Goal: Information Seeking & Learning: Learn about a topic

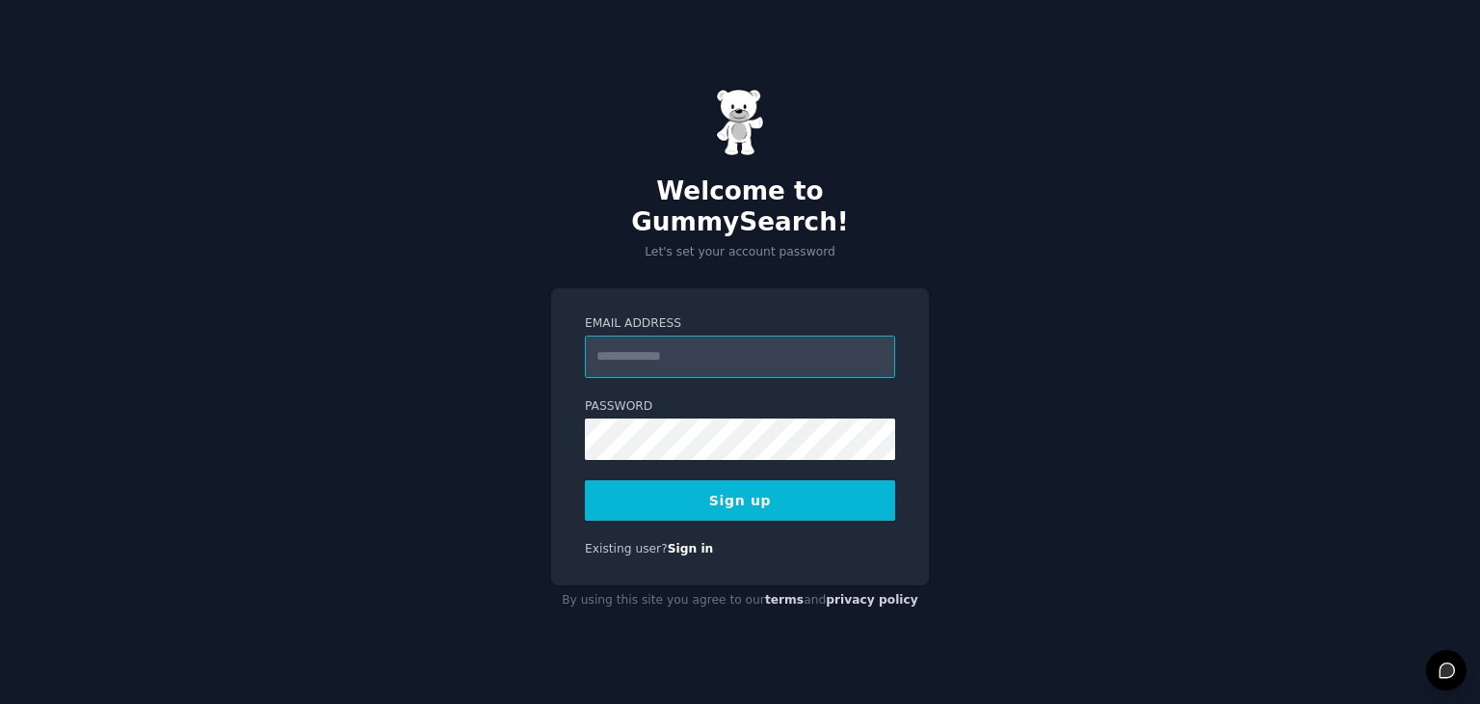
click at [626, 345] on input "Email Address" at bounding box center [740, 356] width 310 height 42
type input "**********"
click at [657, 483] on button "Sign up" at bounding box center [740, 500] width 310 height 40
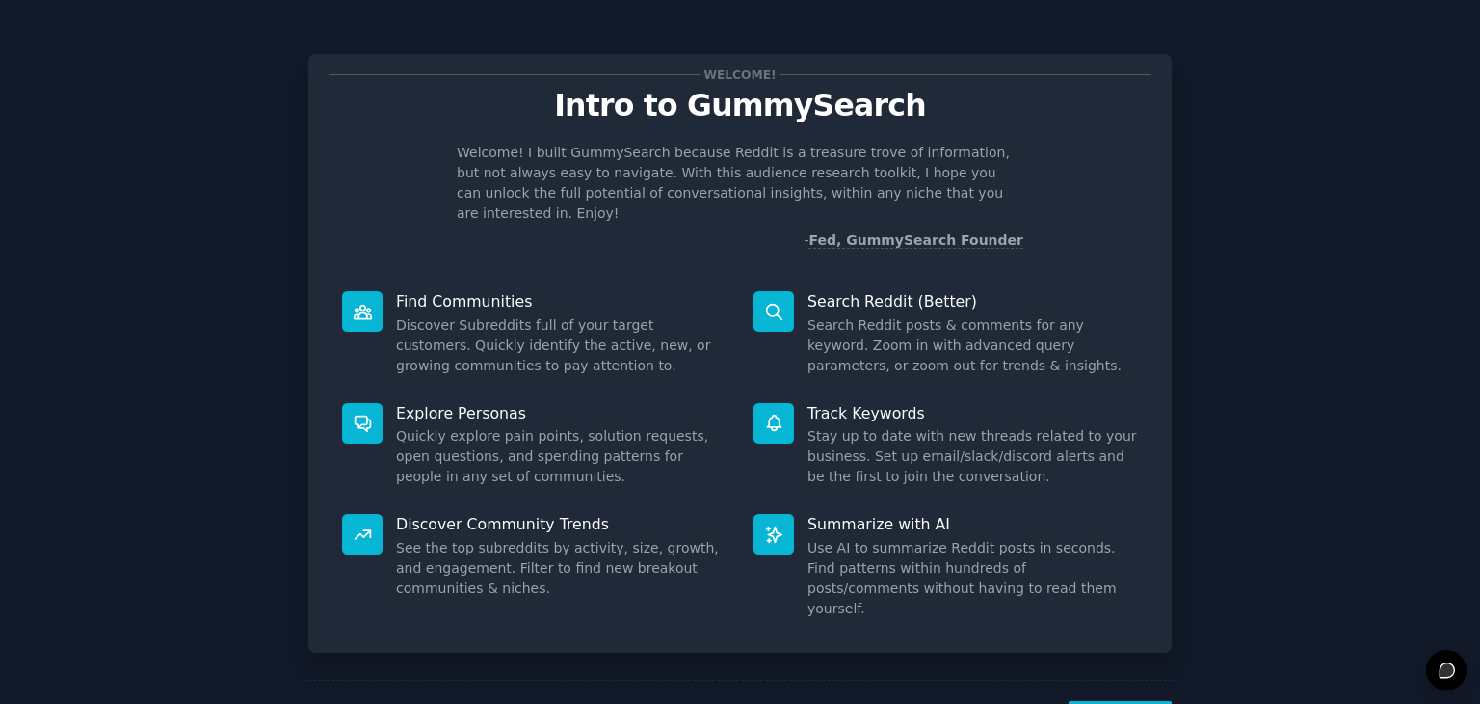
scroll to position [50, 0]
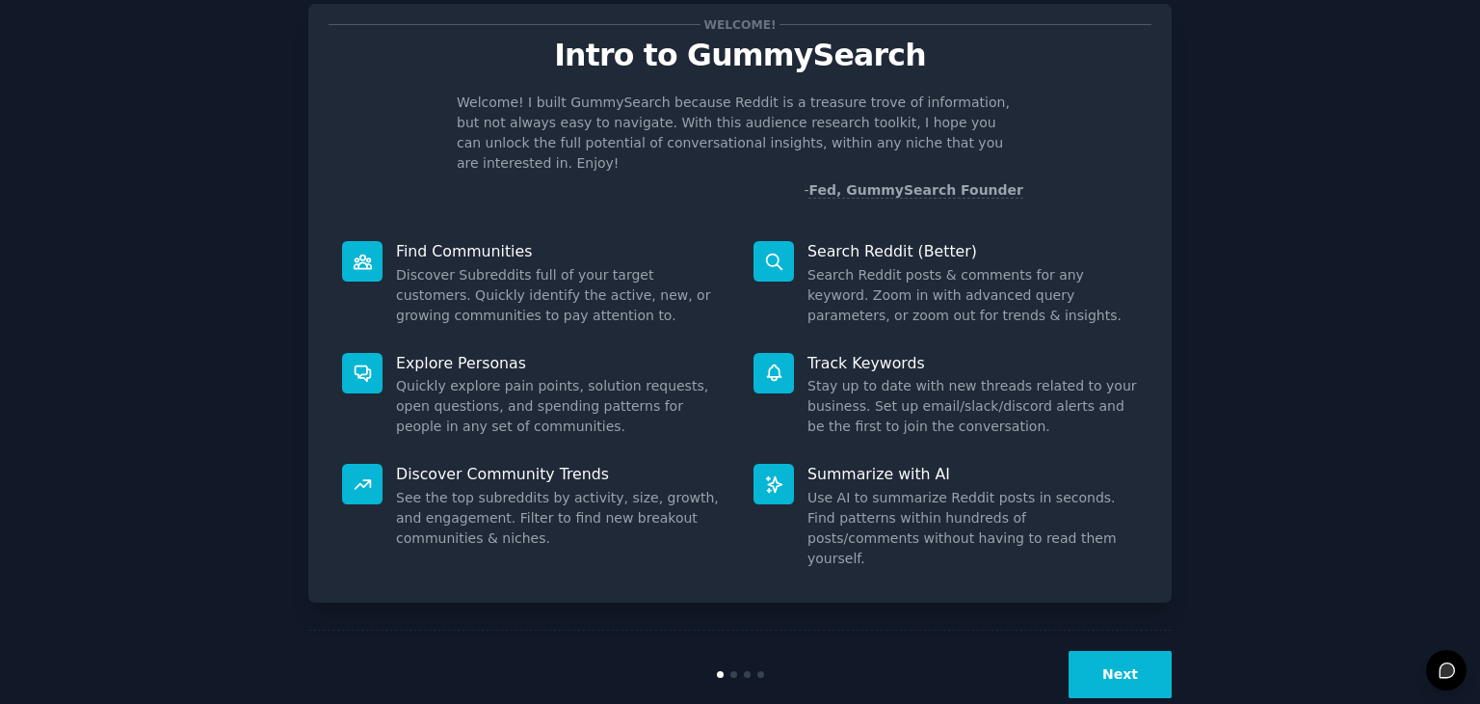
click at [1122, 651] on button "Next" at bounding box center [1120, 674] width 103 height 47
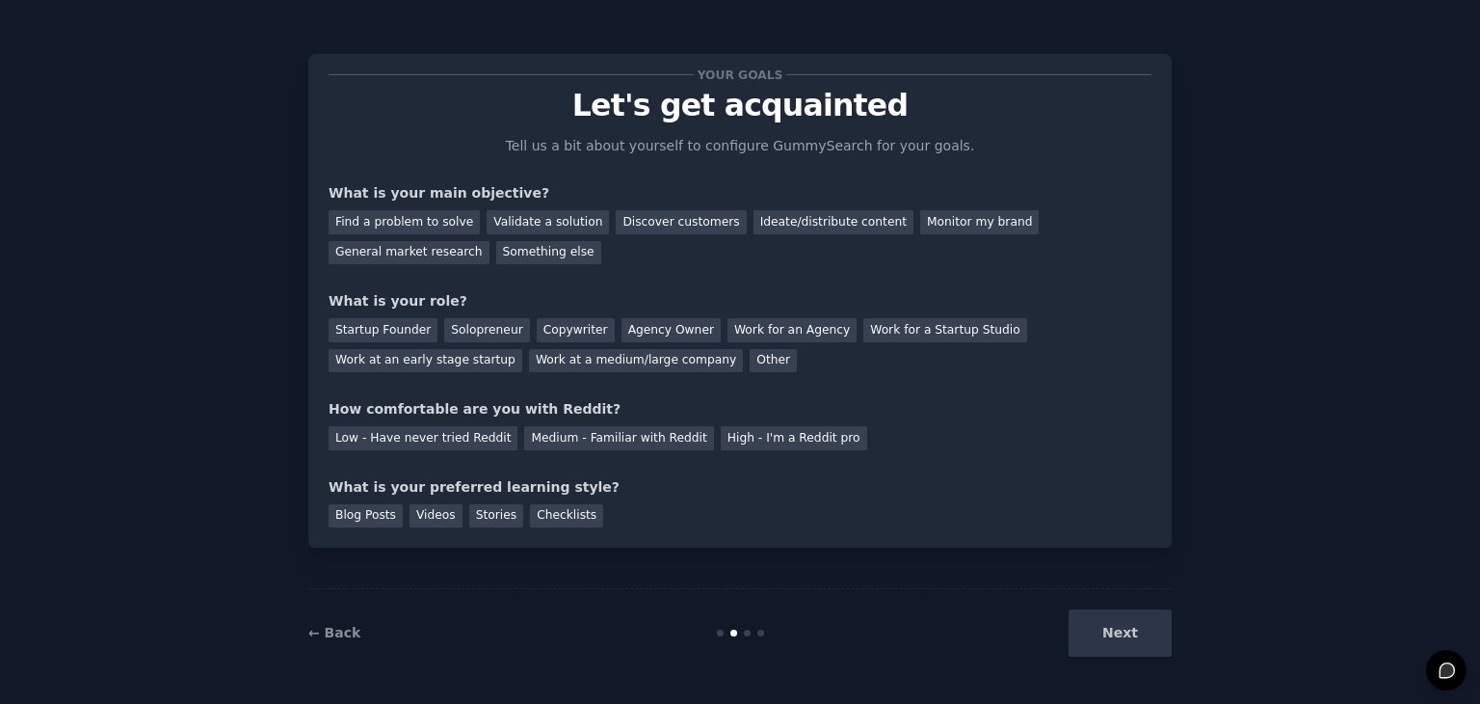
click at [1130, 625] on div "Next" at bounding box center [1028, 632] width 288 height 47
click at [1131, 631] on div "Next" at bounding box center [1028, 632] width 288 height 47
click at [750, 364] on div "Other" at bounding box center [773, 361] width 47 height 24
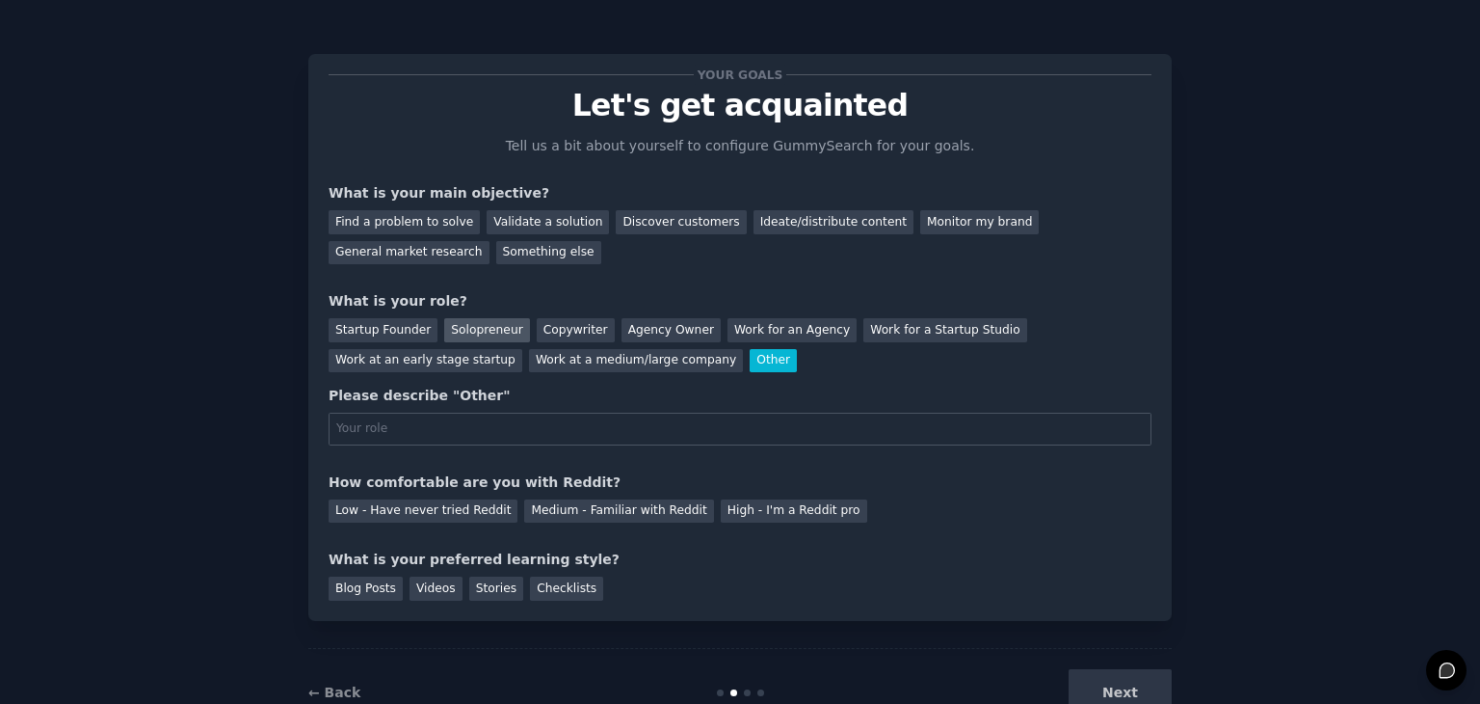
click at [459, 331] on div "Solopreneur" at bounding box center [486, 330] width 85 height 24
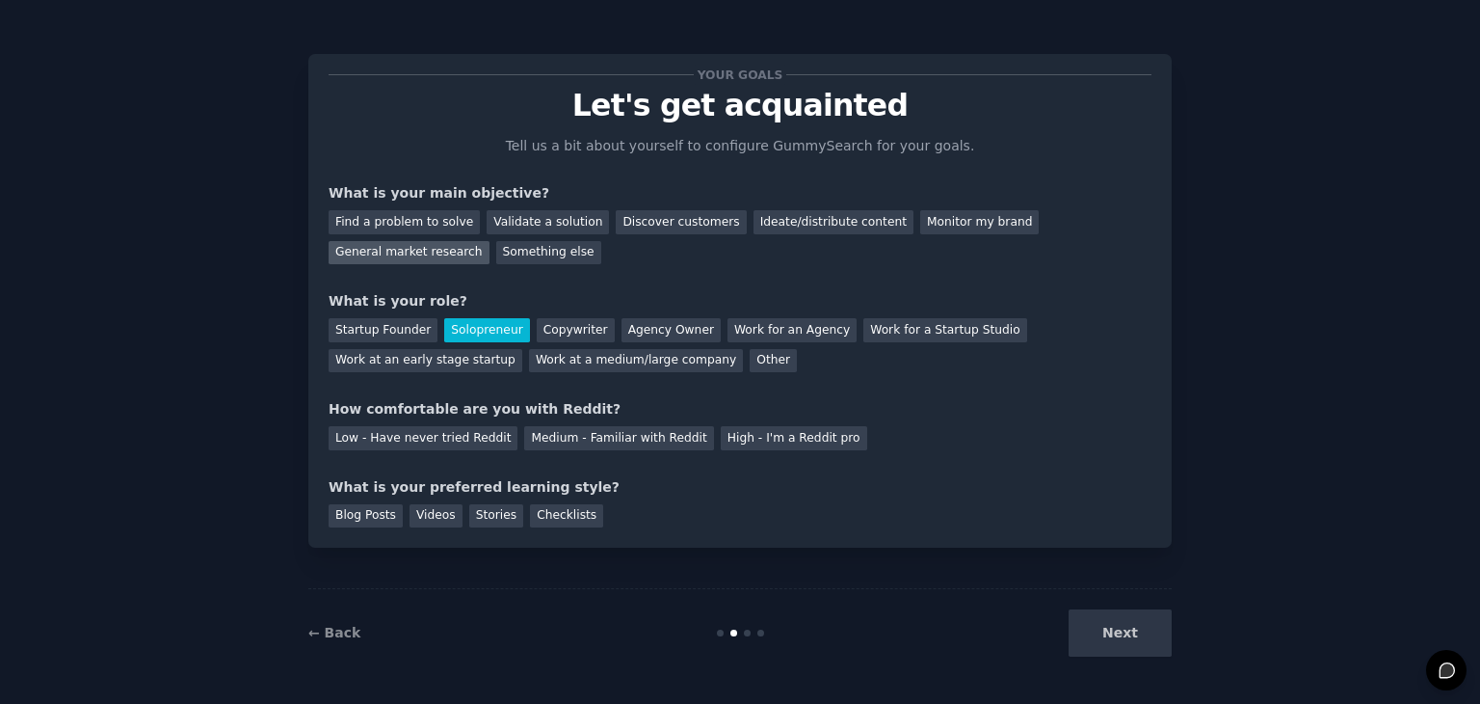
click at [490, 241] on div "General market research" at bounding box center [409, 253] width 161 height 24
click at [746, 430] on div "High - I'm a Reddit pro" at bounding box center [794, 438] width 146 height 24
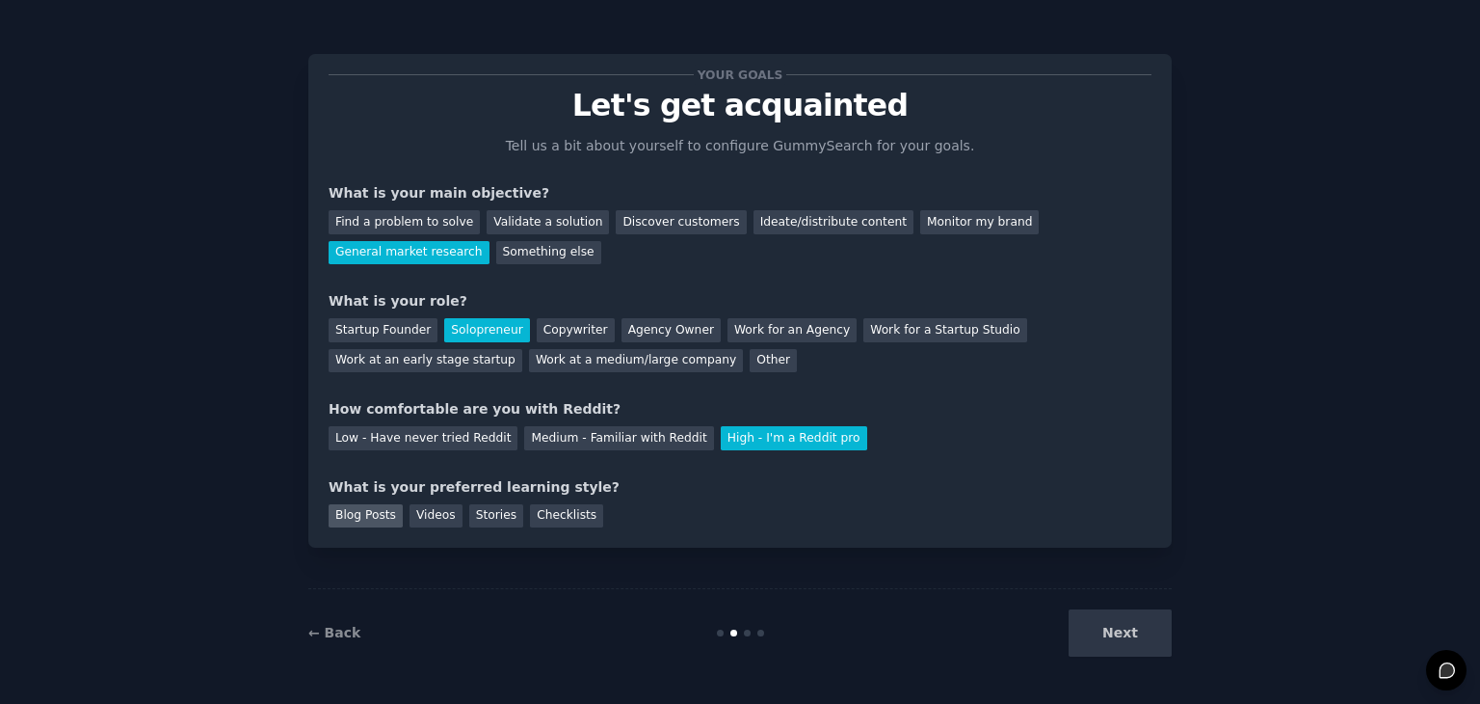
click at [363, 519] on div "Blog Posts" at bounding box center [366, 516] width 74 height 24
click at [1159, 645] on button "Next" at bounding box center [1120, 632] width 103 height 47
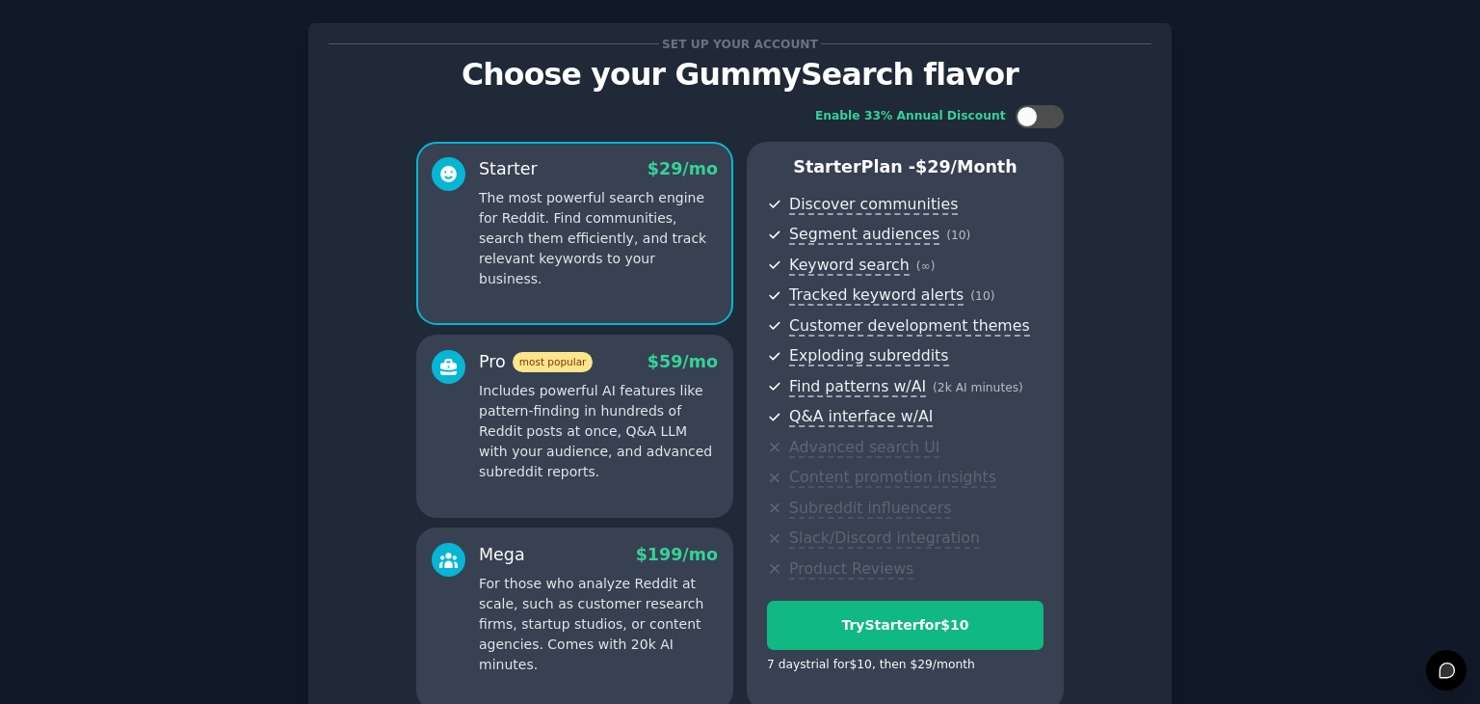
scroll to position [220, 0]
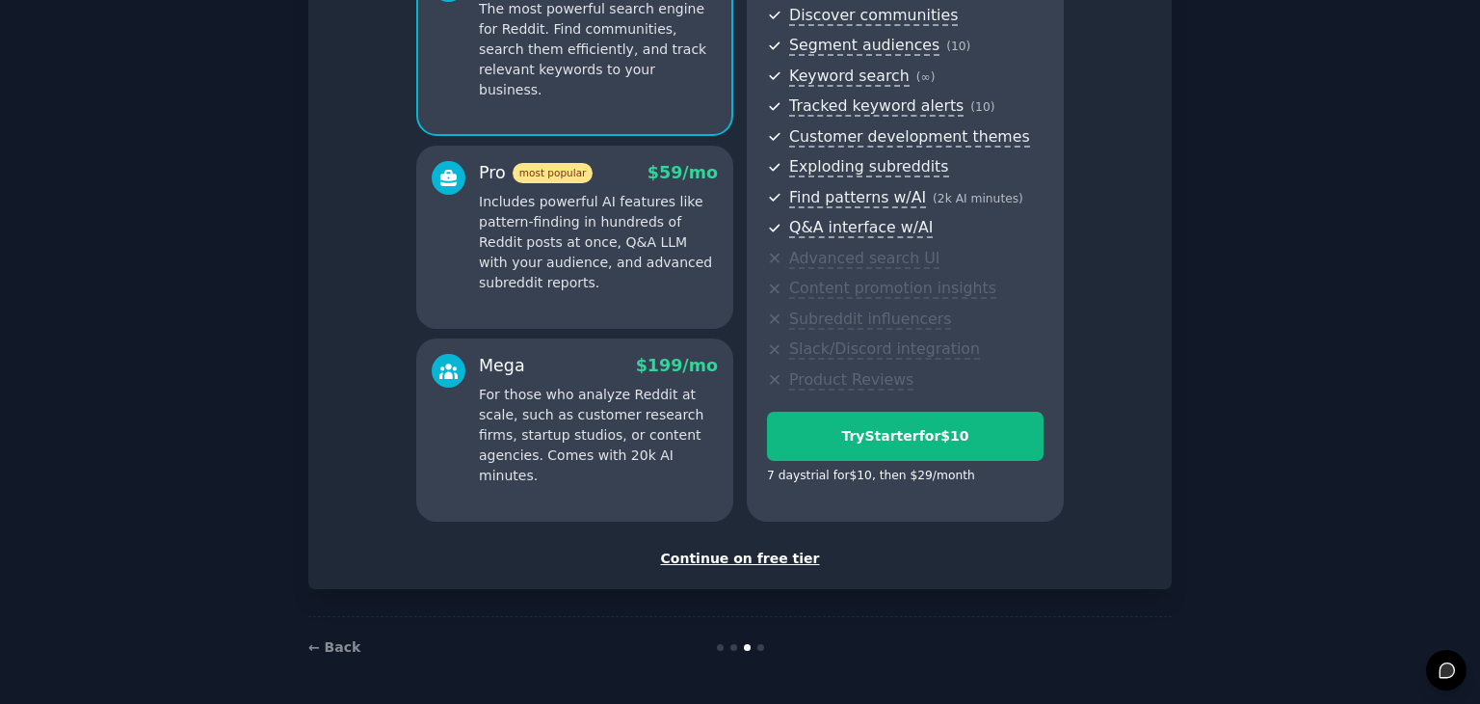
click at [723, 552] on div "Continue on free tier" at bounding box center [740, 558] width 823 height 20
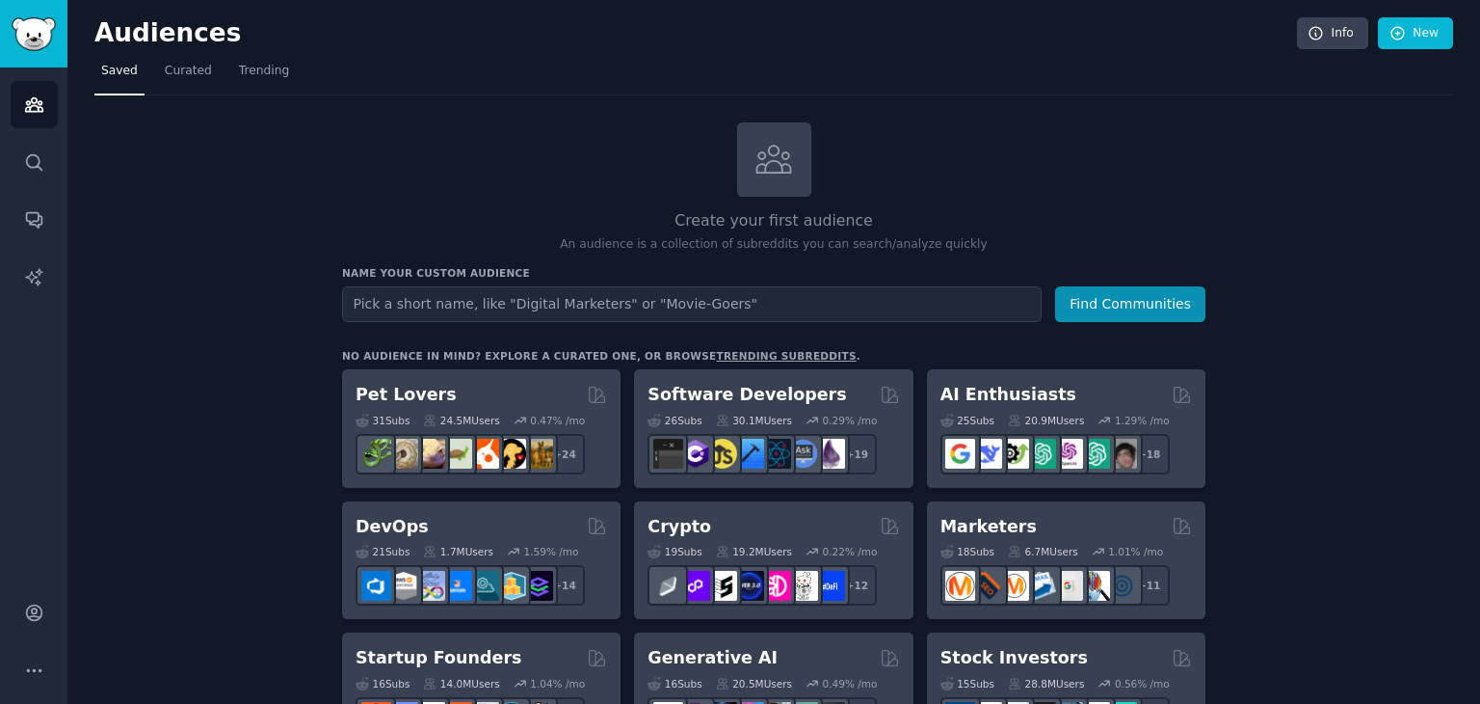
click at [427, 302] on input "text" at bounding box center [692, 304] width 700 height 36
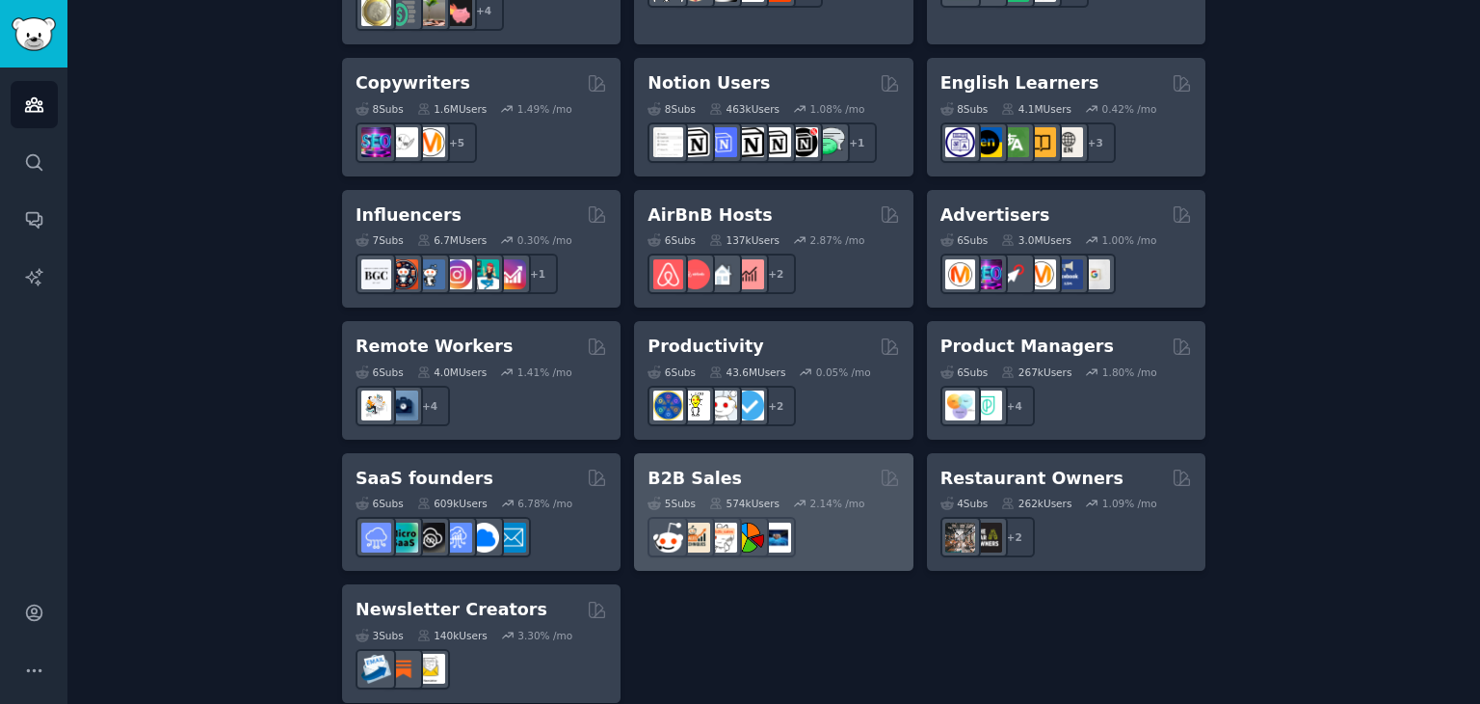
scroll to position [1518, 0]
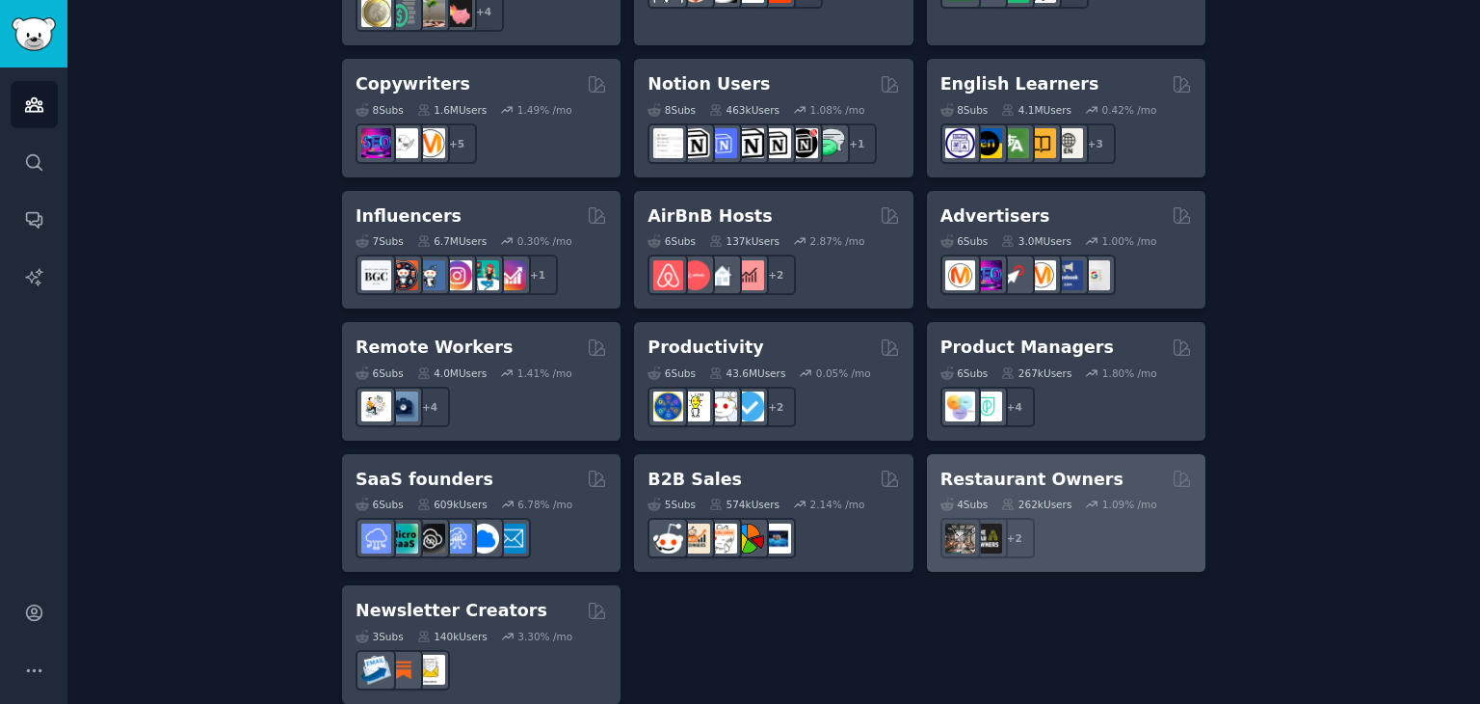
click at [1127, 467] on div "Restaurant Owners" at bounding box center [1067, 479] width 252 height 24
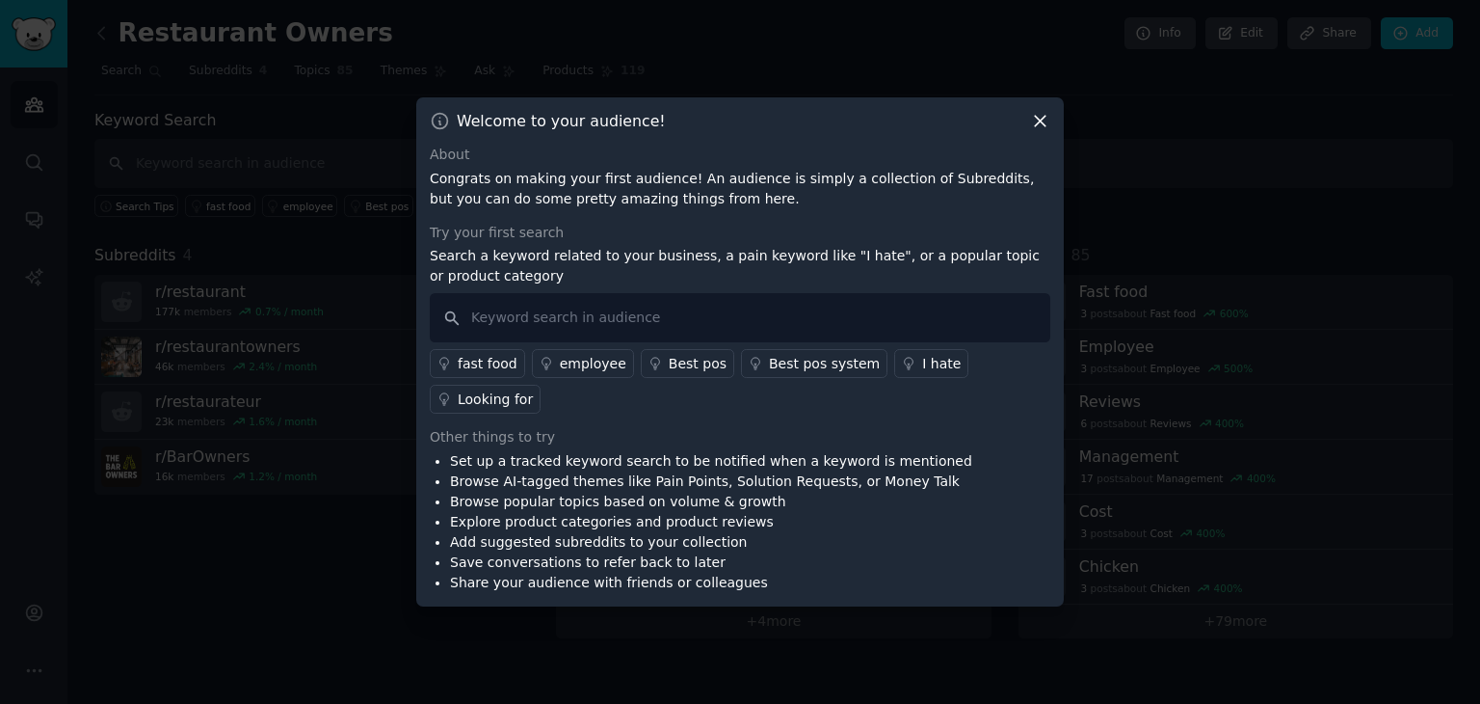
click at [1035, 130] on icon at bounding box center [1040, 121] width 20 height 20
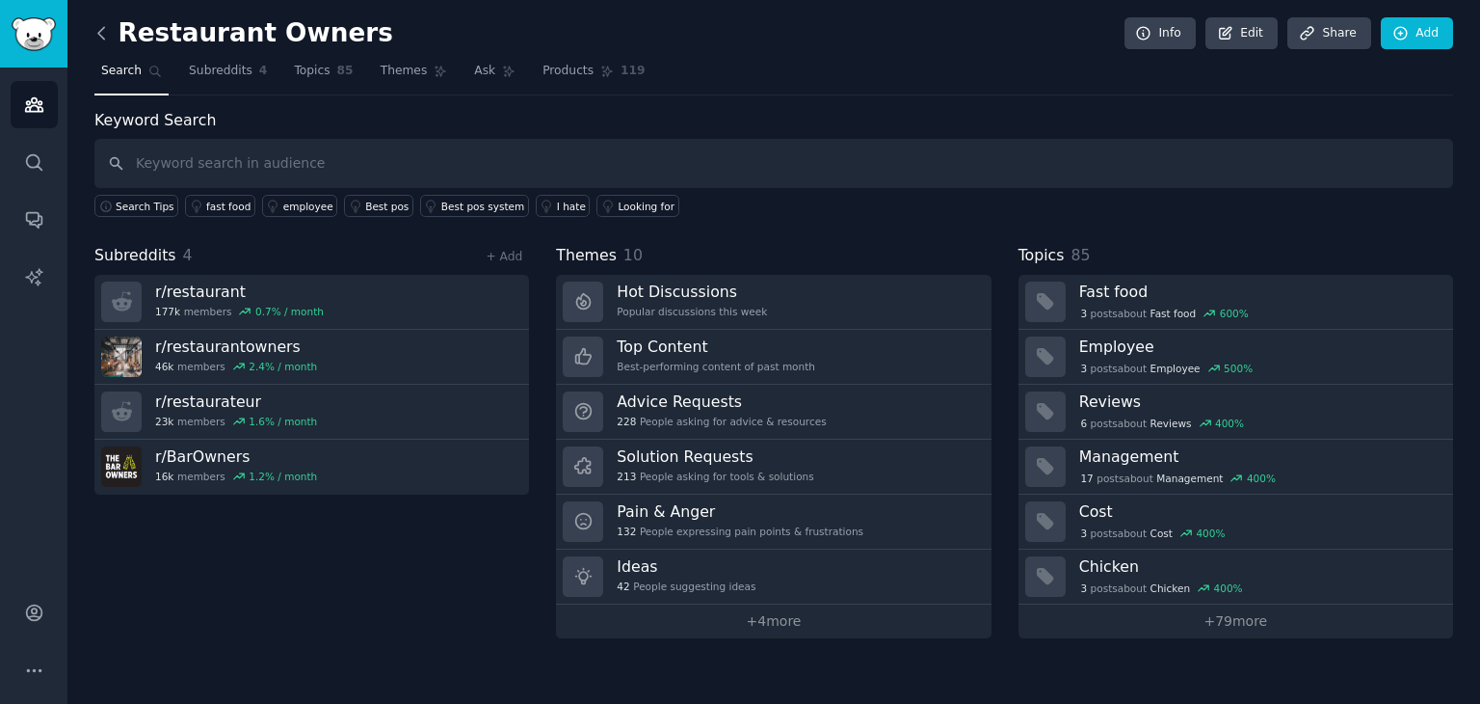
click at [104, 28] on icon at bounding box center [102, 33] width 20 height 20
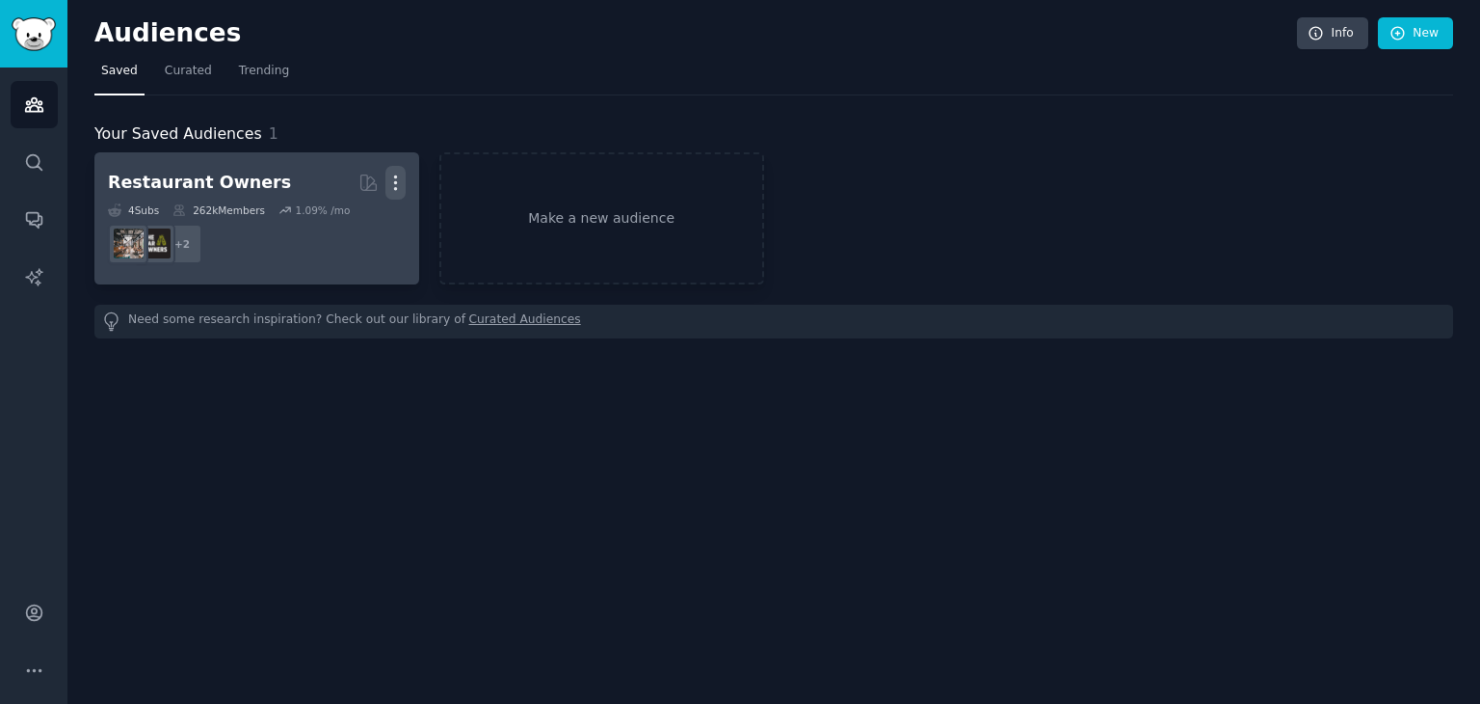
click at [404, 175] on icon "button" at bounding box center [396, 183] width 20 height 20
click at [351, 215] on p "Delete" at bounding box center [343, 223] width 44 height 20
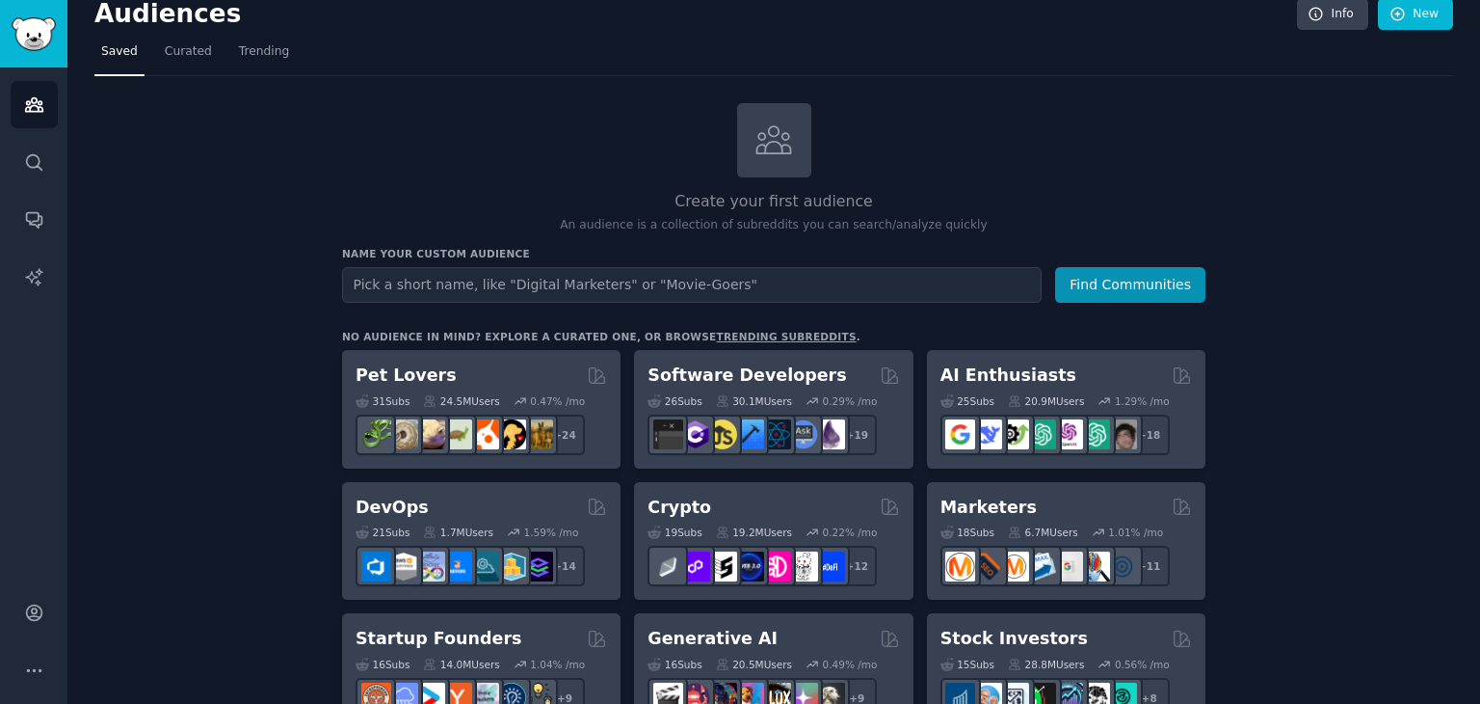
scroll to position [19, 0]
click at [716, 331] on link "trending subreddits" at bounding box center [786, 337] width 140 height 12
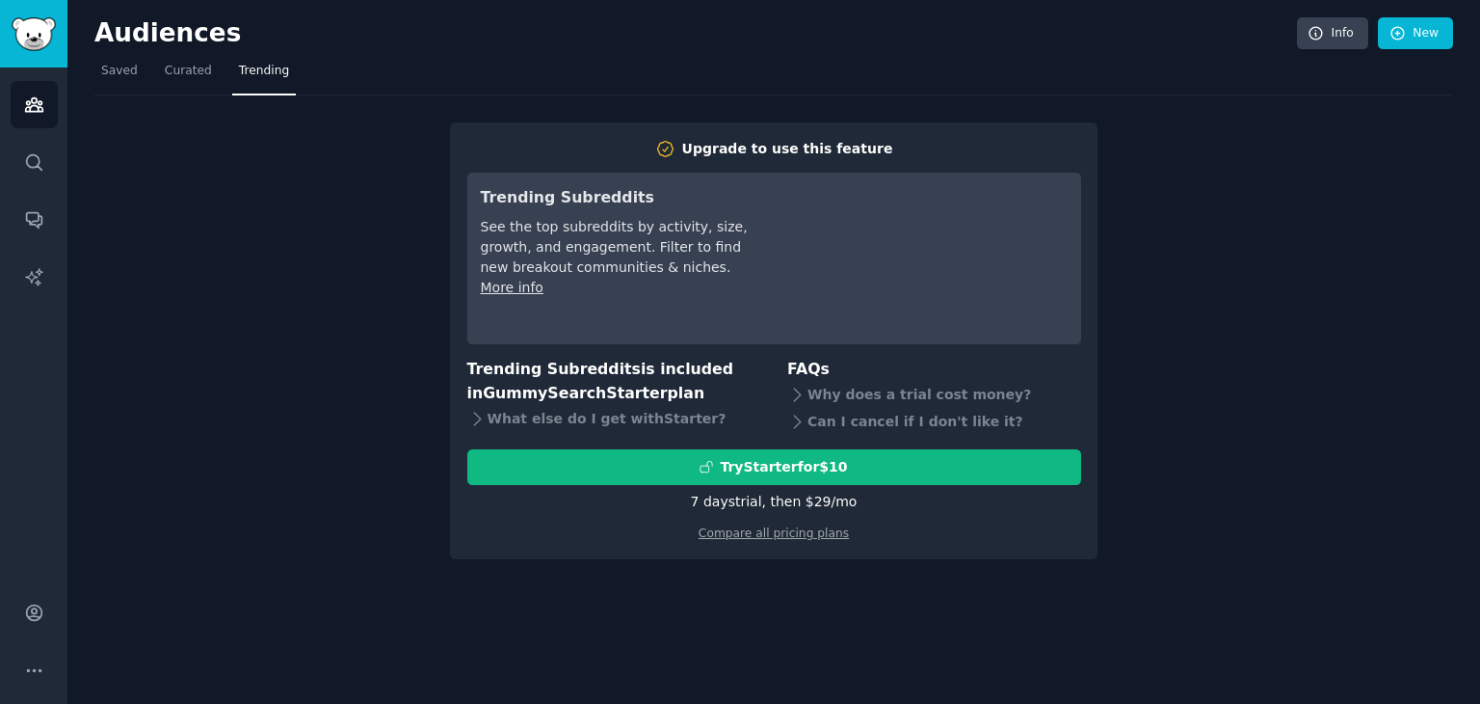
click at [162, 27] on h2 "Audiences" at bounding box center [695, 33] width 1203 height 31
click at [40, 32] on img "Sidebar" at bounding box center [34, 34] width 44 height 34
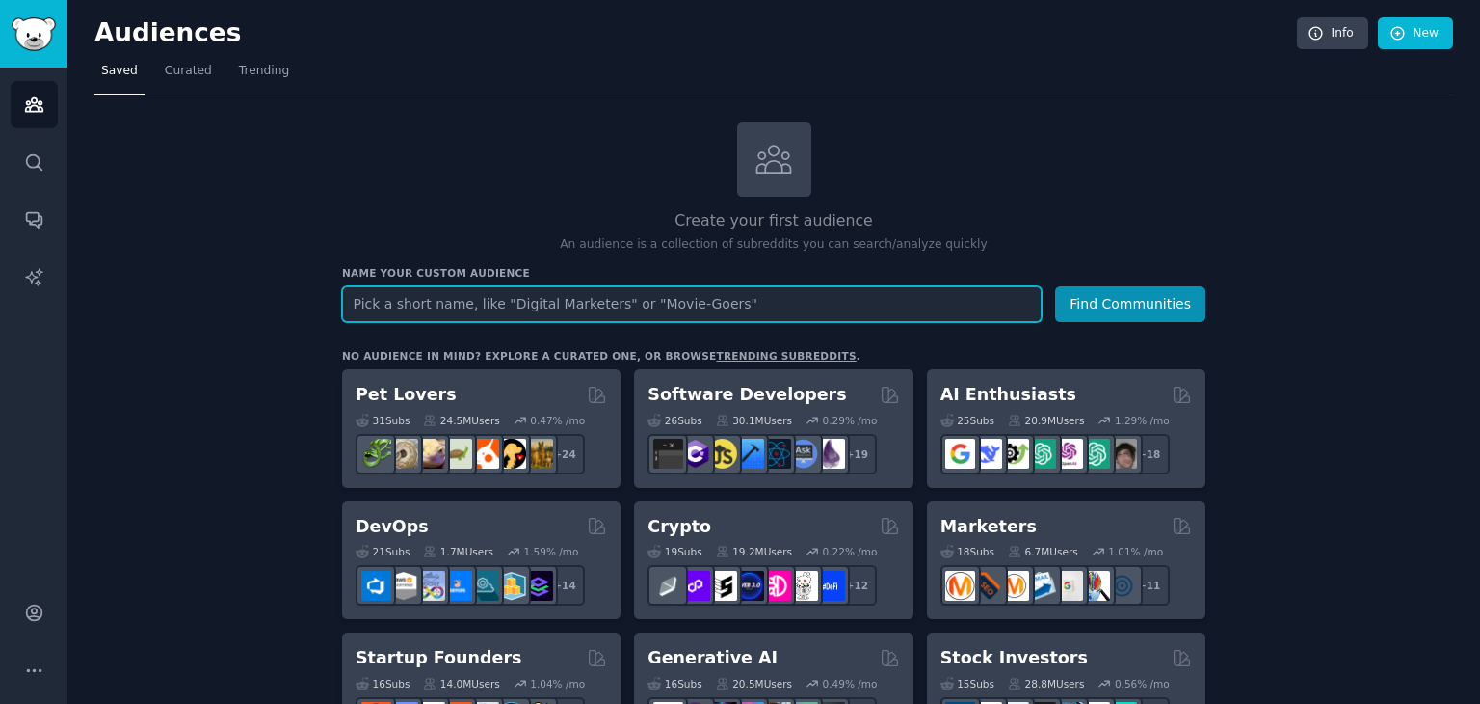
paste input "smallbusiness"
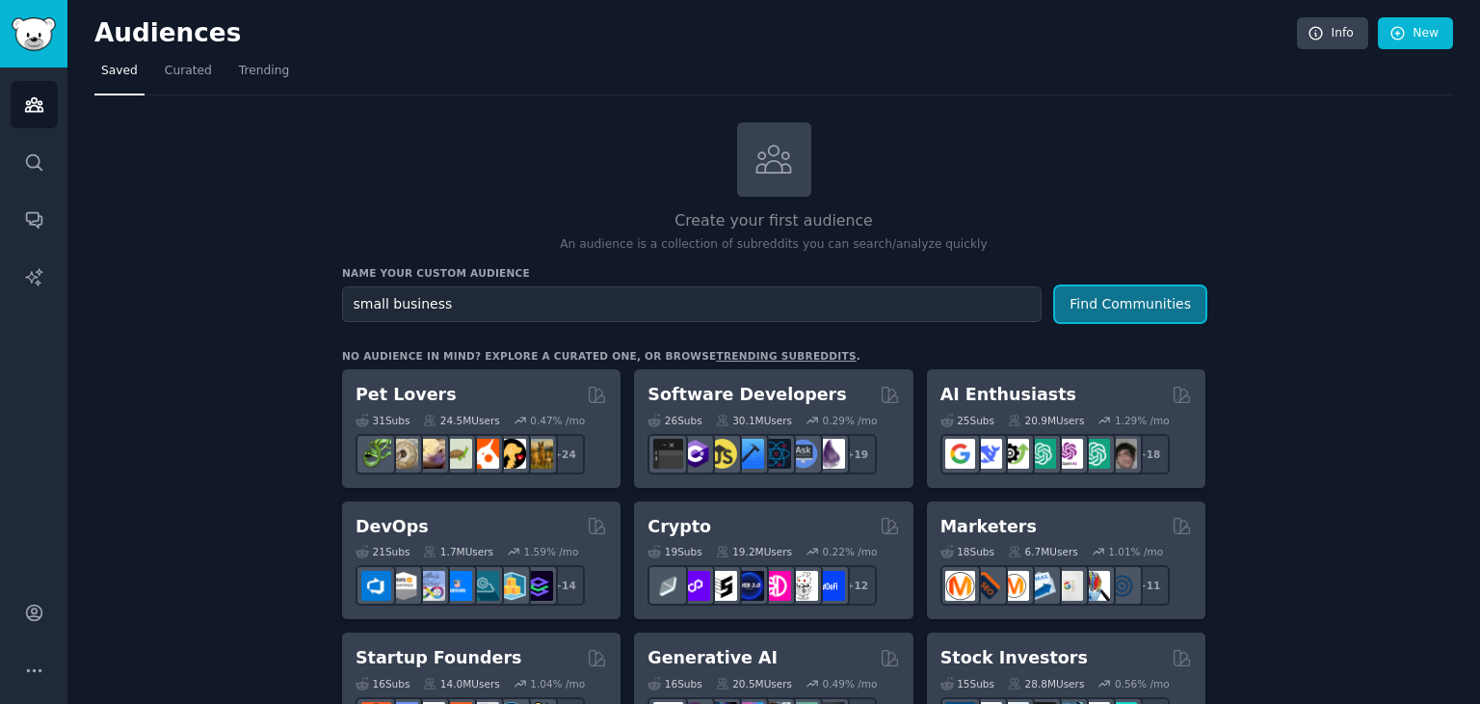
click at [1093, 317] on button "Find Communities" at bounding box center [1130, 304] width 150 height 36
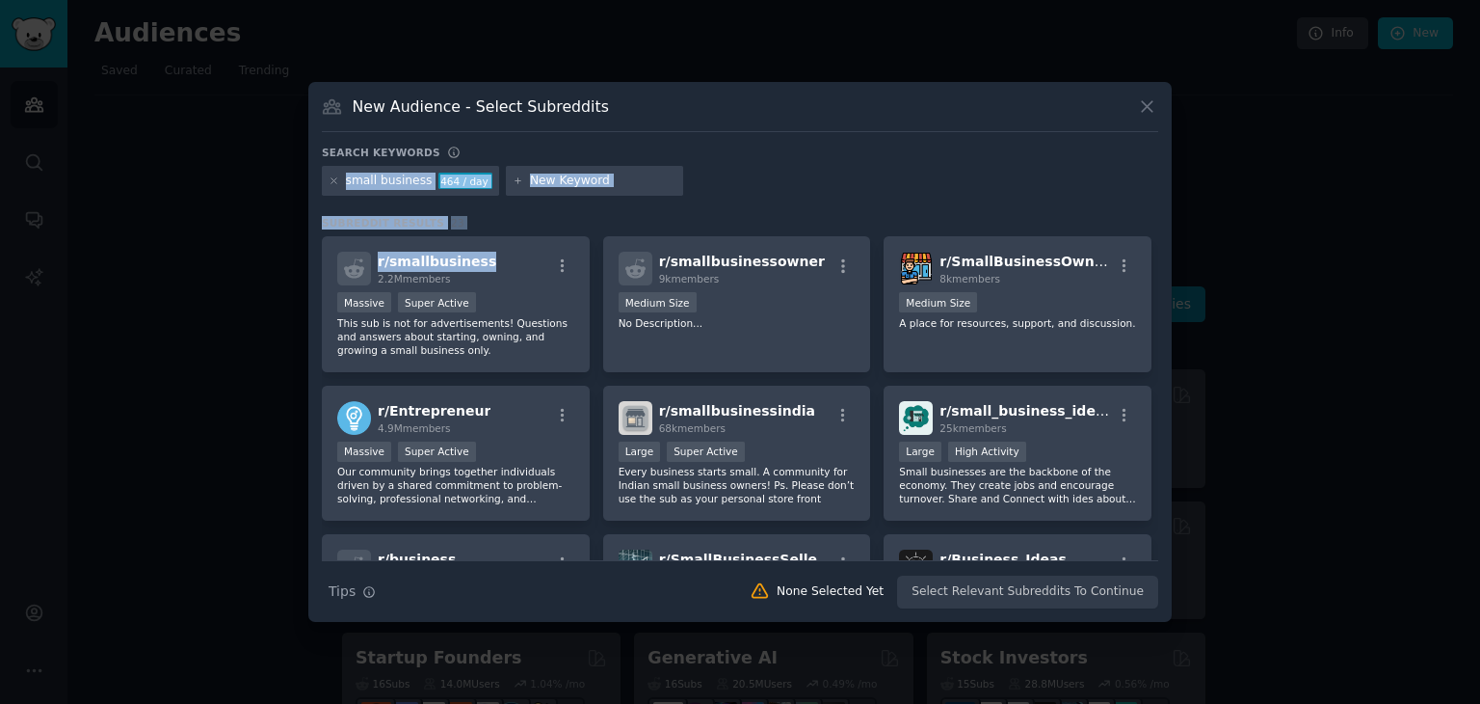
drag, startPoint x: 473, startPoint y: 252, endPoint x: 864, endPoint y: 137, distance: 406.8
click at [864, 137] on div "New Audience - Select Subreddits Search keywords Try a 2-4 keywords your audien…" at bounding box center [740, 352] width 864 height 541
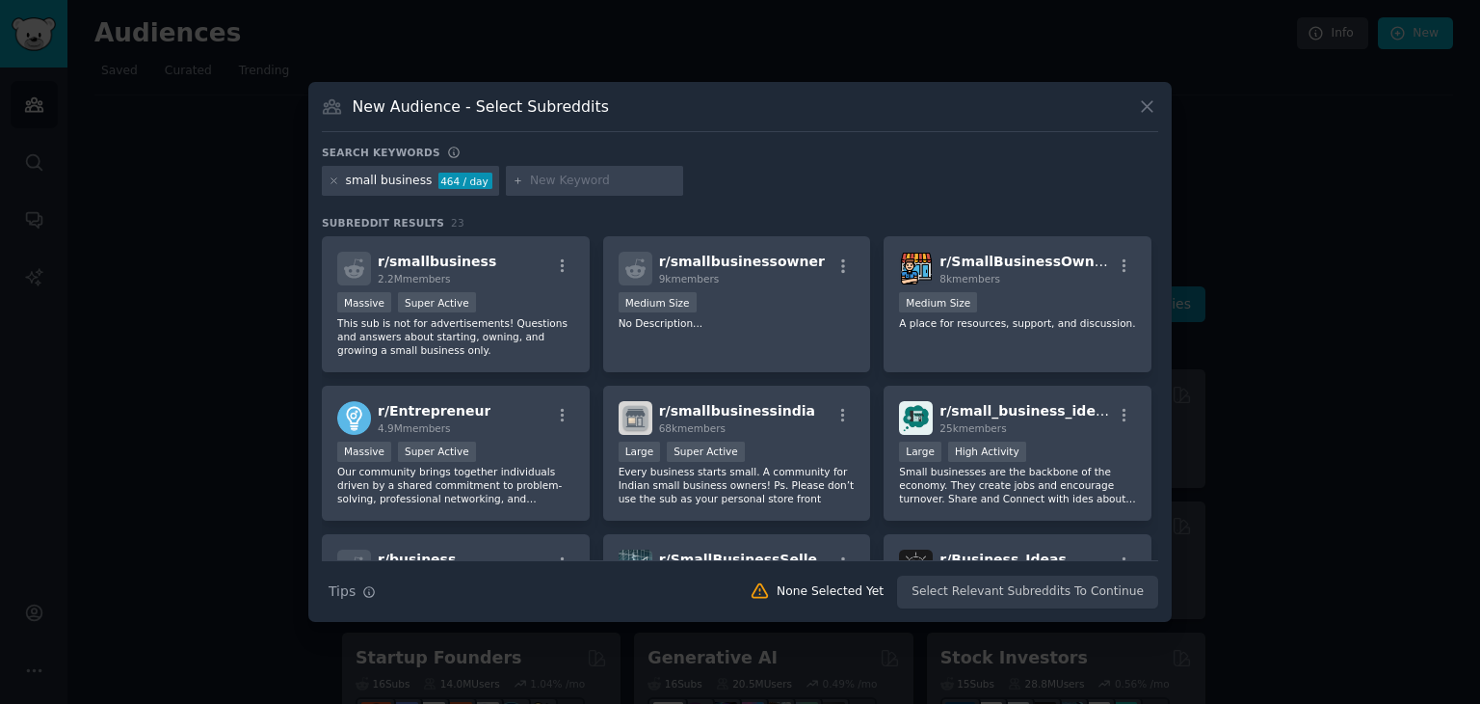
click at [864, 137] on div "New Audience - Select Subreddits Search keywords Try a 2-4 keywords your audien…" at bounding box center [740, 352] width 864 height 541
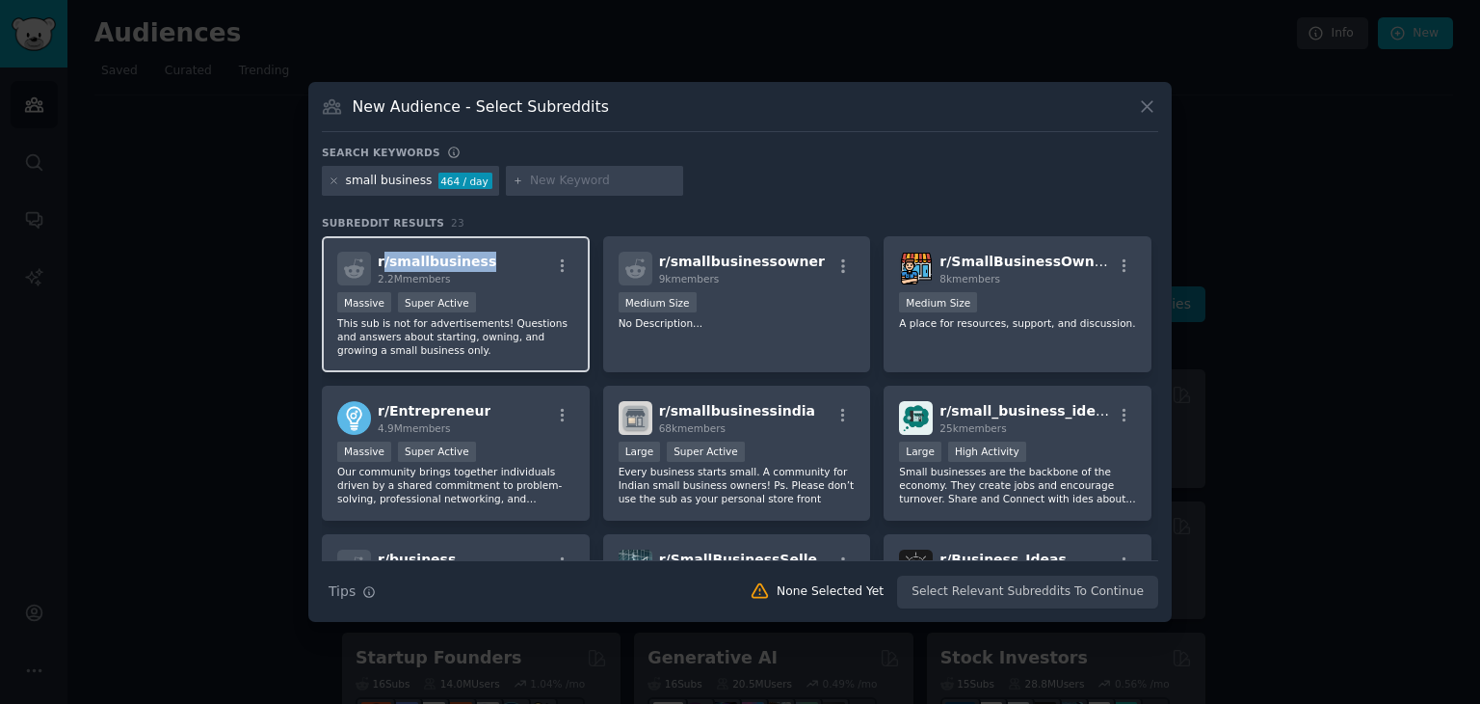
drag, startPoint x: 482, startPoint y: 262, endPoint x: 383, endPoint y: 267, distance: 99.4
click at [383, 267] on div "r/ smallbusiness 2.2M members" at bounding box center [455, 269] width 237 height 34
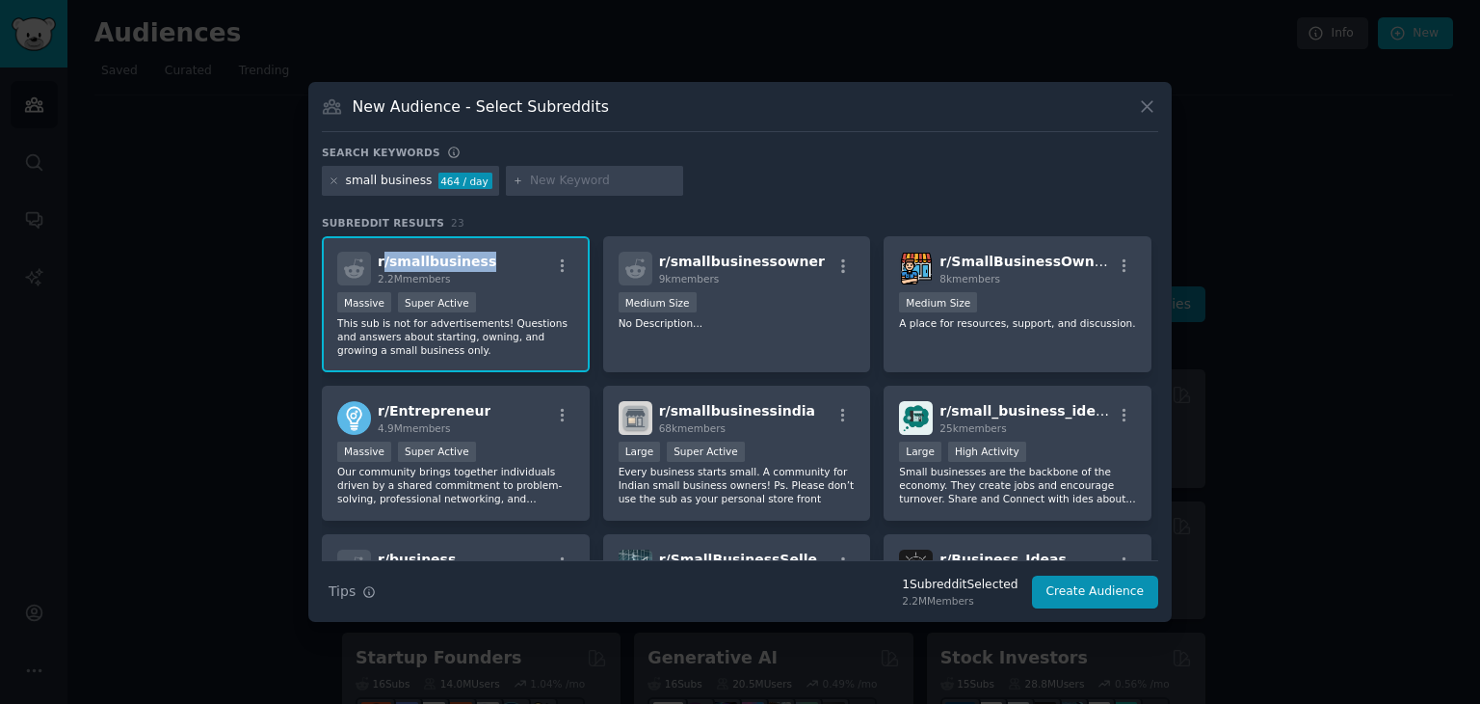
copy span "/ smallbusiness"
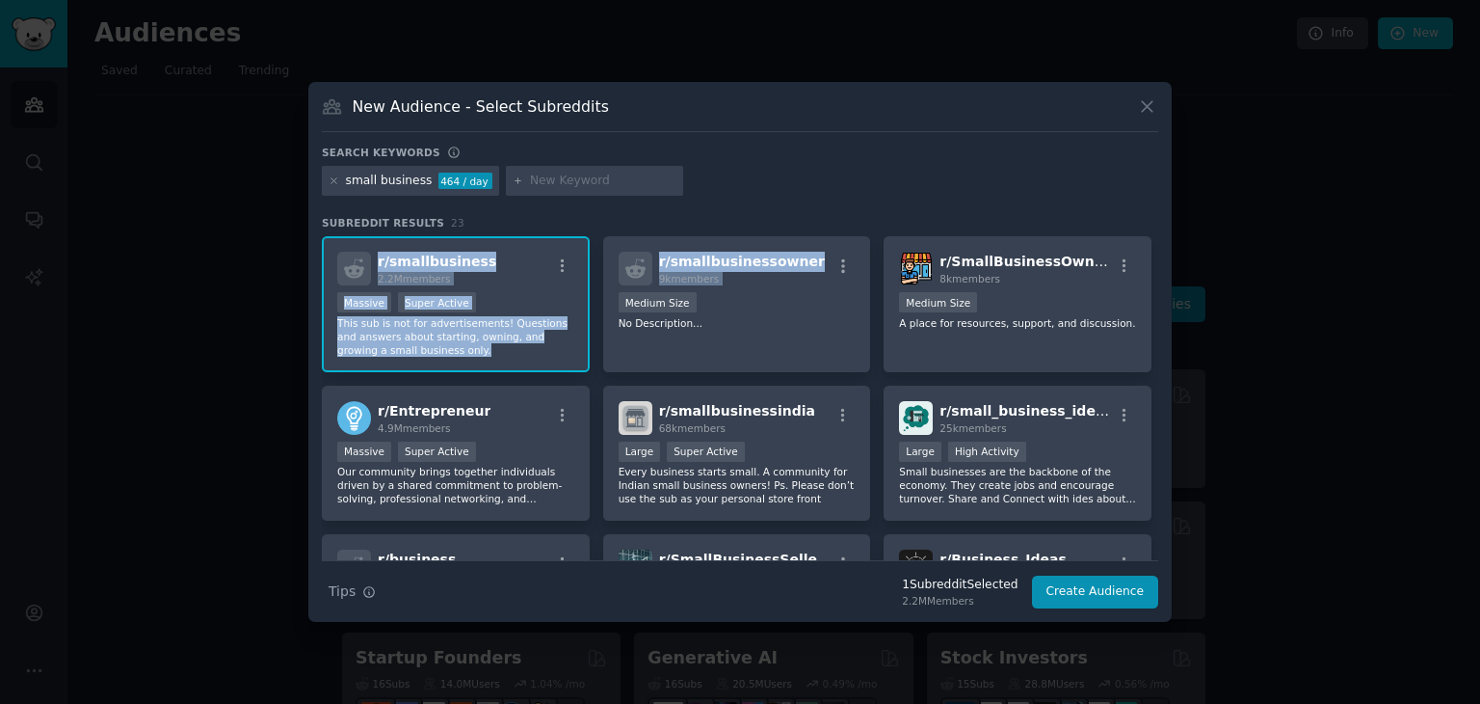
drag, startPoint x: 813, startPoint y: 263, endPoint x: 835, endPoint y: 205, distance: 61.6
click at [835, 205] on div "Search keywords Try a 2-4 keywords your audience might mention small business 4…" at bounding box center [740, 378] width 837 height 464
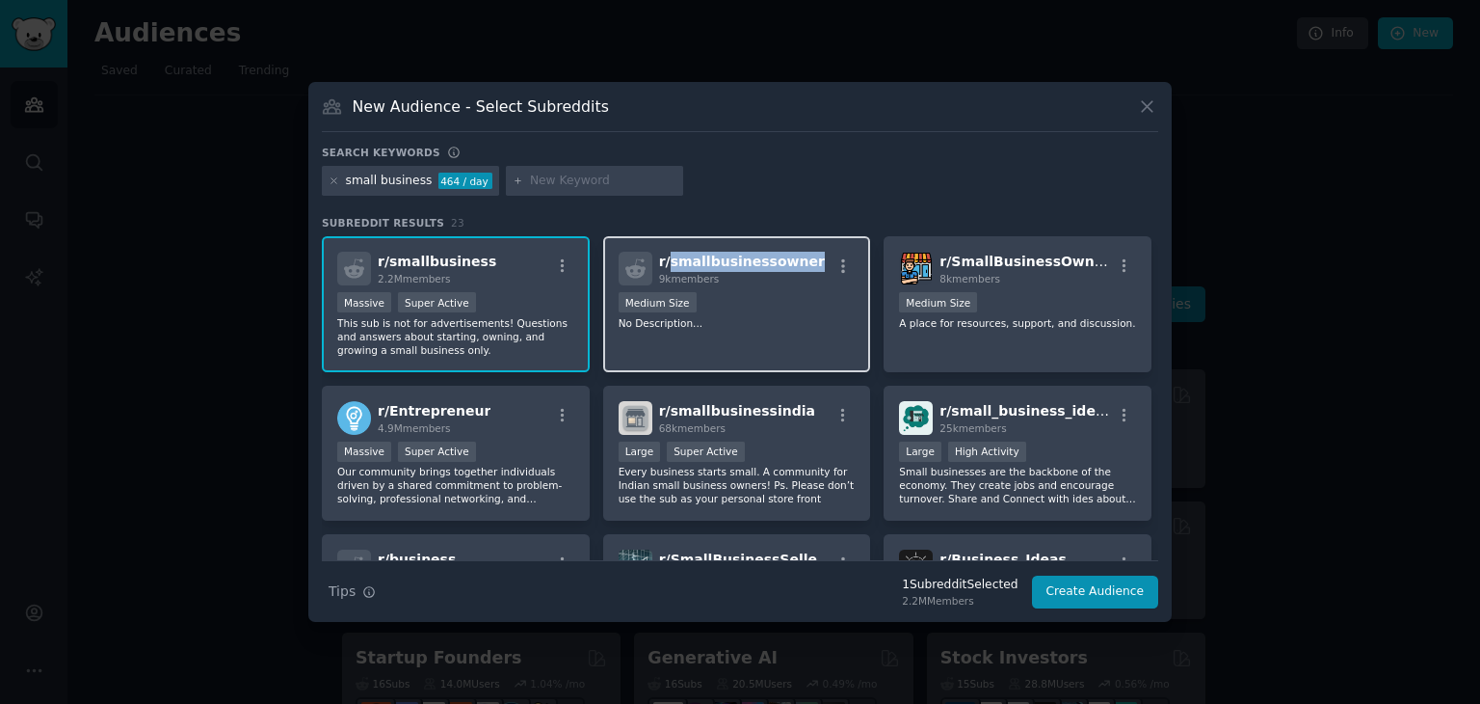
drag, startPoint x: 798, startPoint y: 262, endPoint x: 666, endPoint y: 266, distance: 132.1
click at [666, 266] on div "r/ smallbusinessowner 9k members" at bounding box center [737, 269] width 237 height 34
copy span "smallbusinessowner"
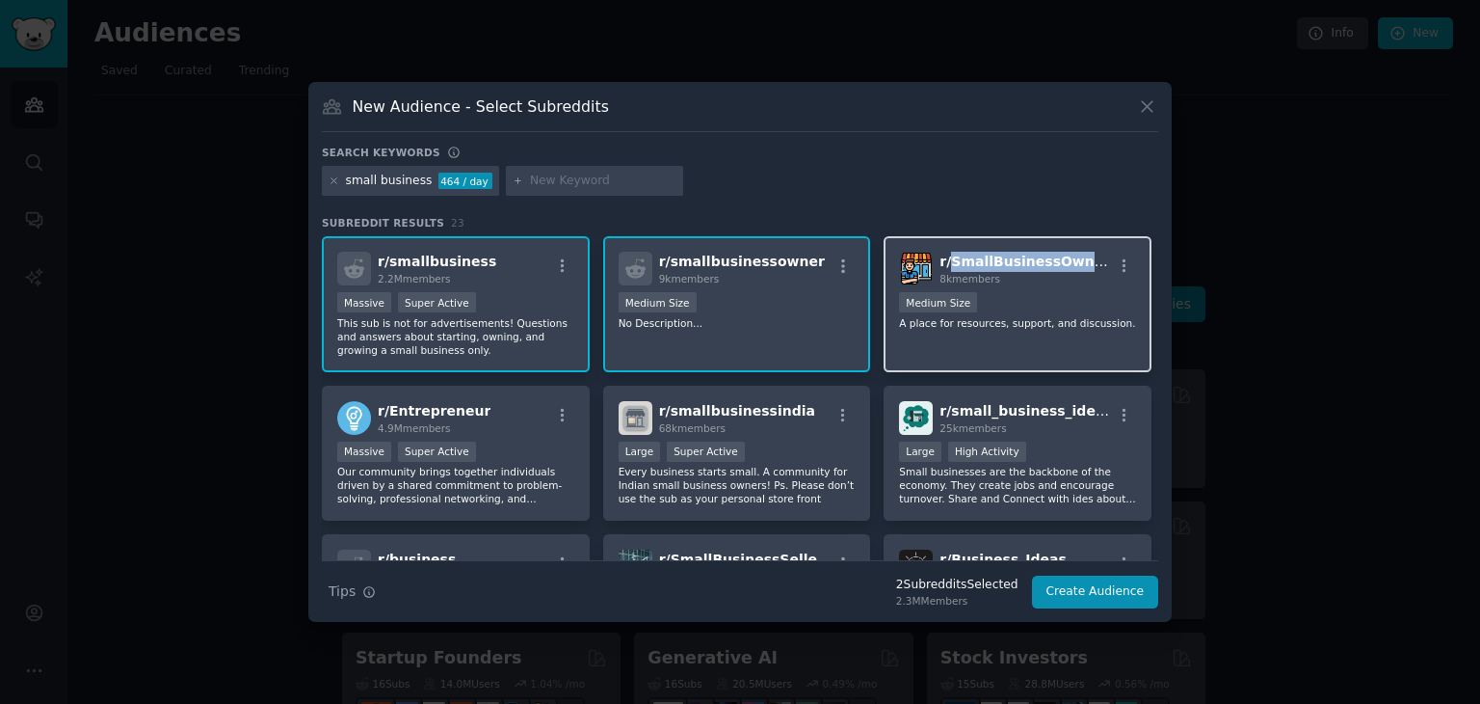
drag, startPoint x: 1091, startPoint y: 259, endPoint x: 946, endPoint y: 267, distance: 144.8
click at [946, 267] on div "r/ SmallBusinessOwners 8k members" at bounding box center [1017, 269] width 237 height 34
copy span "SmallBusinessOwners"
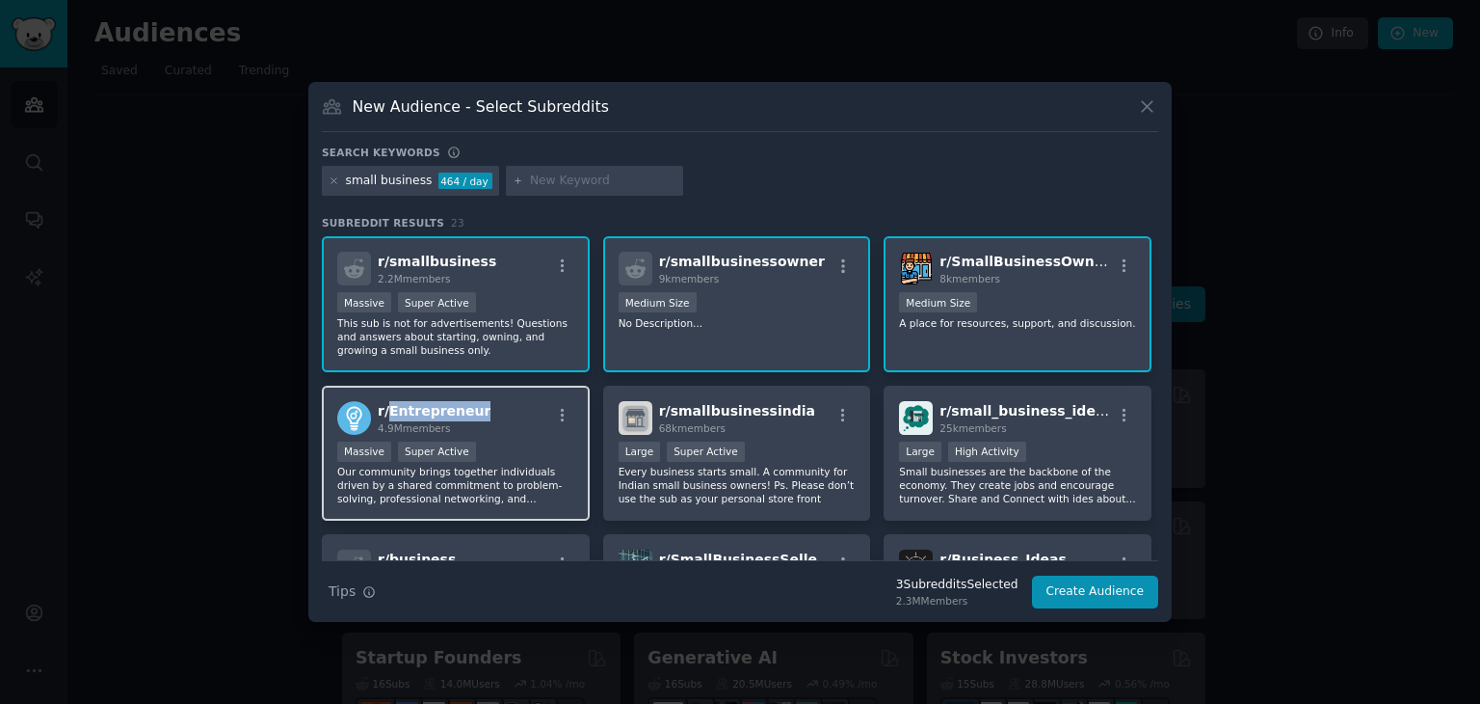
drag, startPoint x: 490, startPoint y: 417, endPoint x: 387, endPoint y: 416, distance: 102.2
click at [387, 416] on div "r/ Entrepreneur 4.9M members" at bounding box center [455, 418] width 237 height 34
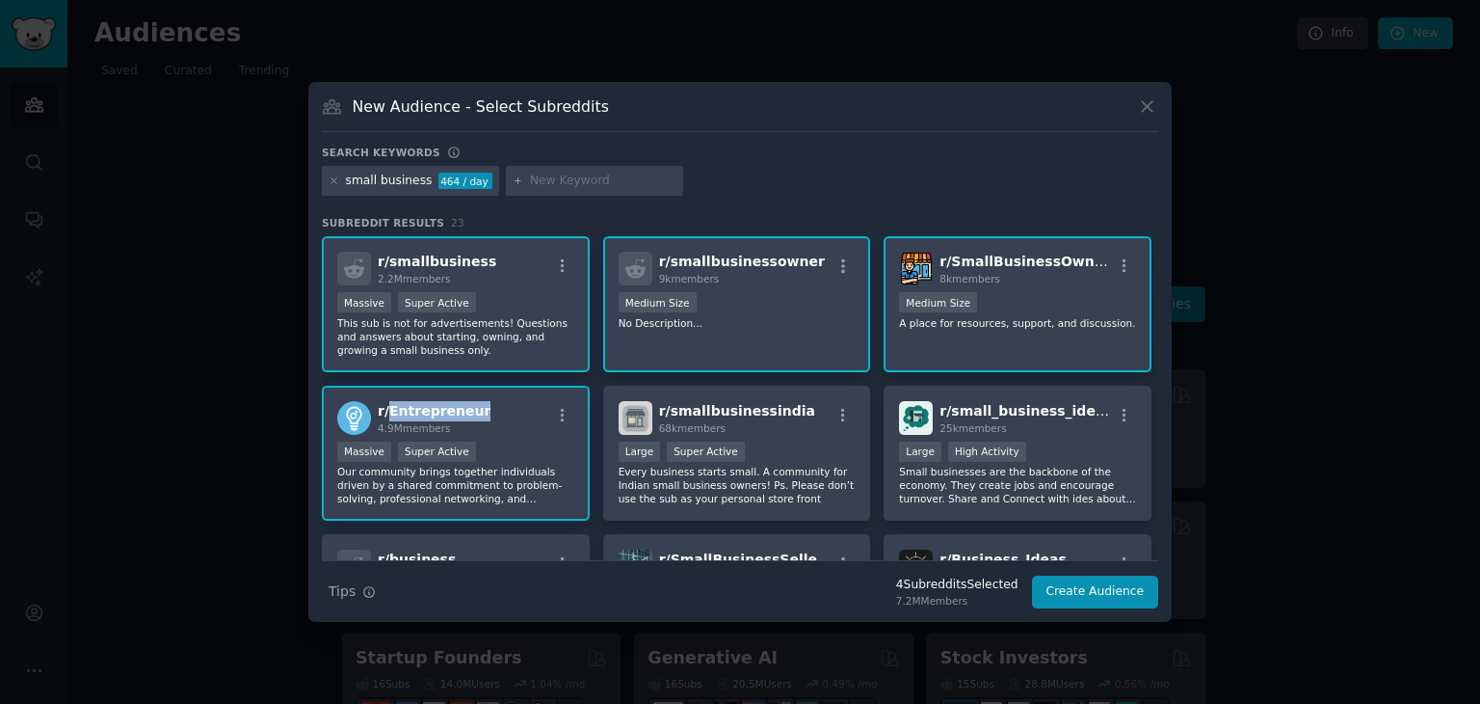
copy span "Entrepreneur"
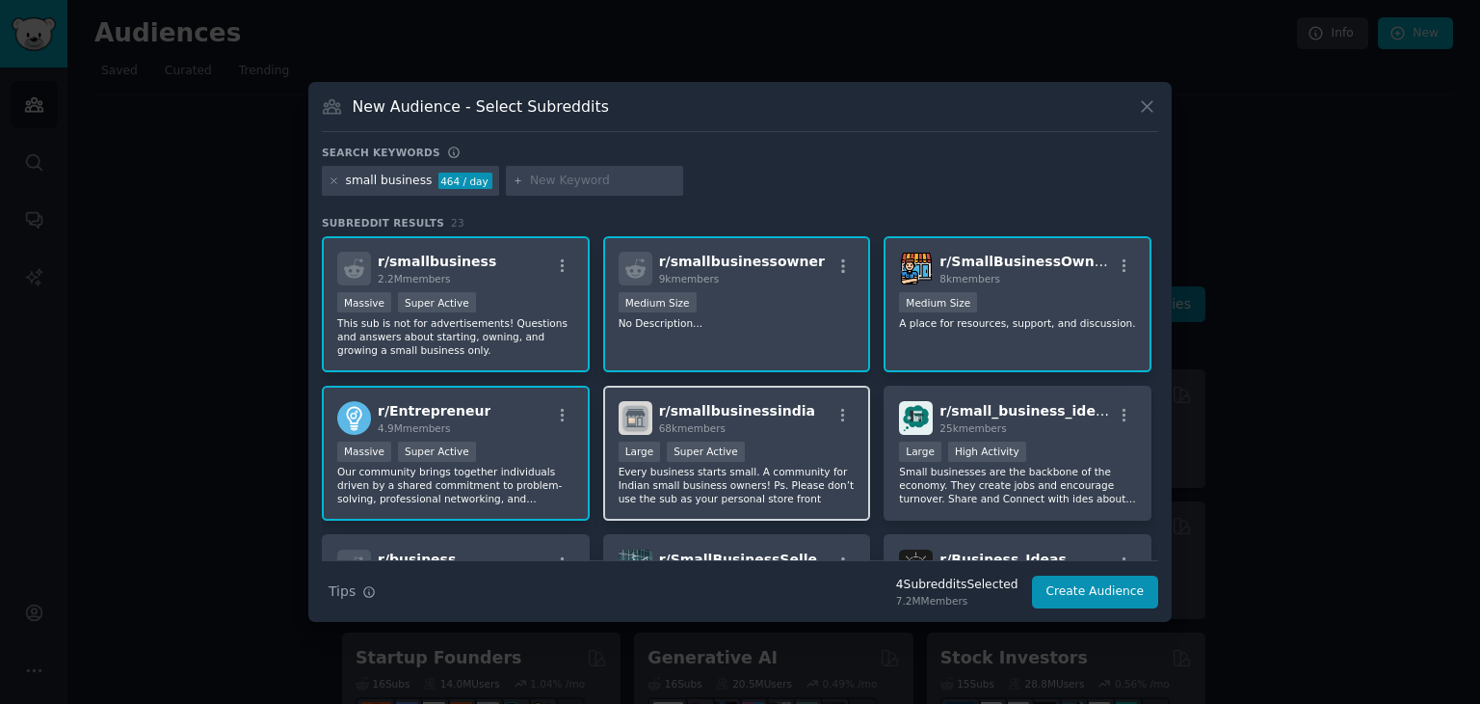
drag, startPoint x: 820, startPoint y: 408, endPoint x: 811, endPoint y: 405, distance: 10.1
click at [811, 405] on div "r/ smallbusinessindia 68k members" at bounding box center [737, 418] width 237 height 34
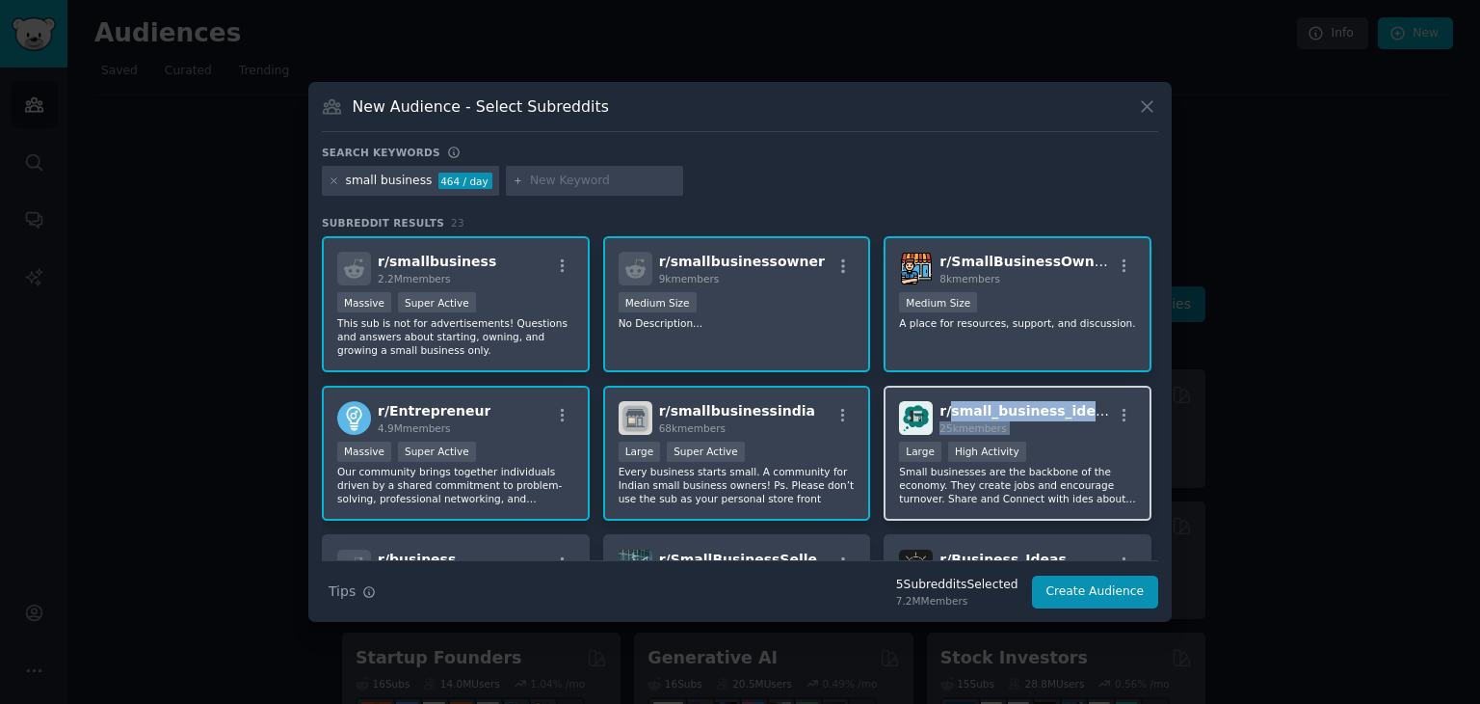
drag, startPoint x: 1091, startPoint y: 406, endPoint x: 946, endPoint y: 415, distance: 144.9
click at [946, 415] on div "r/ small_business_ideas 25k members" at bounding box center [1017, 418] width 237 height 34
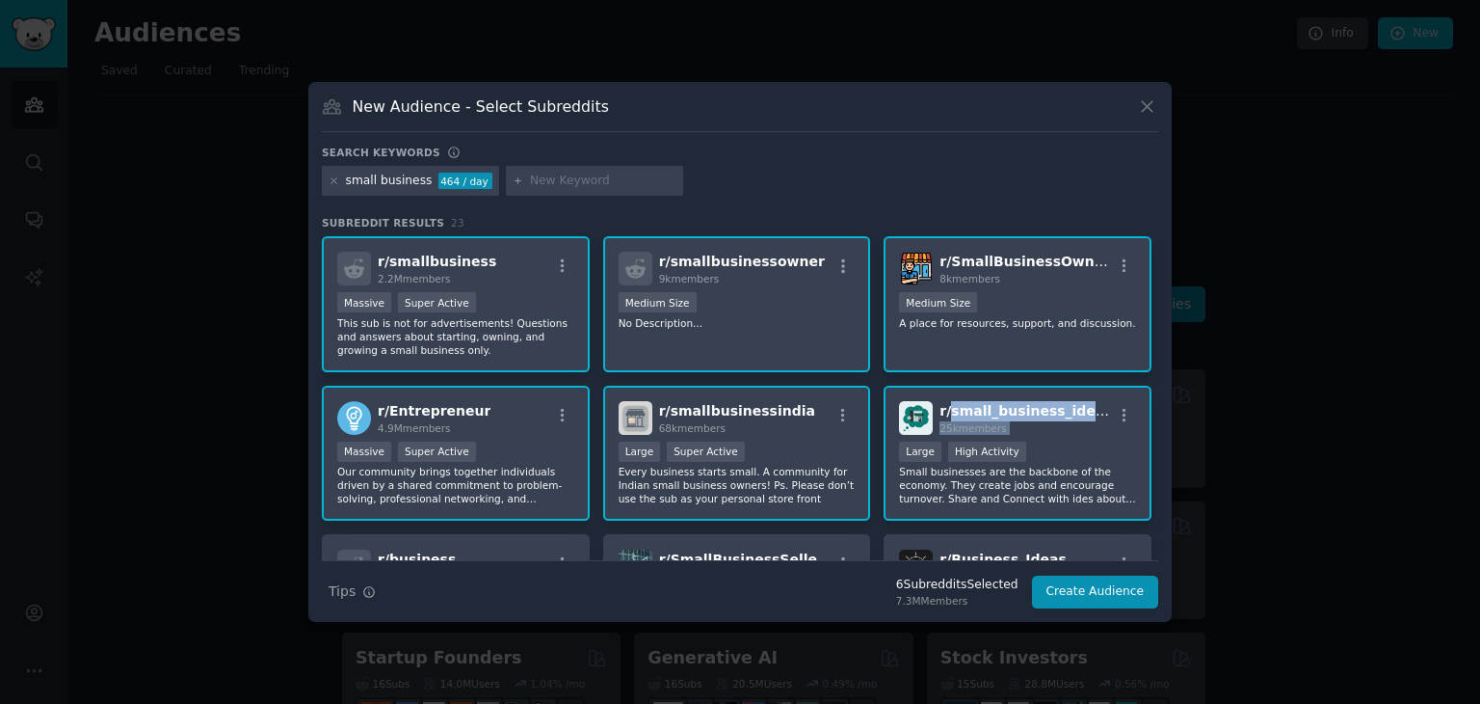
copy div "small_business_ideas 25k members >= 80th percentile for submissions / day"
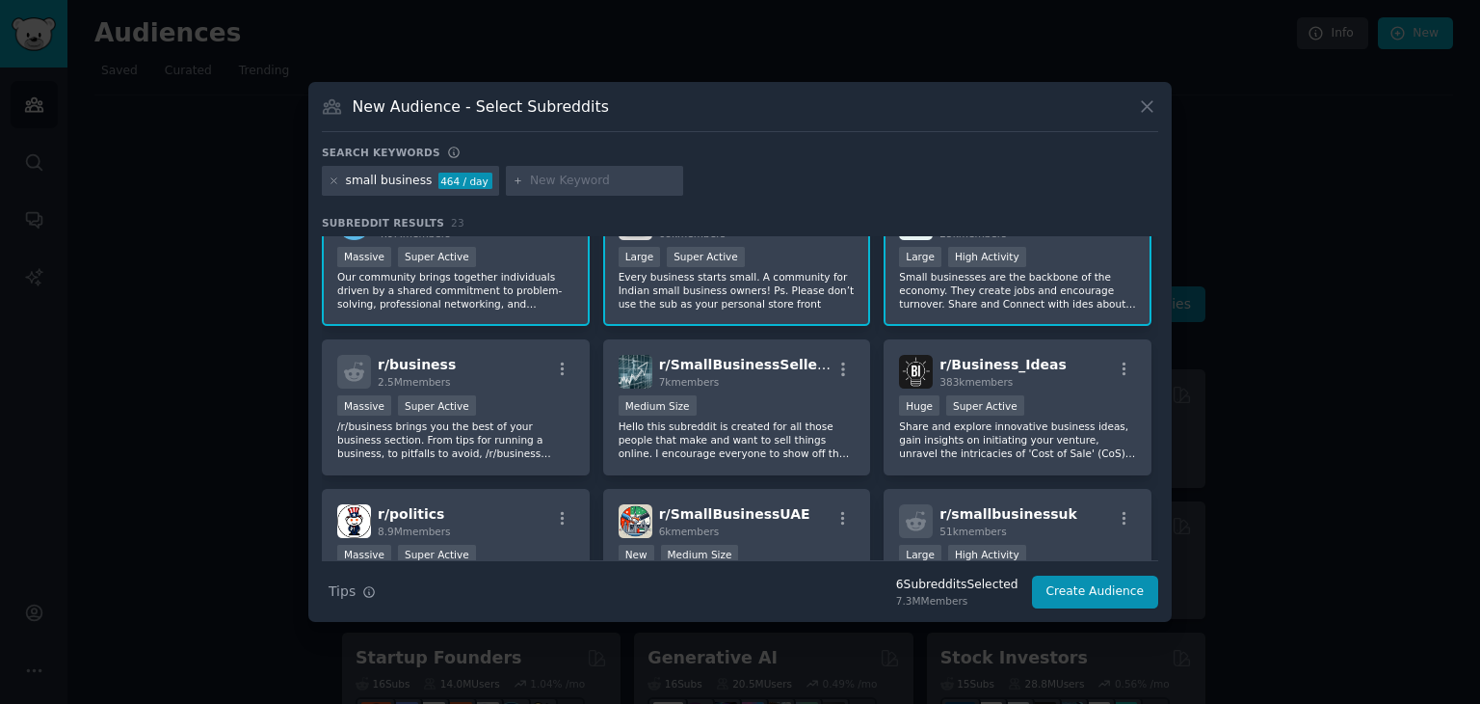
scroll to position [196, 0]
drag, startPoint x: 456, startPoint y: 354, endPoint x: 387, endPoint y: 364, distance: 69.2
click at [387, 364] on div "r/ business 2.5M members" at bounding box center [455, 371] width 237 height 34
copy span "business"
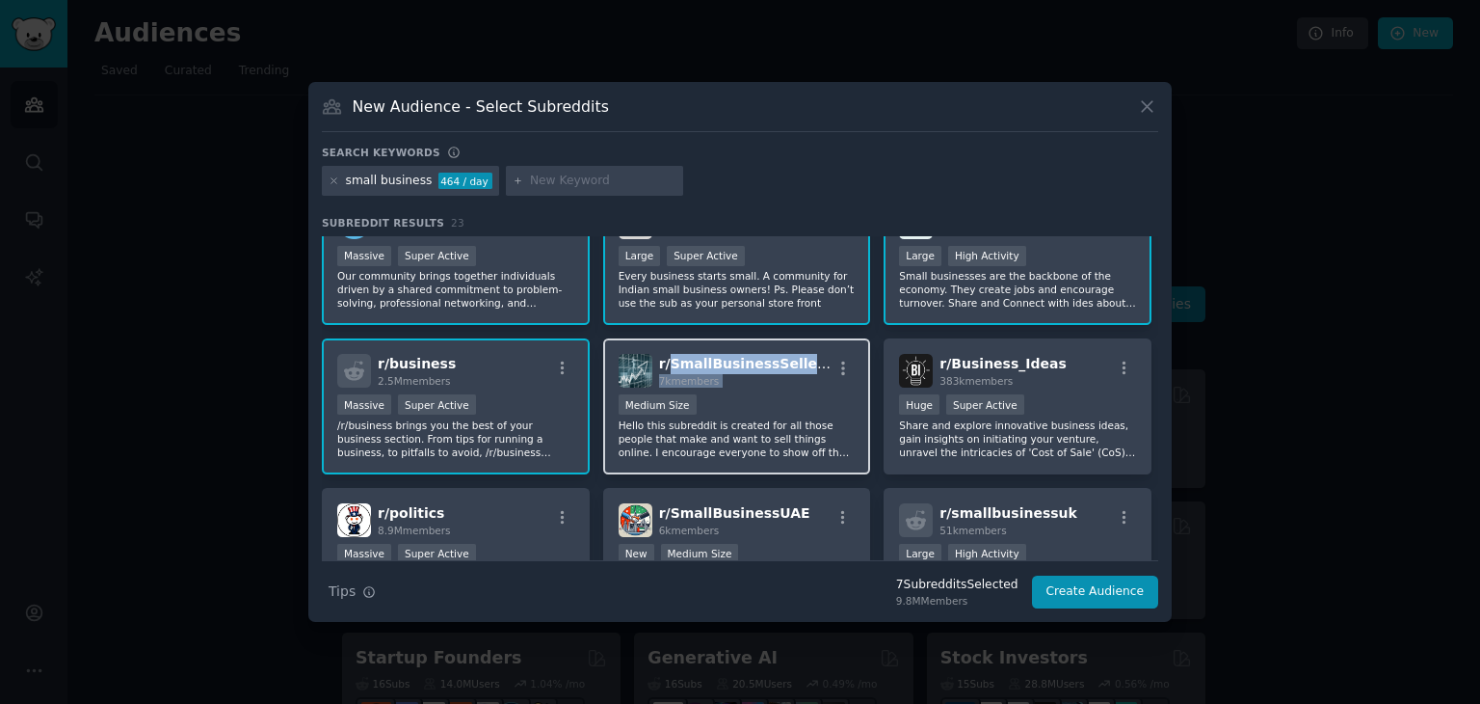
drag, startPoint x: 819, startPoint y: 363, endPoint x: 669, endPoint y: 370, distance: 150.5
click at [669, 370] on div "r/ SmallBusinessSellers 7k members" at bounding box center [737, 371] width 237 height 34
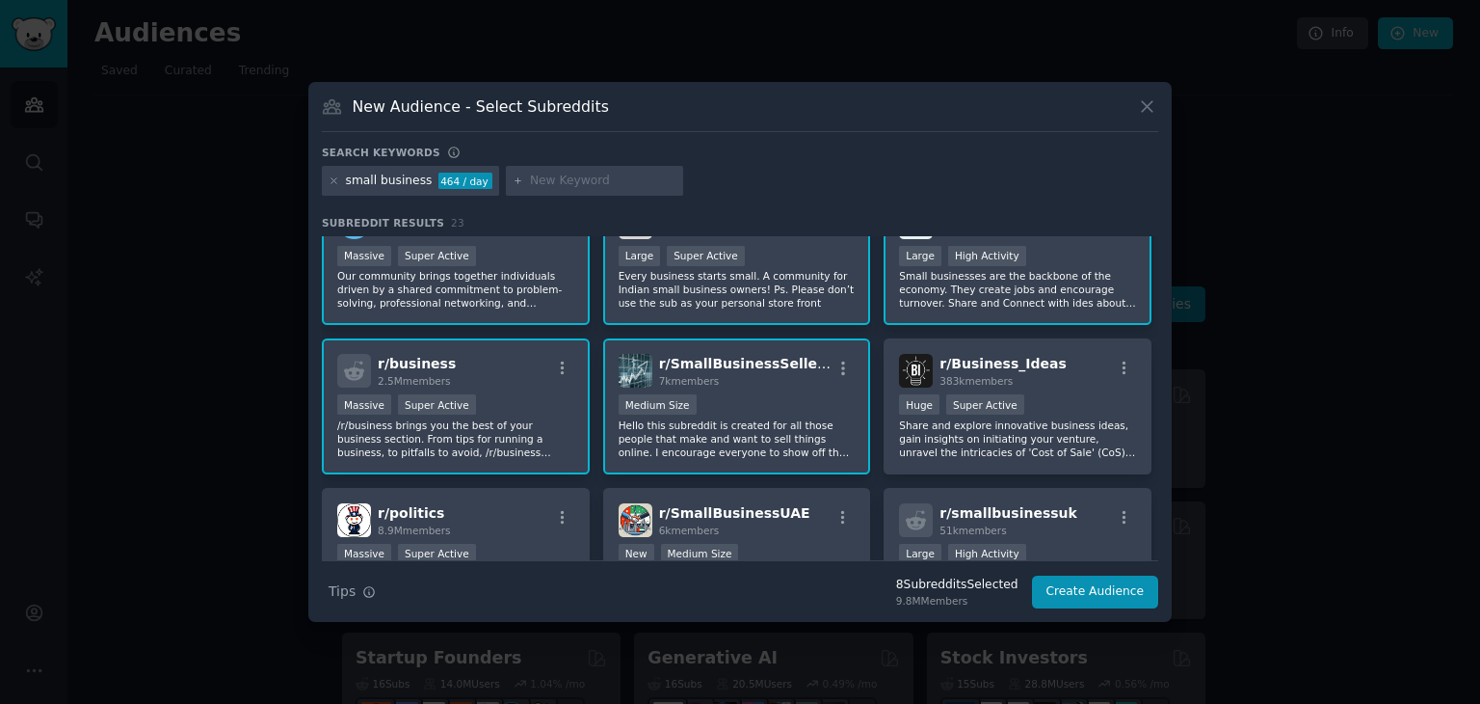
click at [826, 327] on div "r/ smallbusiness 2.2M members >= 95th percentile for submissions / day Massive …" at bounding box center [740, 629] width 837 height 1178
drag, startPoint x: 802, startPoint y: 363, endPoint x: 666, endPoint y: 367, distance: 135.9
click at [666, 367] on div "r/ SmallBusinessSellers 7k members" at bounding box center [737, 371] width 237 height 34
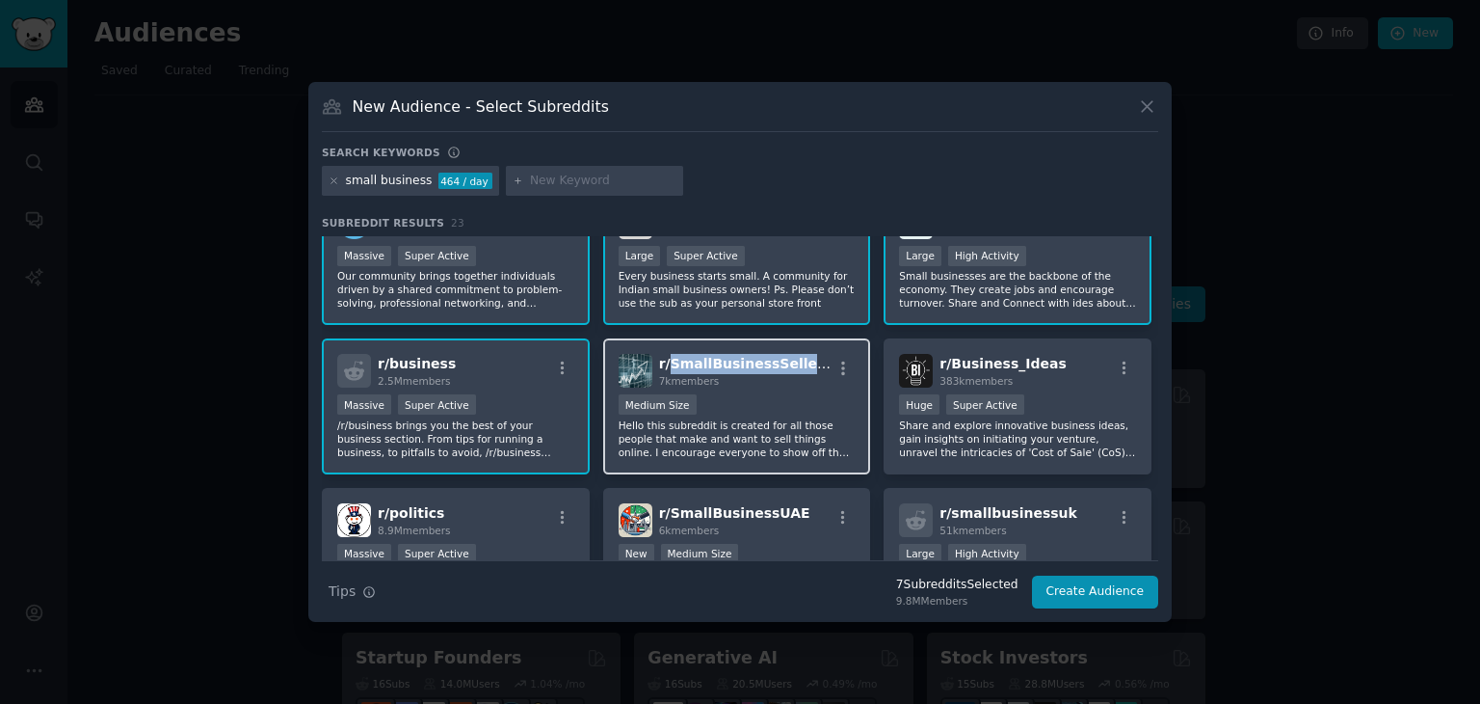
copy span "SmallBusinessSellers"
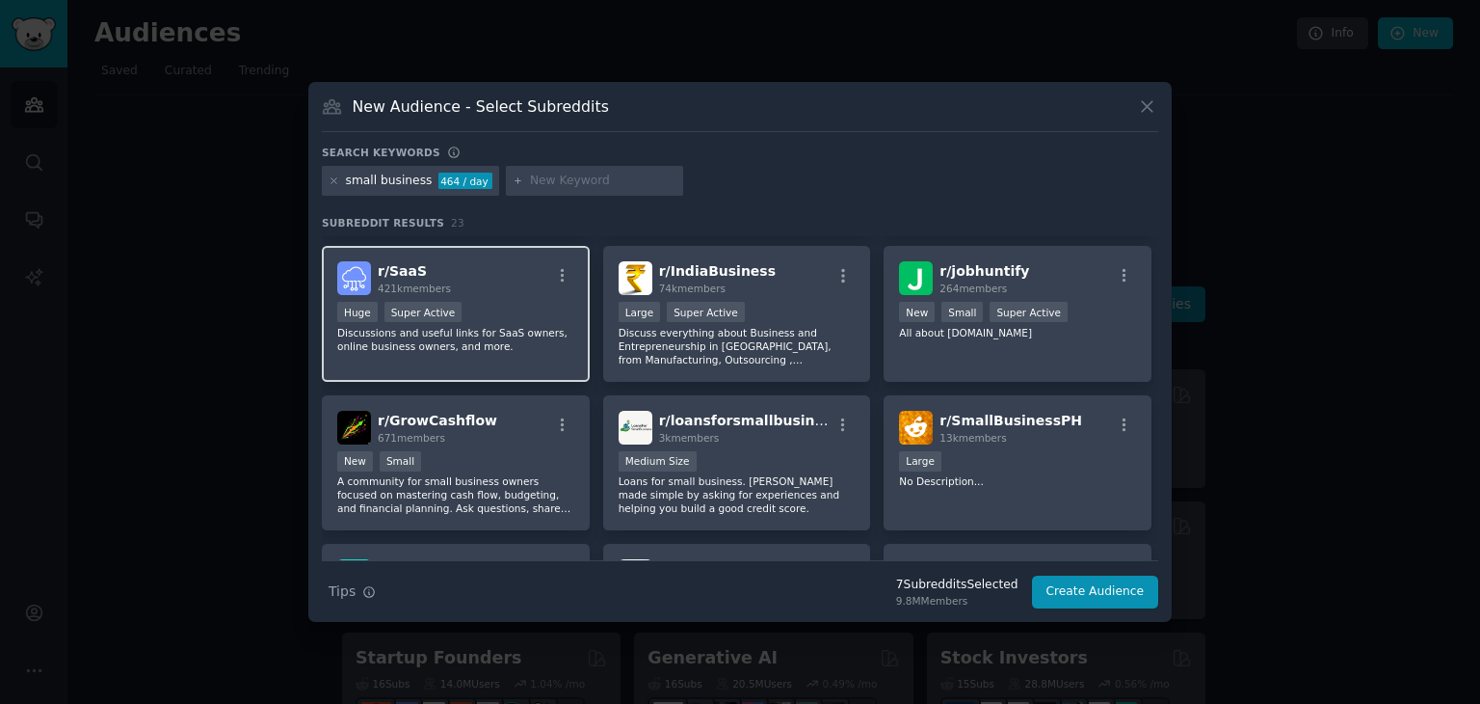
scroll to position [592, 0]
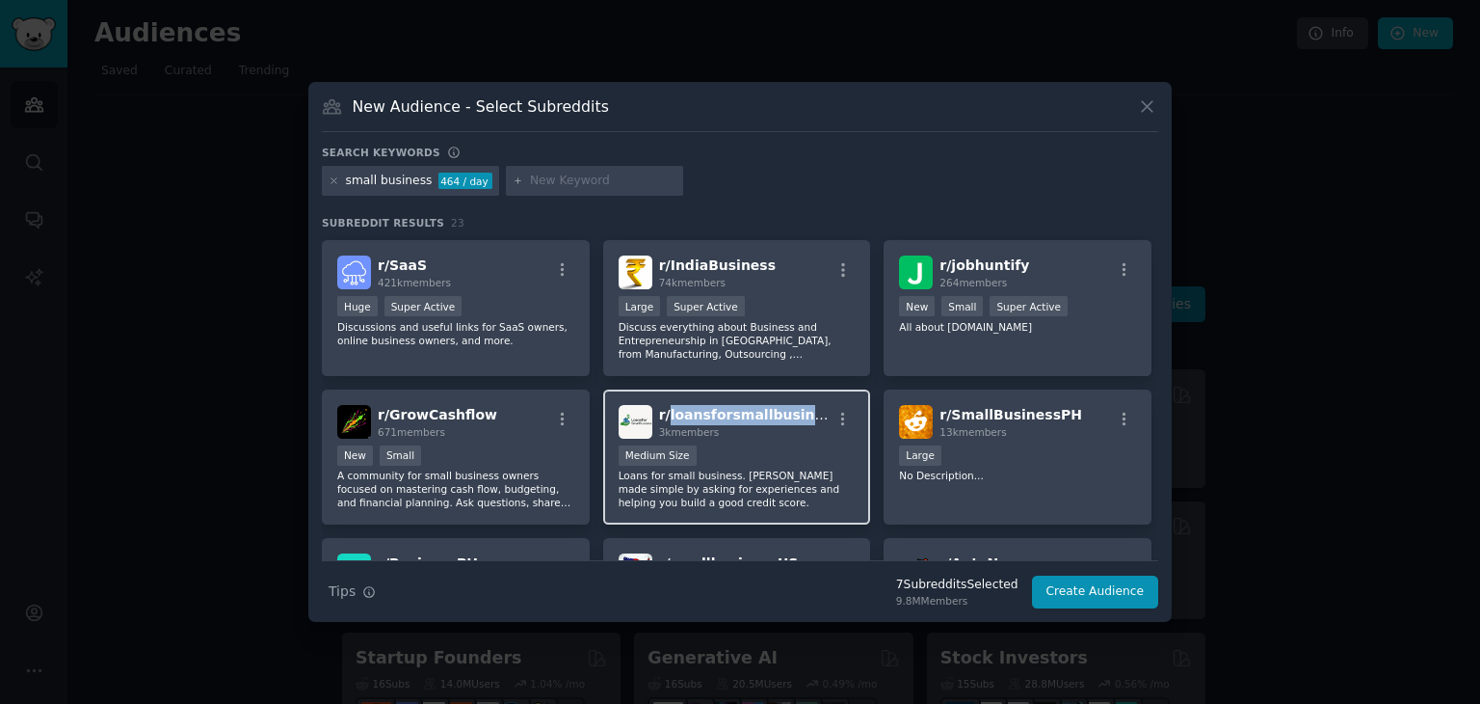
drag, startPoint x: 810, startPoint y: 406, endPoint x: 665, endPoint y: 414, distance: 144.8
click at [665, 414] on div "r/ loansforsmallbusiness 3k members" at bounding box center [737, 422] width 237 height 34
copy span "loansforsmallbusiness"
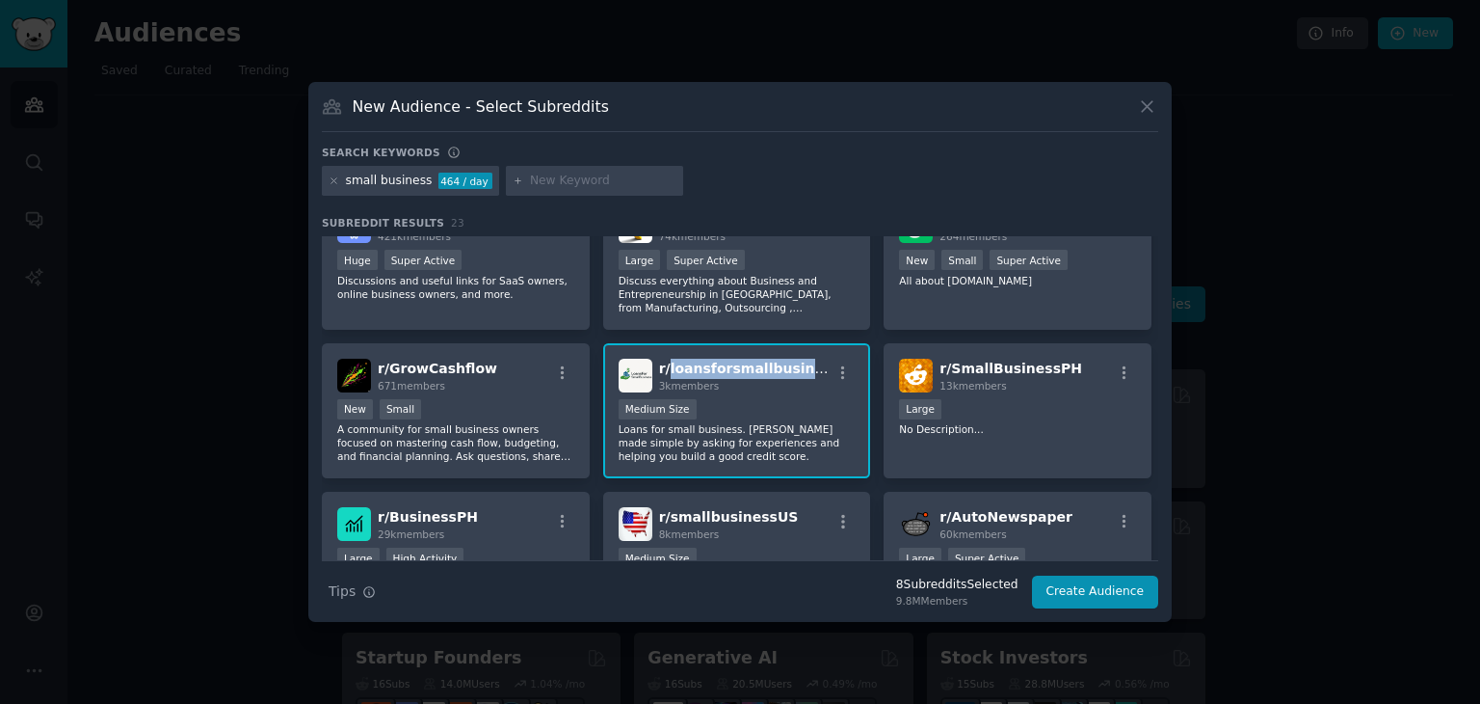
scroll to position [638, 0]
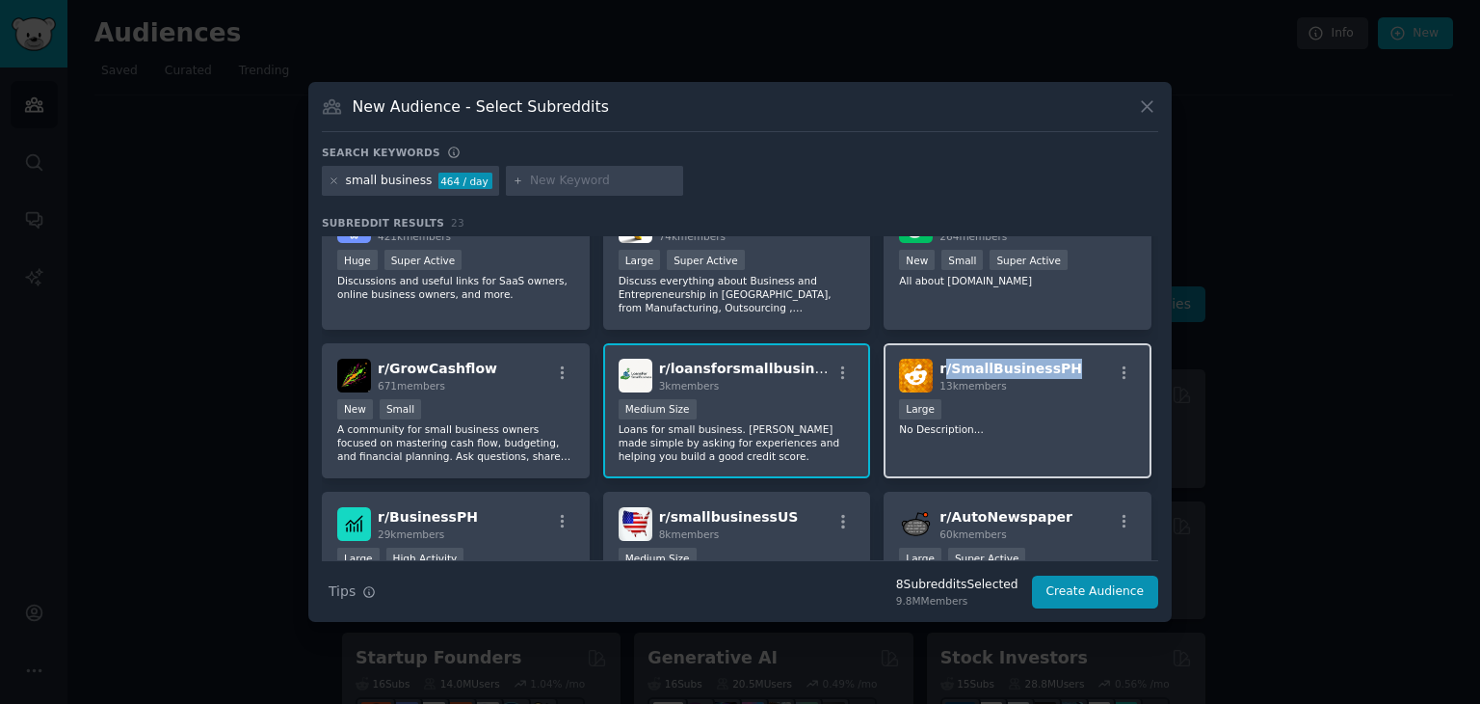
drag, startPoint x: 1067, startPoint y: 359, endPoint x: 942, endPoint y: 369, distance: 125.7
click at [942, 369] on div "r/ SmallBusinessPH 13k members" at bounding box center [1017, 376] width 237 height 34
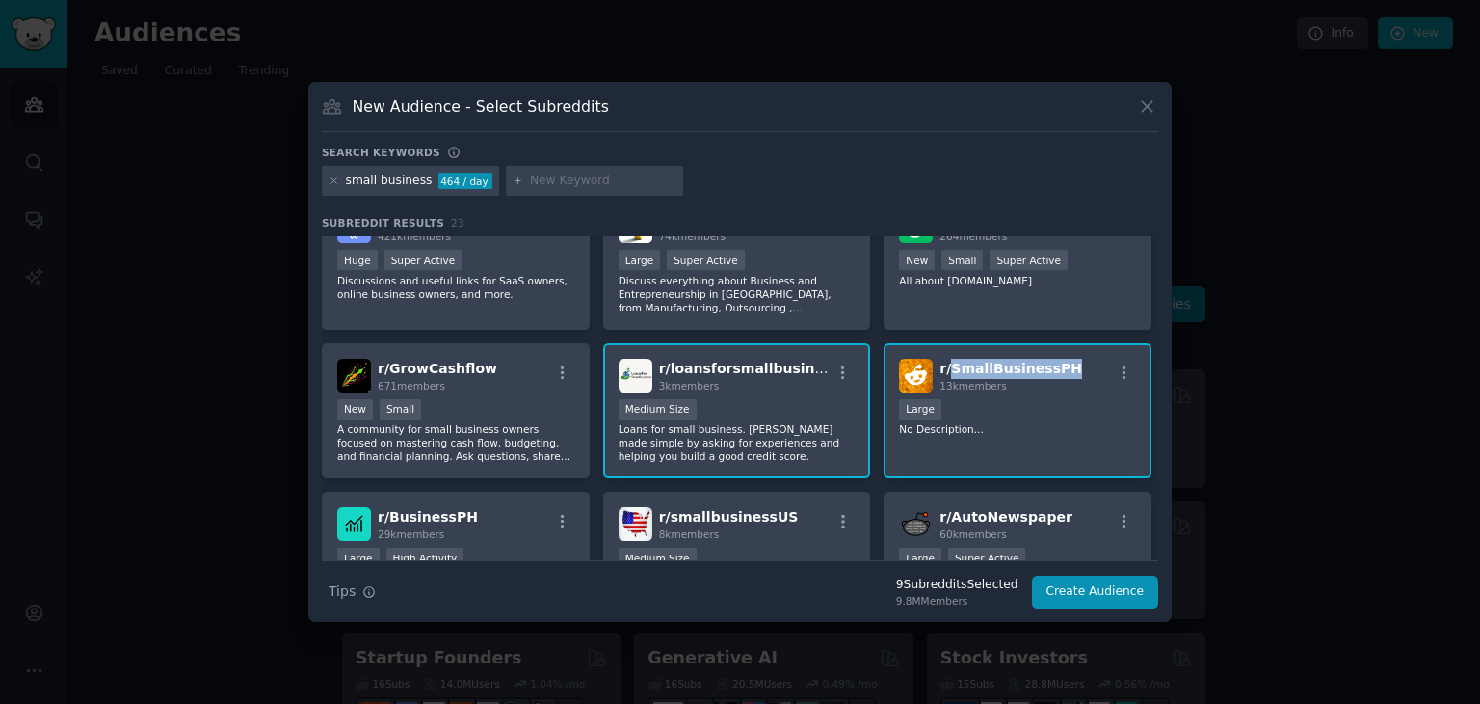
copy span "SmallBusinessPH"
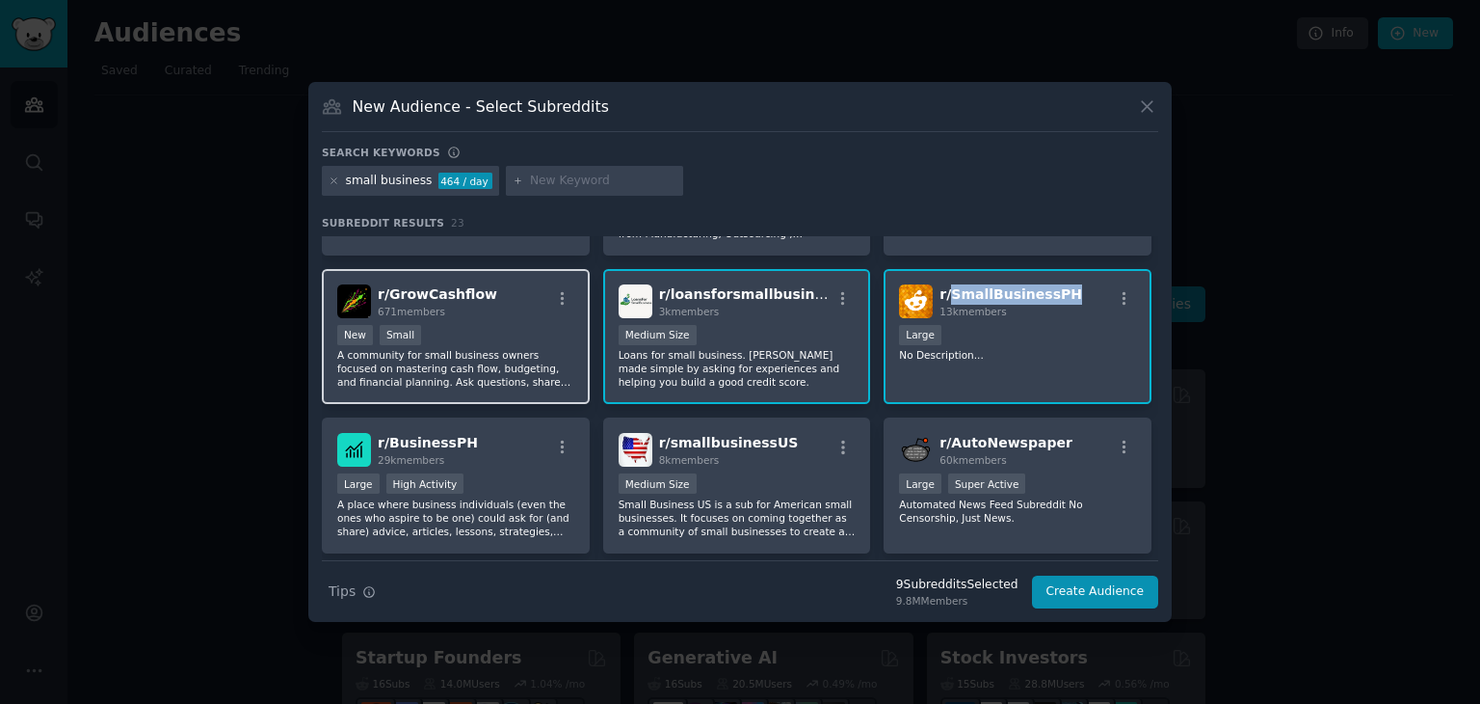
scroll to position [765, 0]
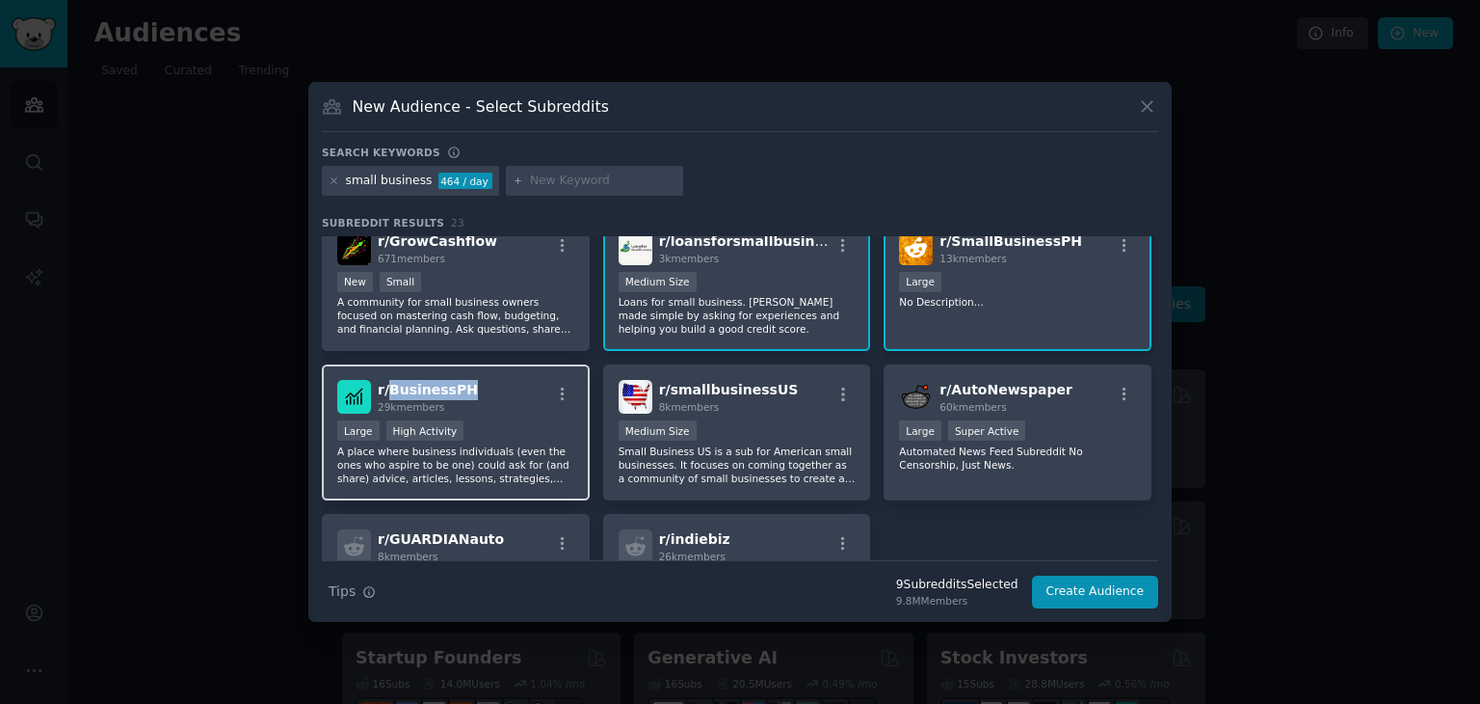
drag, startPoint x: 480, startPoint y: 382, endPoint x: 388, endPoint y: 388, distance: 91.8
click at [388, 388] on div "r/ BusinessPH 29k members" at bounding box center [455, 397] width 237 height 34
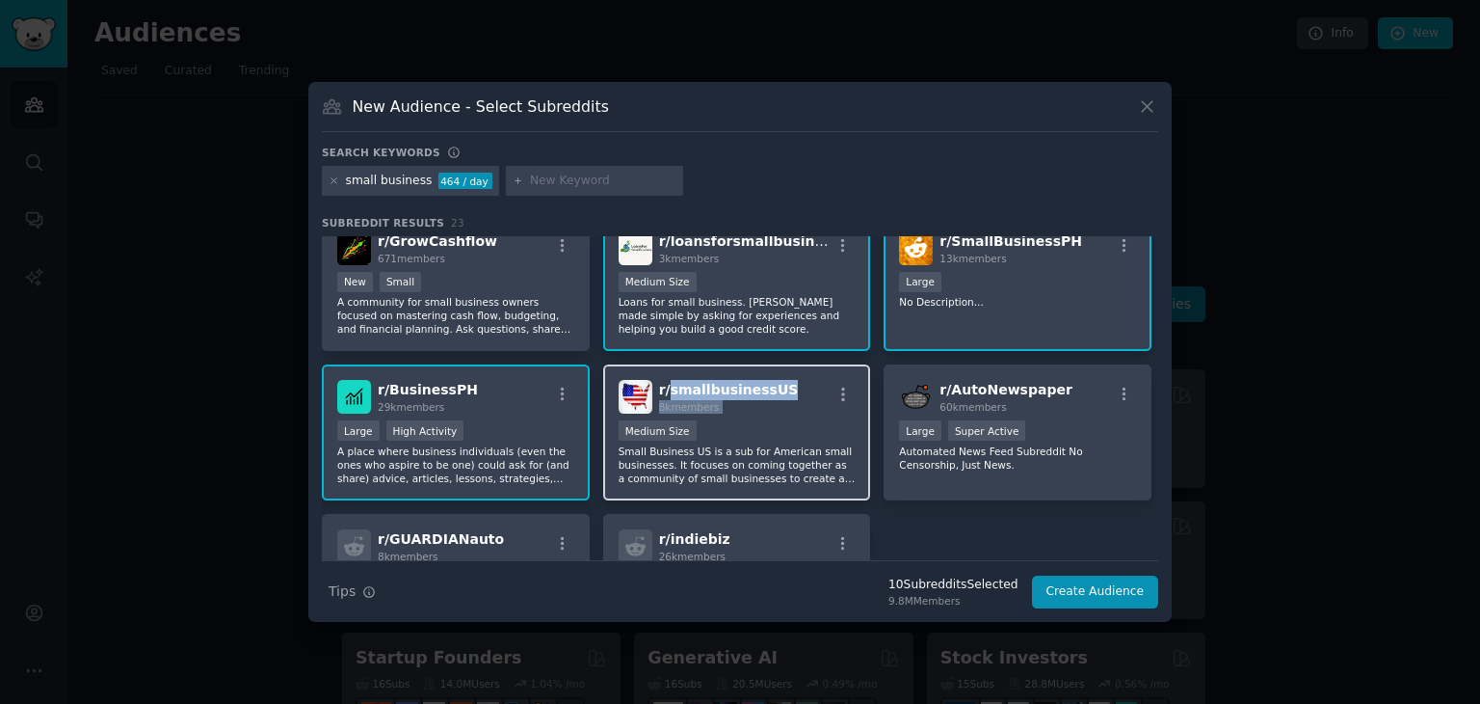
drag, startPoint x: 806, startPoint y: 373, endPoint x: 666, endPoint y: 390, distance: 140.8
click at [666, 390] on div "r/ smallbusinessUS 8k members Medium Size Small Business US is a sub for Americ…" at bounding box center [737, 432] width 268 height 136
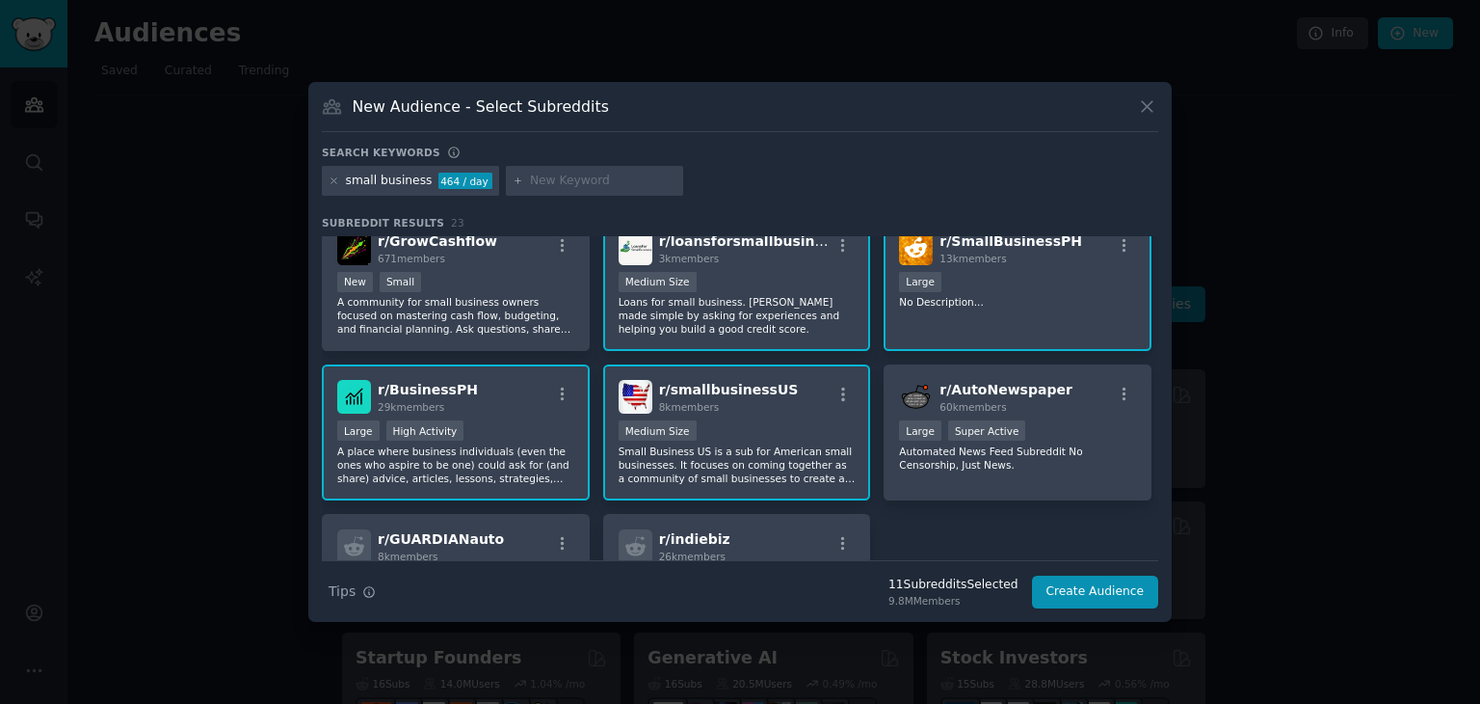
click at [1148, 352] on div "r/ smallbusiness 2.2M members >= 95th percentile for submissions / day Massive …" at bounding box center [740, 60] width 837 height 1178
drag, startPoint x: 781, startPoint y: 383, endPoint x: 666, endPoint y: 389, distance: 114.9
click at [666, 389] on div "r/ smallbusinessUS 8k members" at bounding box center [737, 397] width 237 height 34
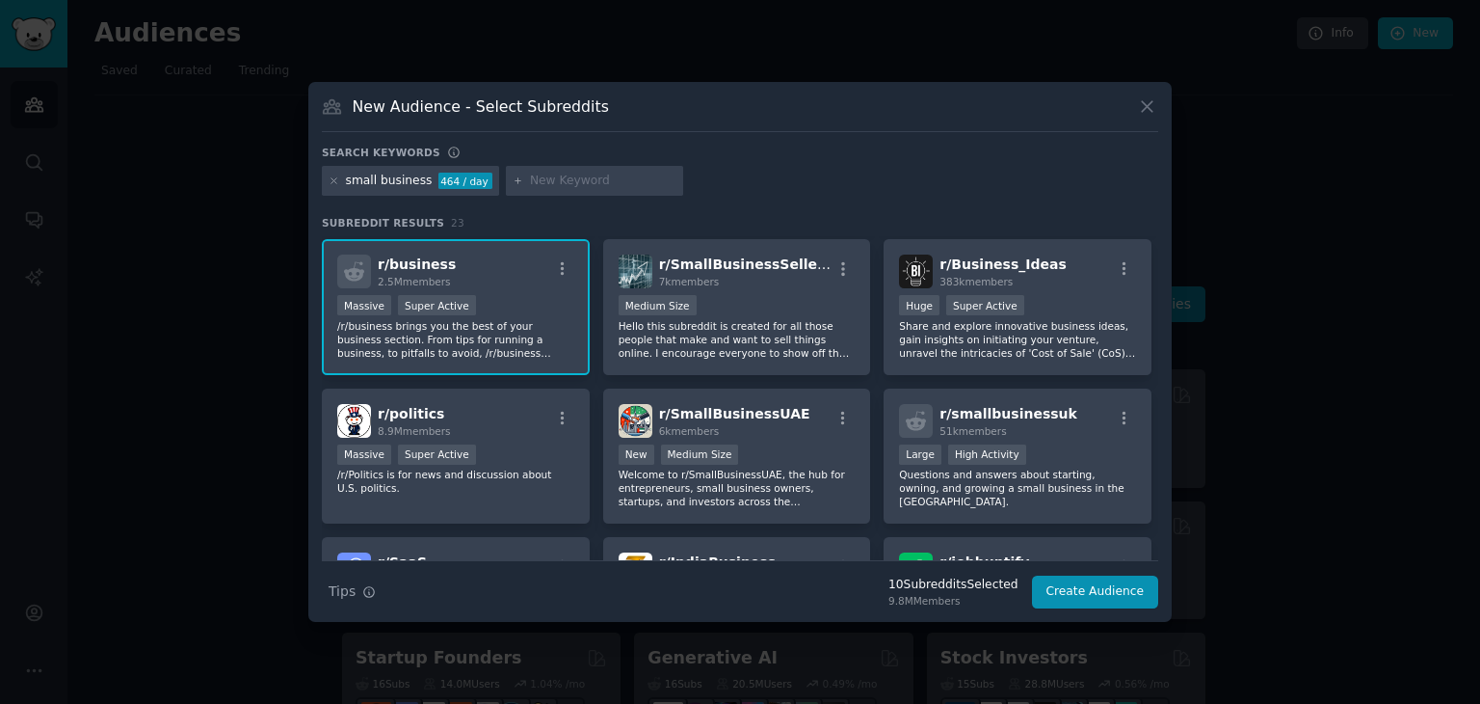
scroll to position [0, 0]
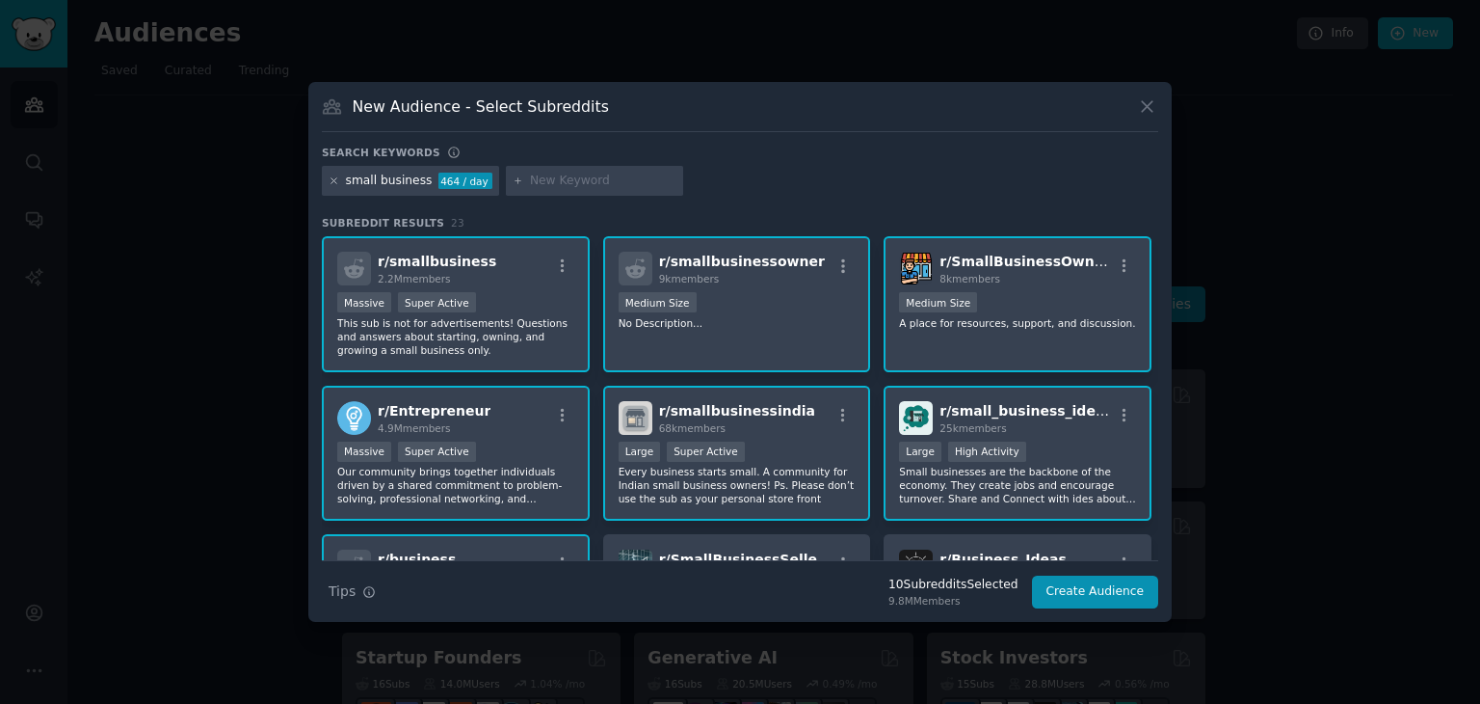
click at [335, 182] on icon at bounding box center [334, 180] width 11 height 11
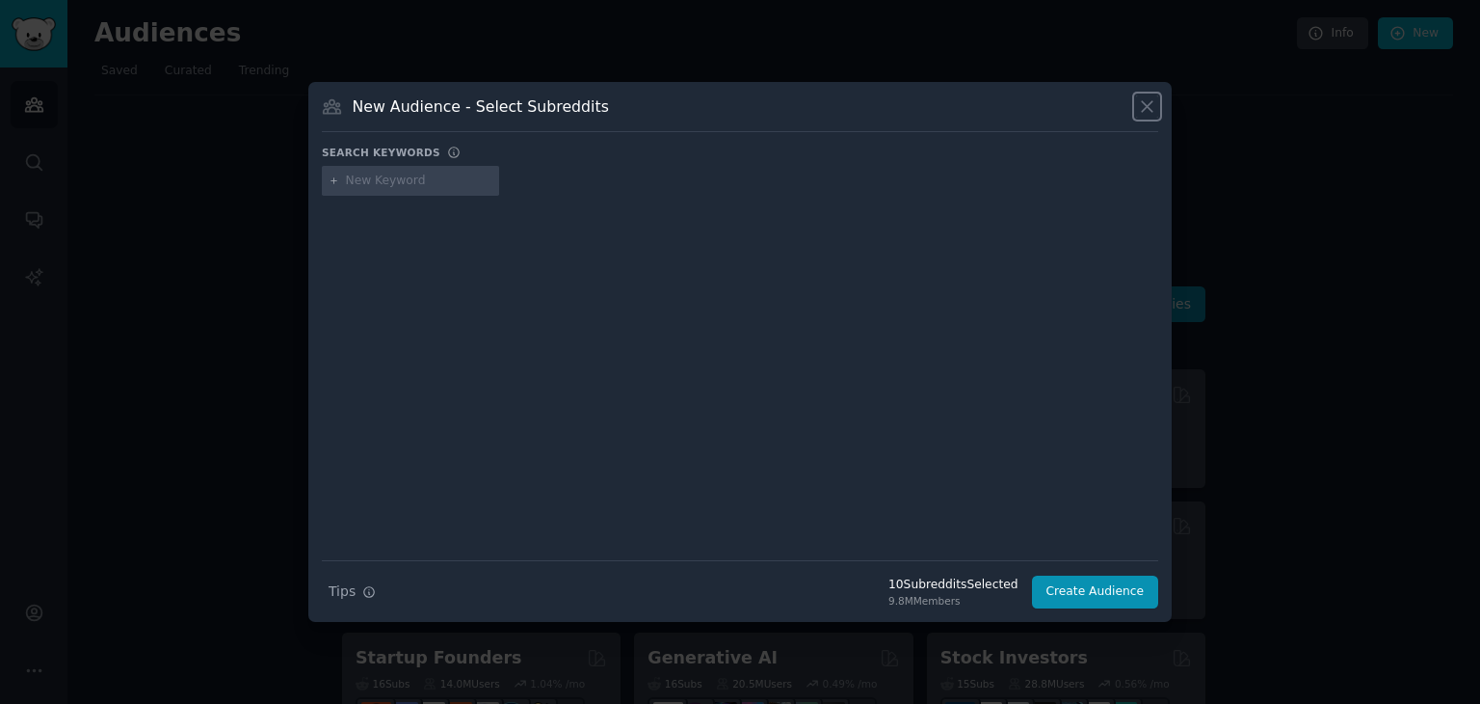
click at [1154, 102] on icon at bounding box center [1147, 106] width 20 height 20
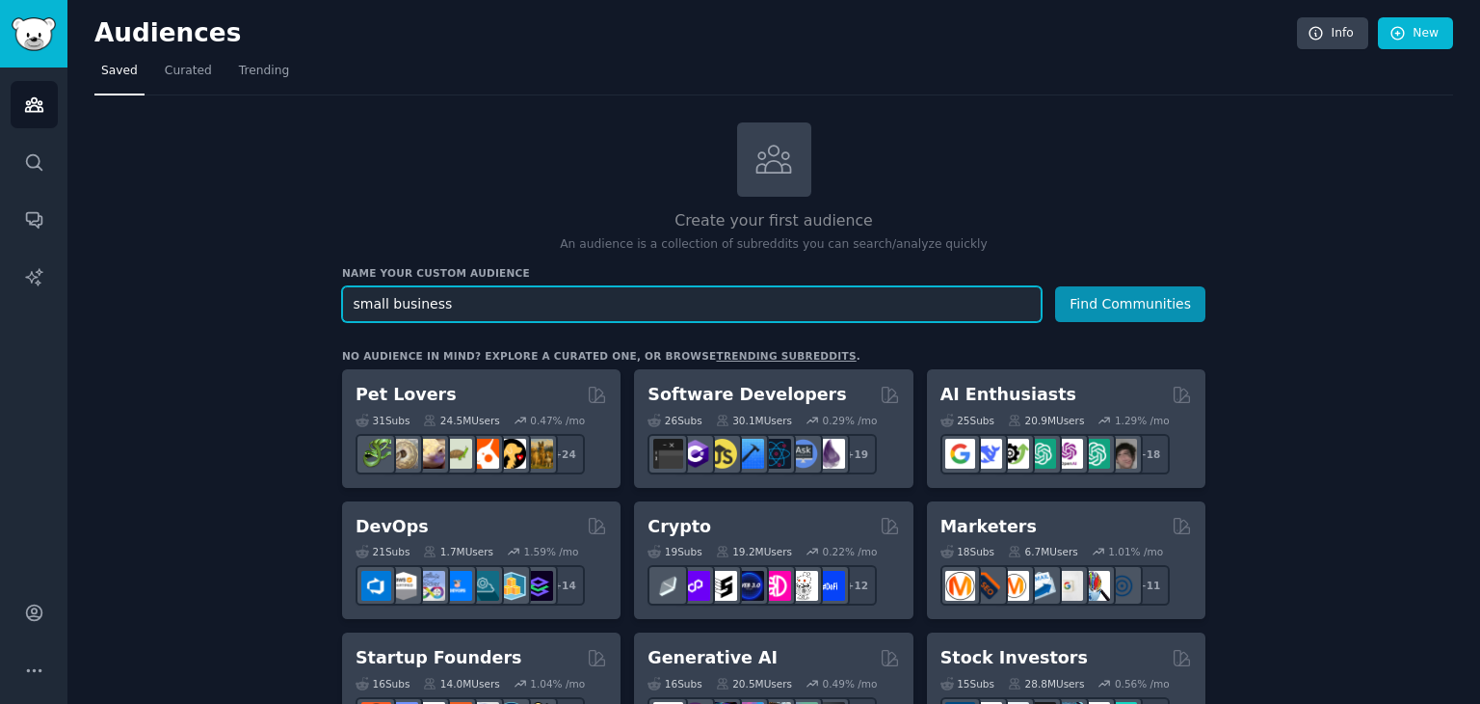
click at [496, 301] on input "small business" at bounding box center [692, 304] width 700 height 36
type input "small business in [GEOGRAPHIC_DATA]"
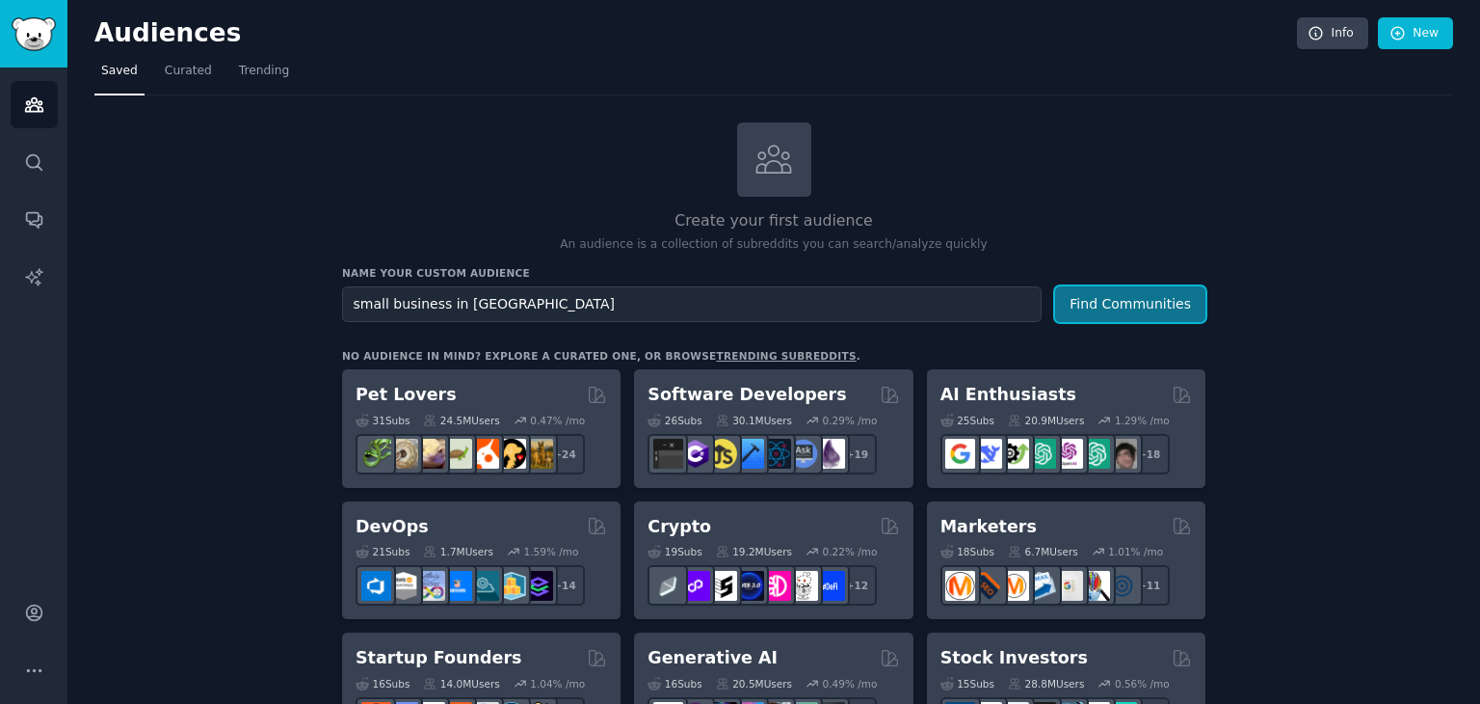
click at [1118, 298] on button "Find Communities" at bounding box center [1130, 304] width 150 height 36
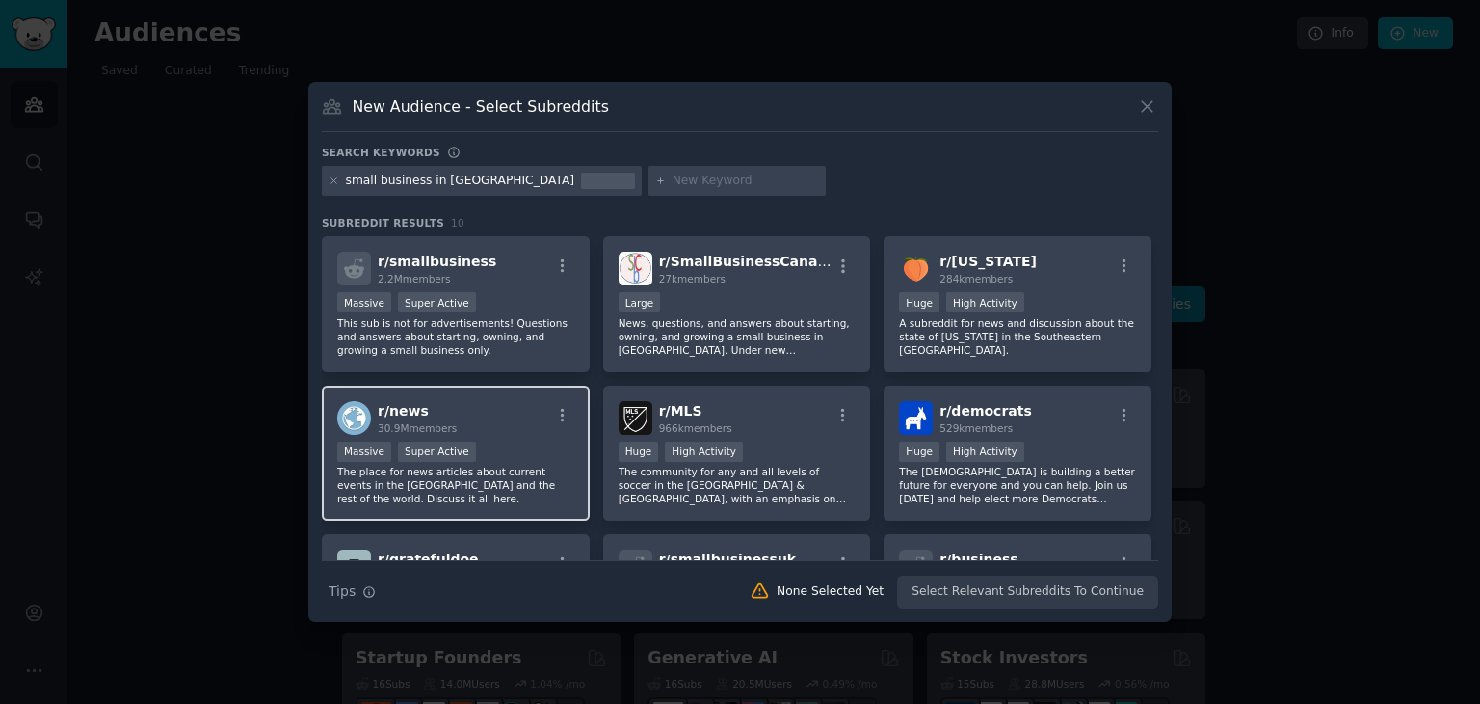
scroll to position [323, 0]
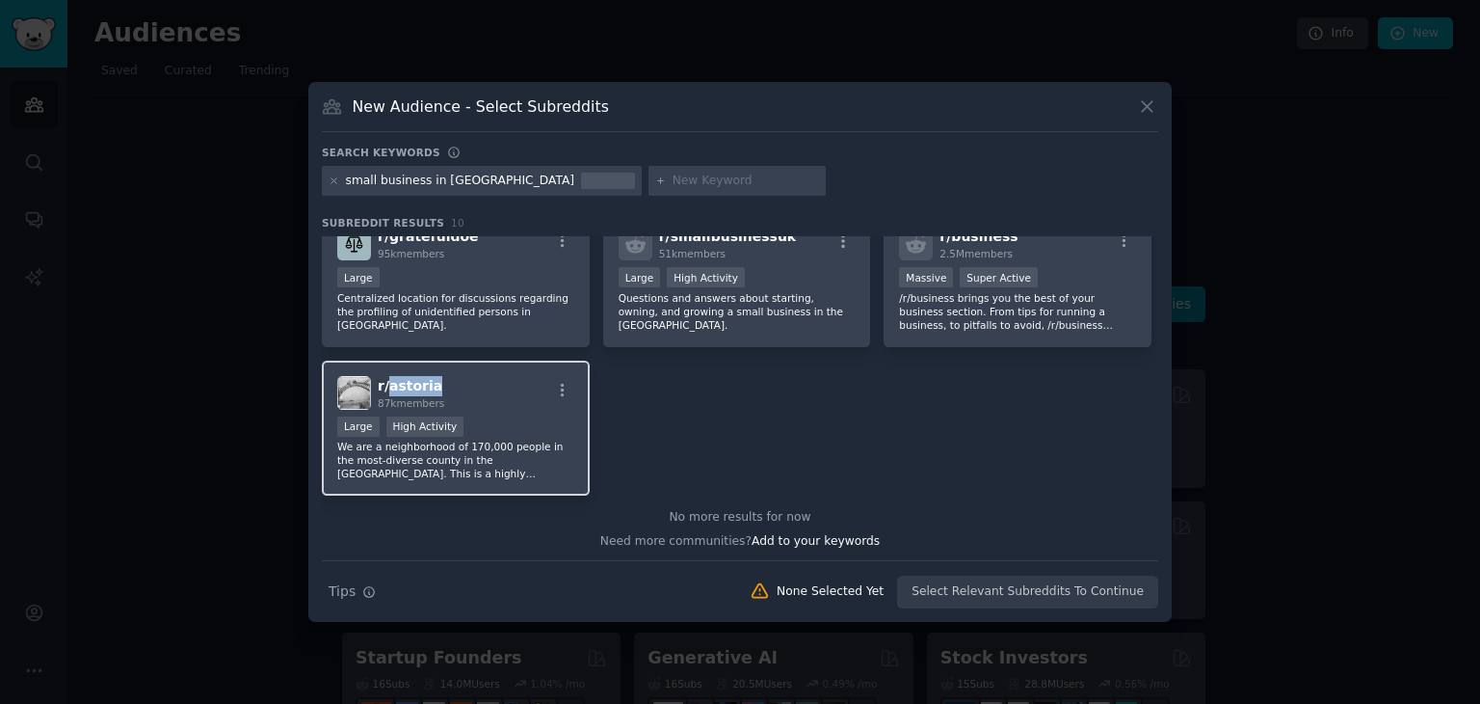
drag, startPoint x: 439, startPoint y: 379, endPoint x: 387, endPoint y: 386, distance: 52.6
click at [387, 386] on div "r/ astoria 87k members" at bounding box center [455, 393] width 237 height 34
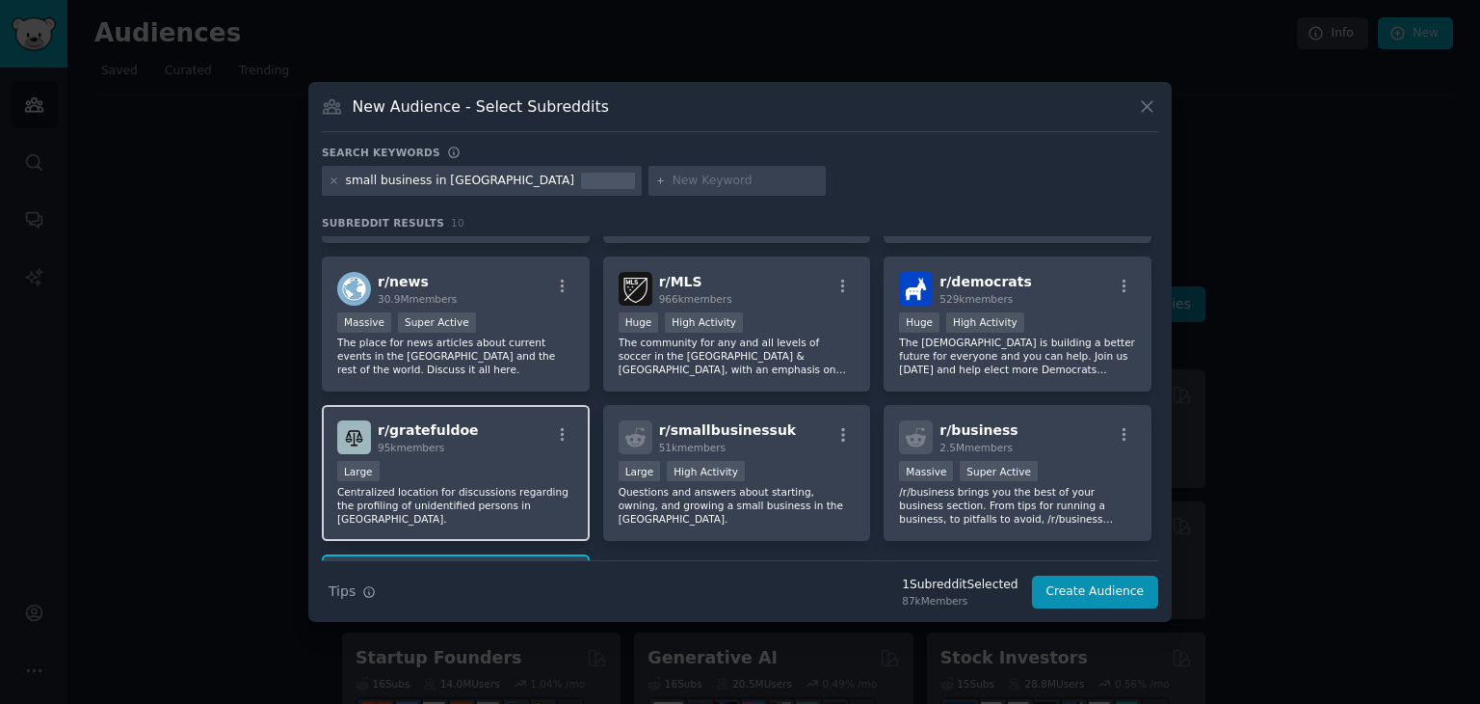
scroll to position [128, 0]
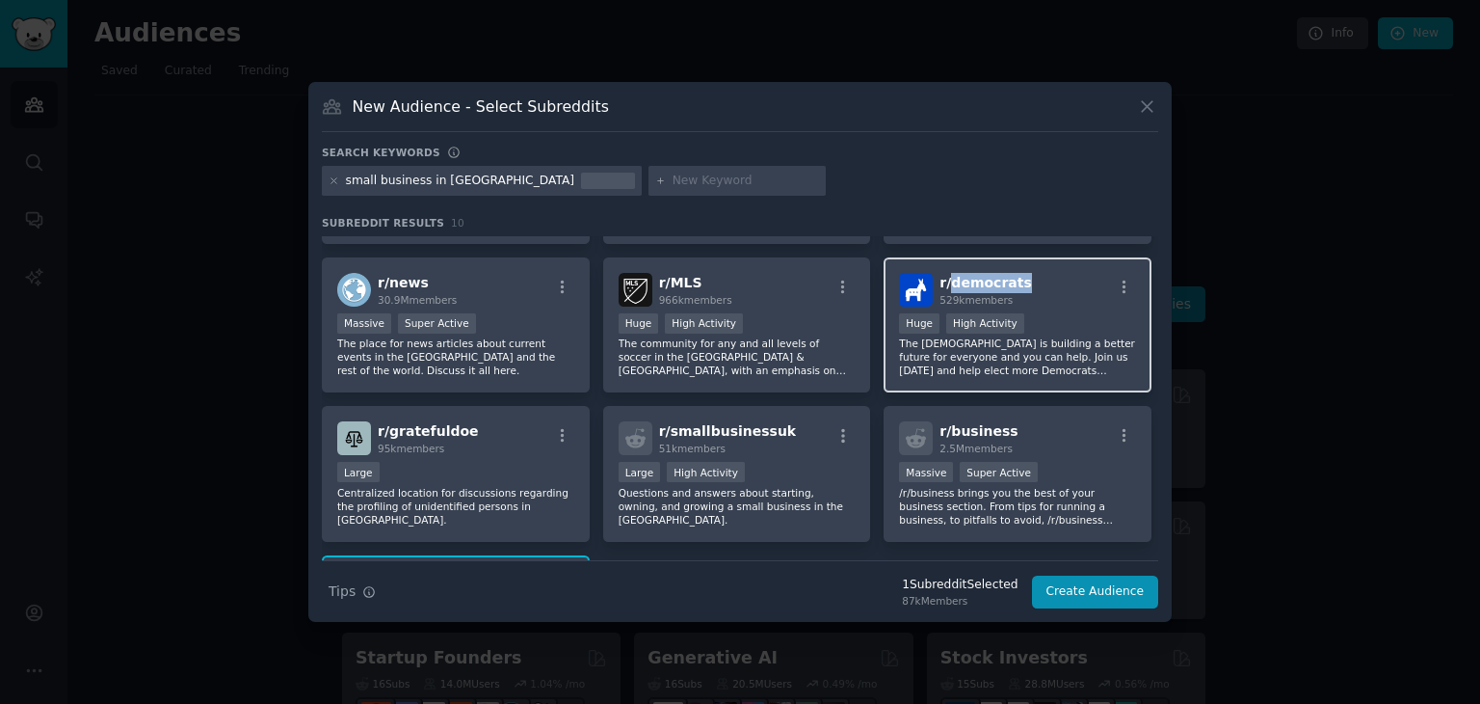
drag, startPoint x: 1038, startPoint y: 279, endPoint x: 946, endPoint y: 288, distance: 92.0
click at [946, 288] on div "r/ democrats 529k members" at bounding box center [1017, 290] width 237 height 34
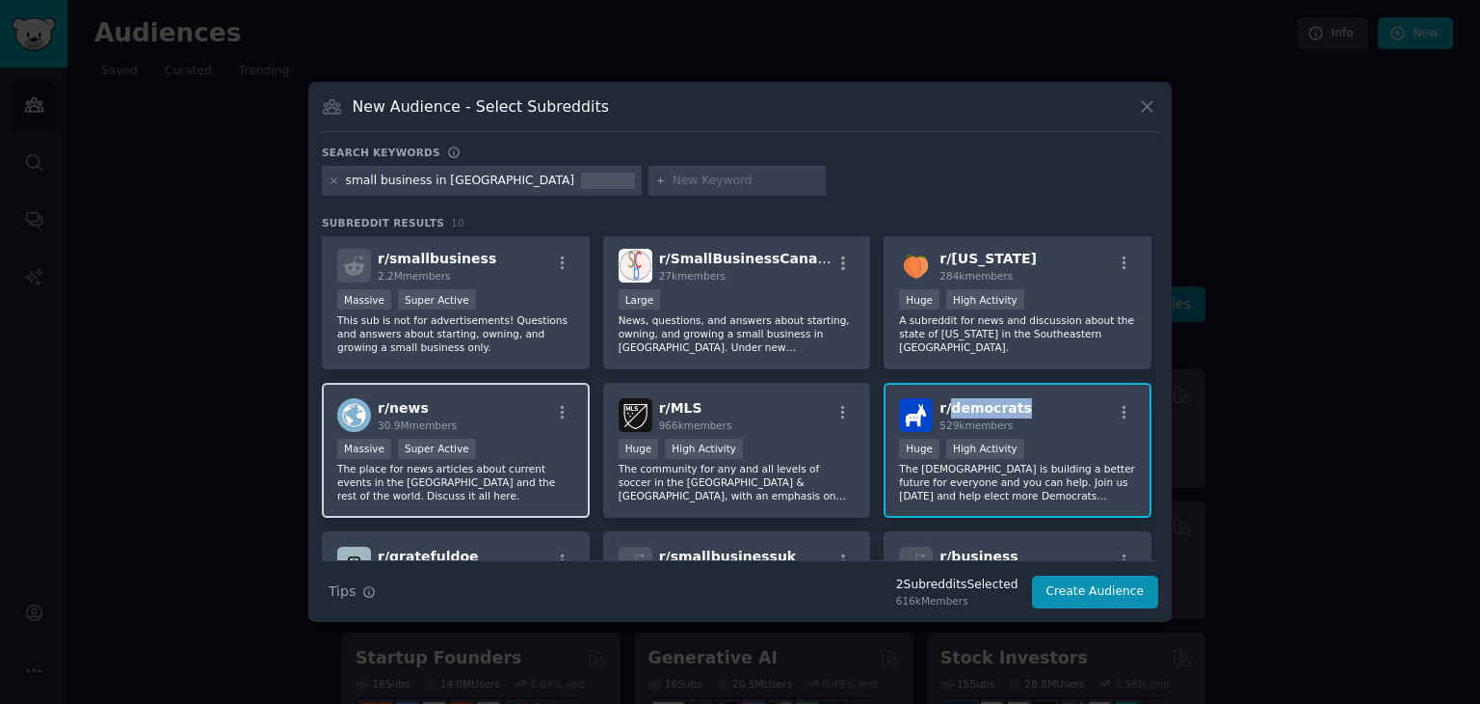
scroll to position [0, 0]
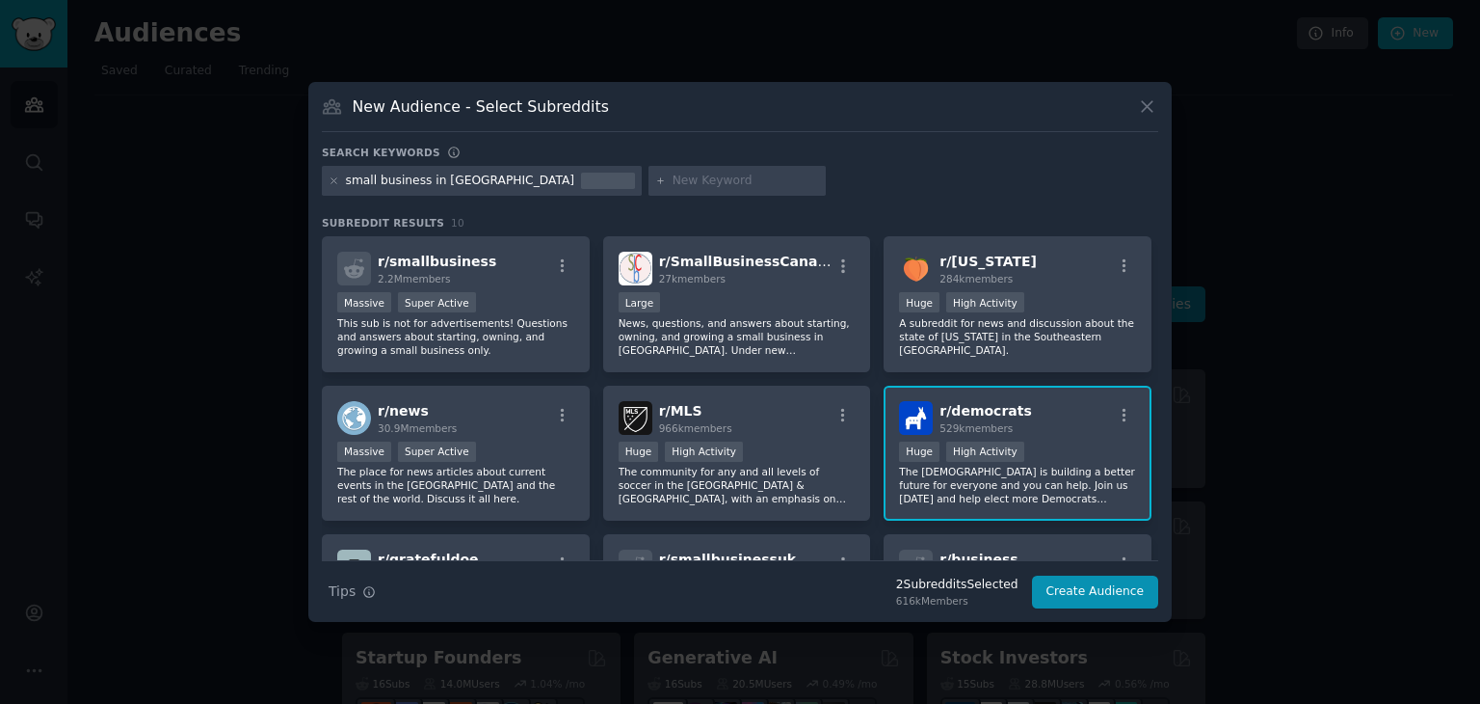
click at [431, 187] on div "small business in [GEOGRAPHIC_DATA]" at bounding box center [460, 181] width 229 height 17
click at [335, 178] on icon at bounding box center [334, 180] width 5 height 5
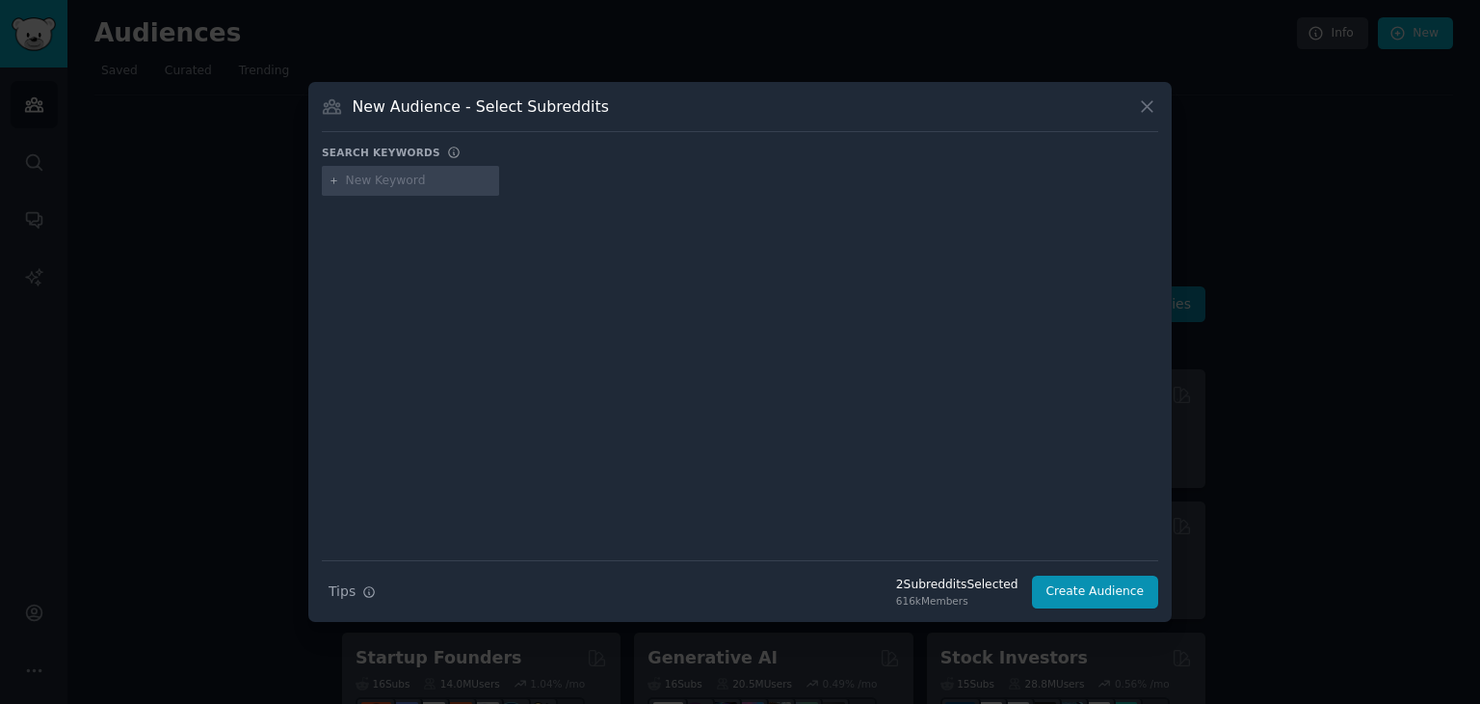
click at [364, 176] on input "text" at bounding box center [419, 181] width 146 height 17
type input "B"
type input "Sole Proprietor in [GEOGRAPHIC_DATA]"
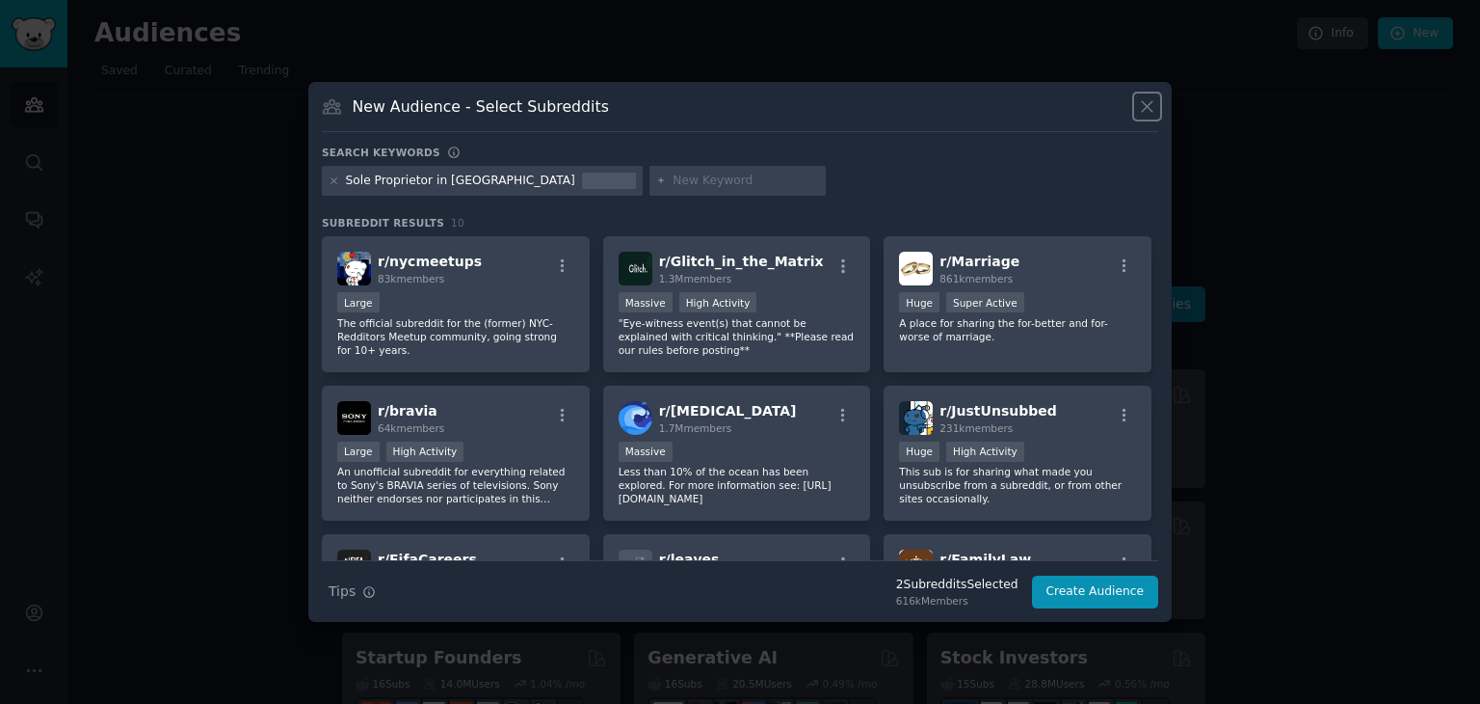
click at [1149, 111] on icon at bounding box center [1147, 106] width 20 height 20
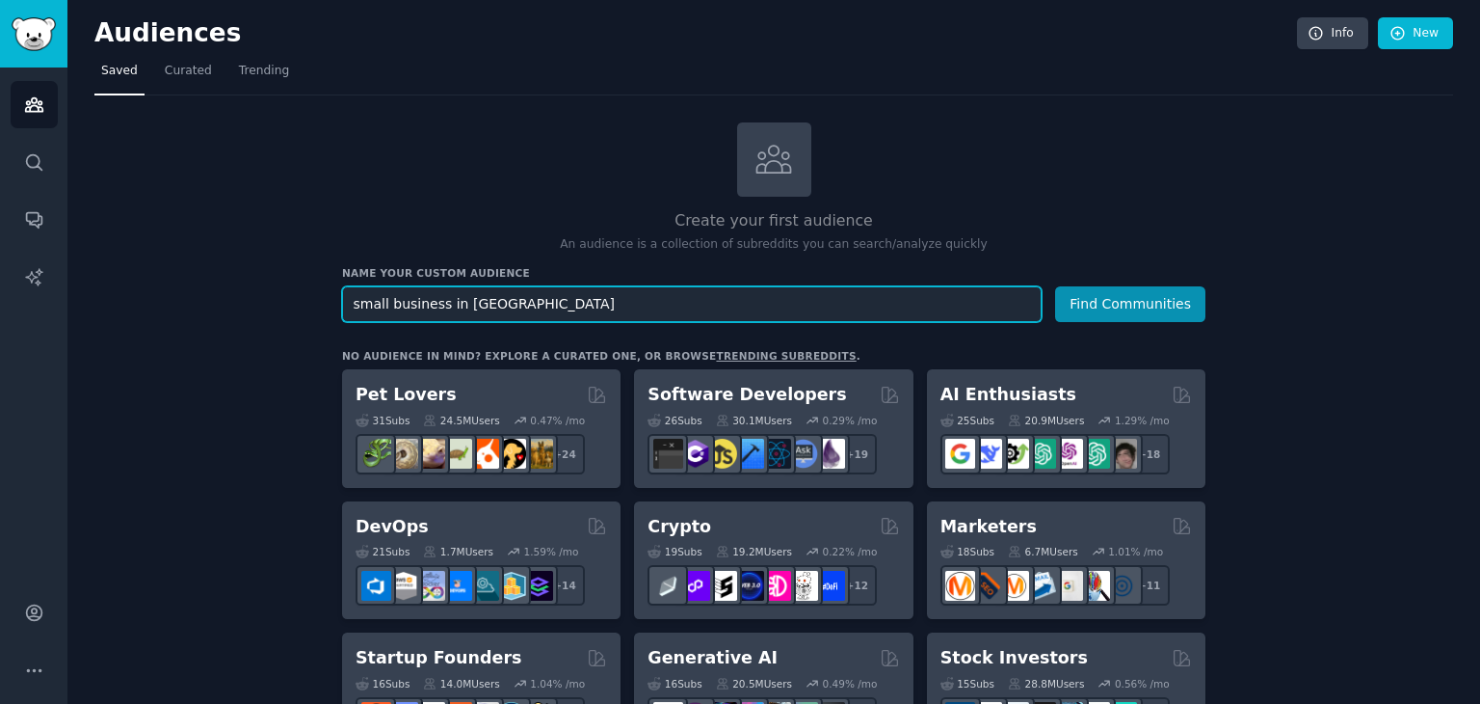
click at [690, 305] on input "small business in [GEOGRAPHIC_DATA]" at bounding box center [692, 304] width 700 height 36
paste input "[US_STATE]"
click at [1055, 286] on button "Find Communities" at bounding box center [1130, 304] width 150 height 36
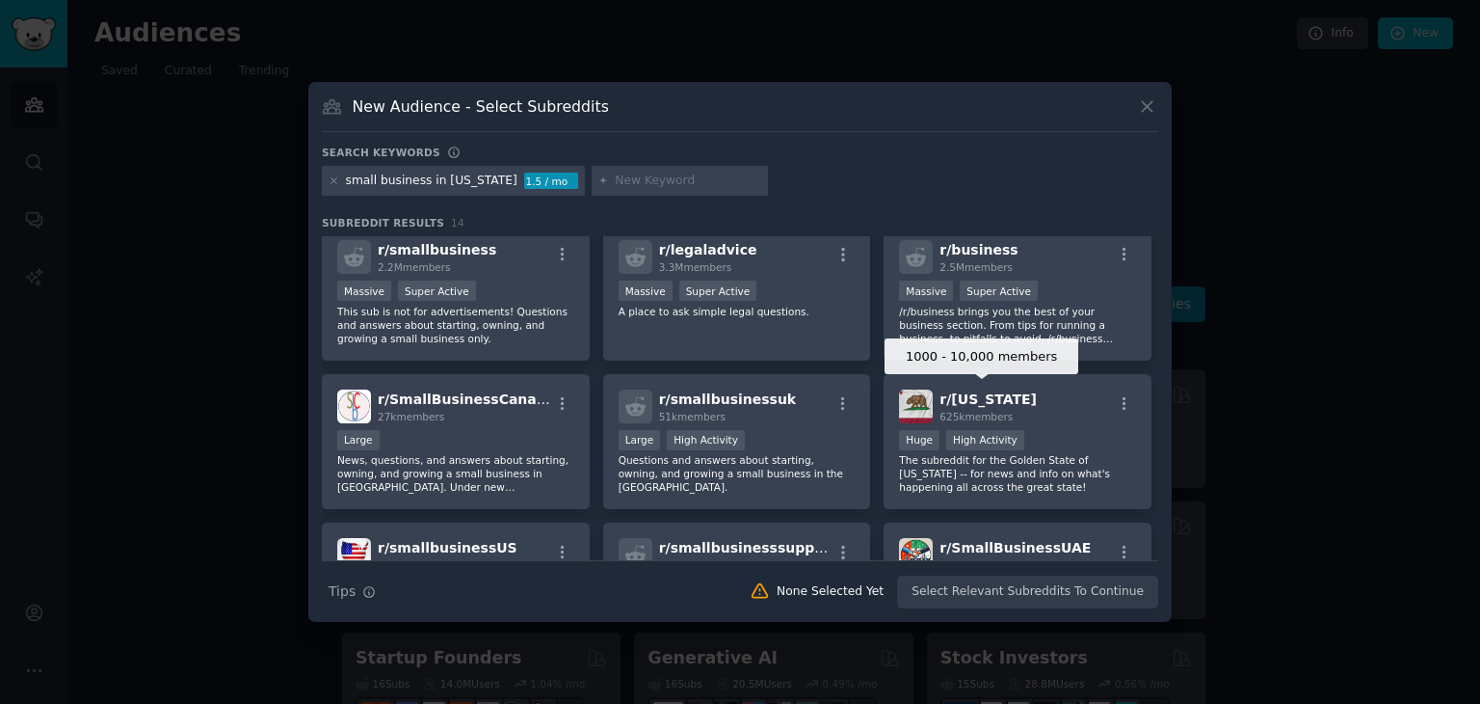
scroll to position [9, 0]
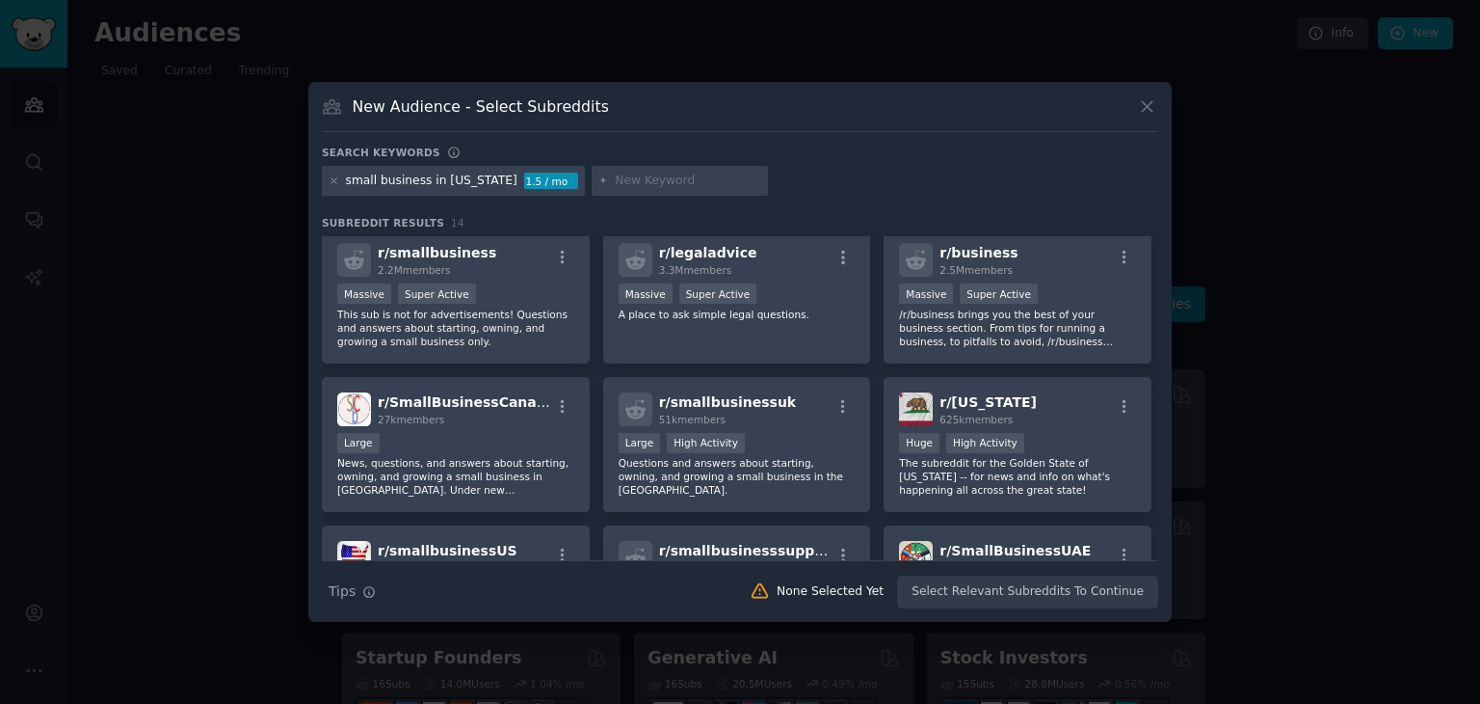
click at [1134, 104] on div "New Audience - Select Subreddits" at bounding box center [740, 113] width 837 height 37
click at [1135, 104] on div "New Audience - Select Subreddits" at bounding box center [740, 113] width 837 height 37
click at [1149, 102] on icon at bounding box center [1147, 106] width 20 height 20
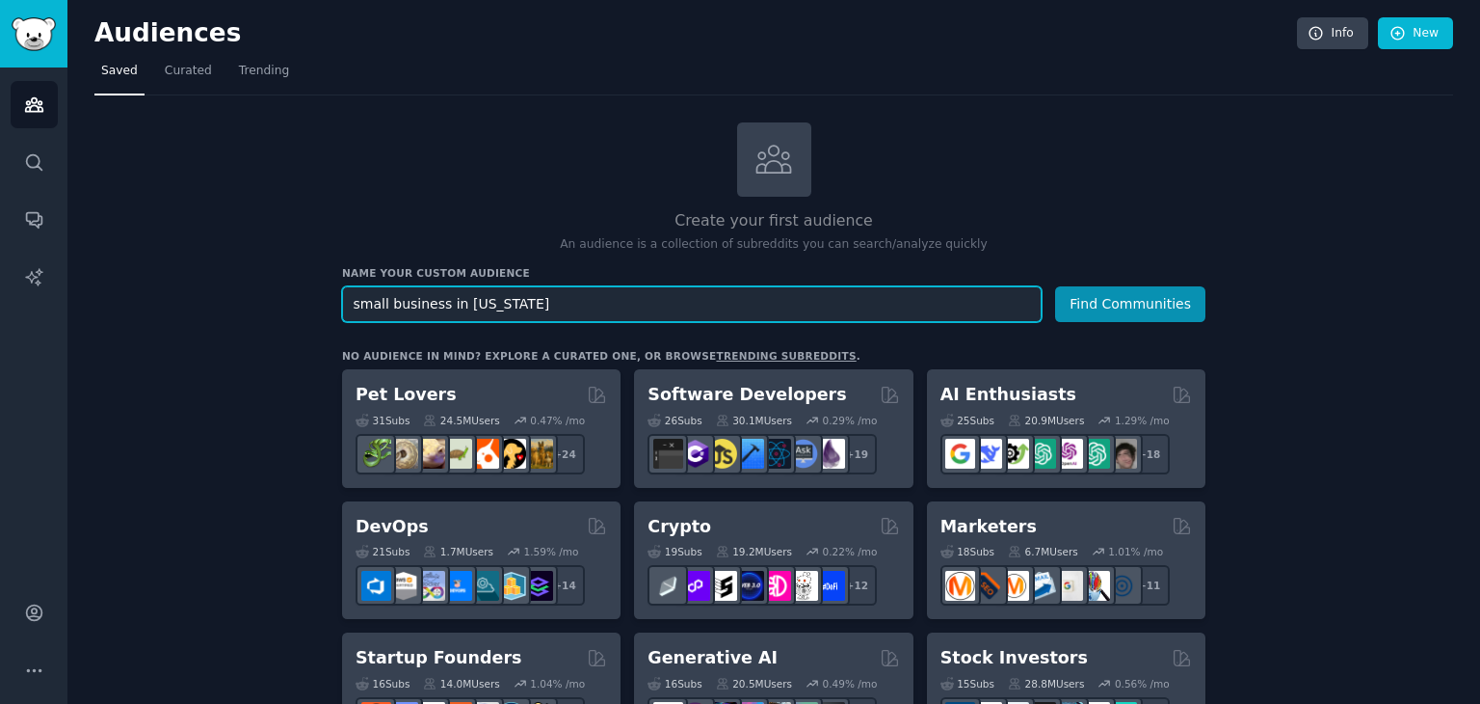
paste input "text"
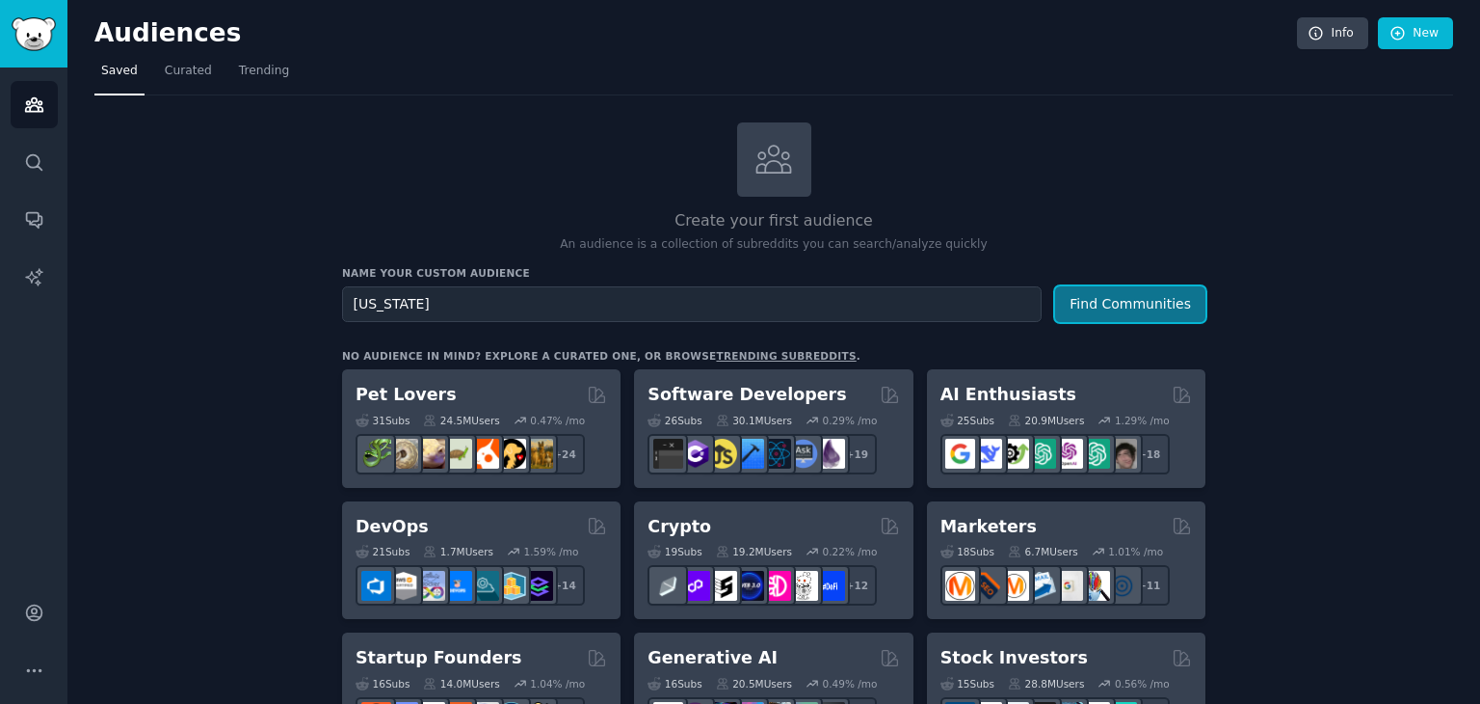
click at [1152, 300] on button "Find Communities" at bounding box center [1130, 304] width 150 height 36
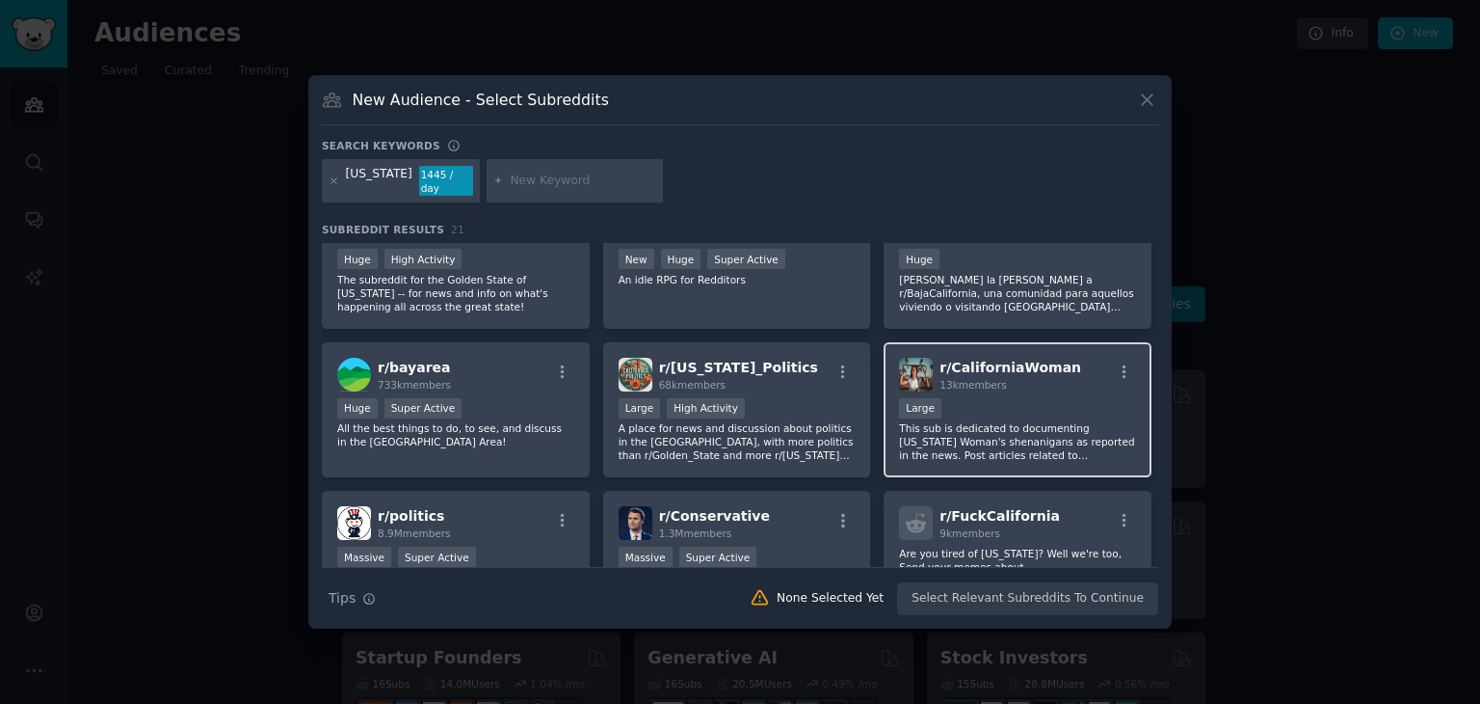
scroll to position [52, 0]
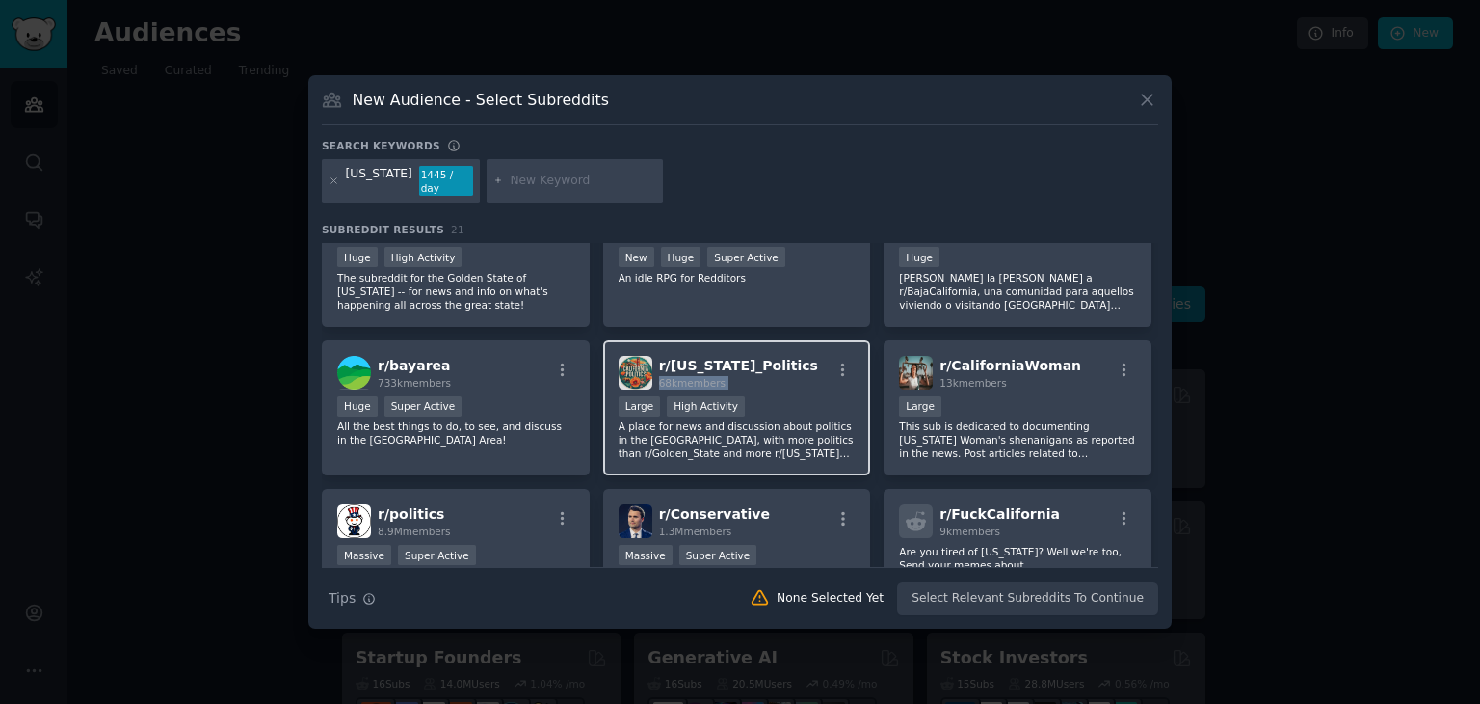
drag, startPoint x: 794, startPoint y: 356, endPoint x: 826, endPoint y: 354, distance: 31.9
click at [826, 356] on div "r/ [US_STATE]_Politics 68k members" at bounding box center [737, 373] width 237 height 34
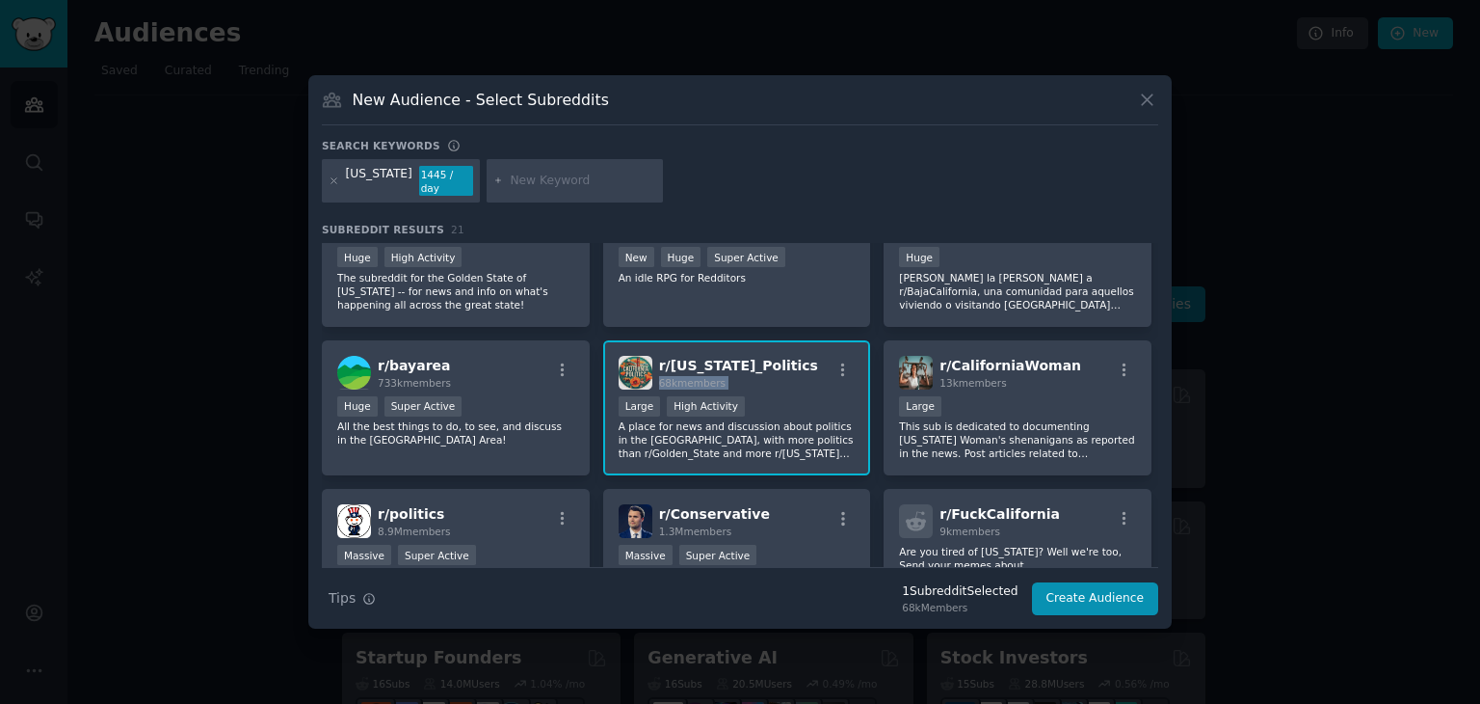
click at [870, 328] on div "r/ [US_STATE] 625k members Huge High Activity The subreddit for the Golden Stat…" at bounding box center [740, 699] width 837 height 1016
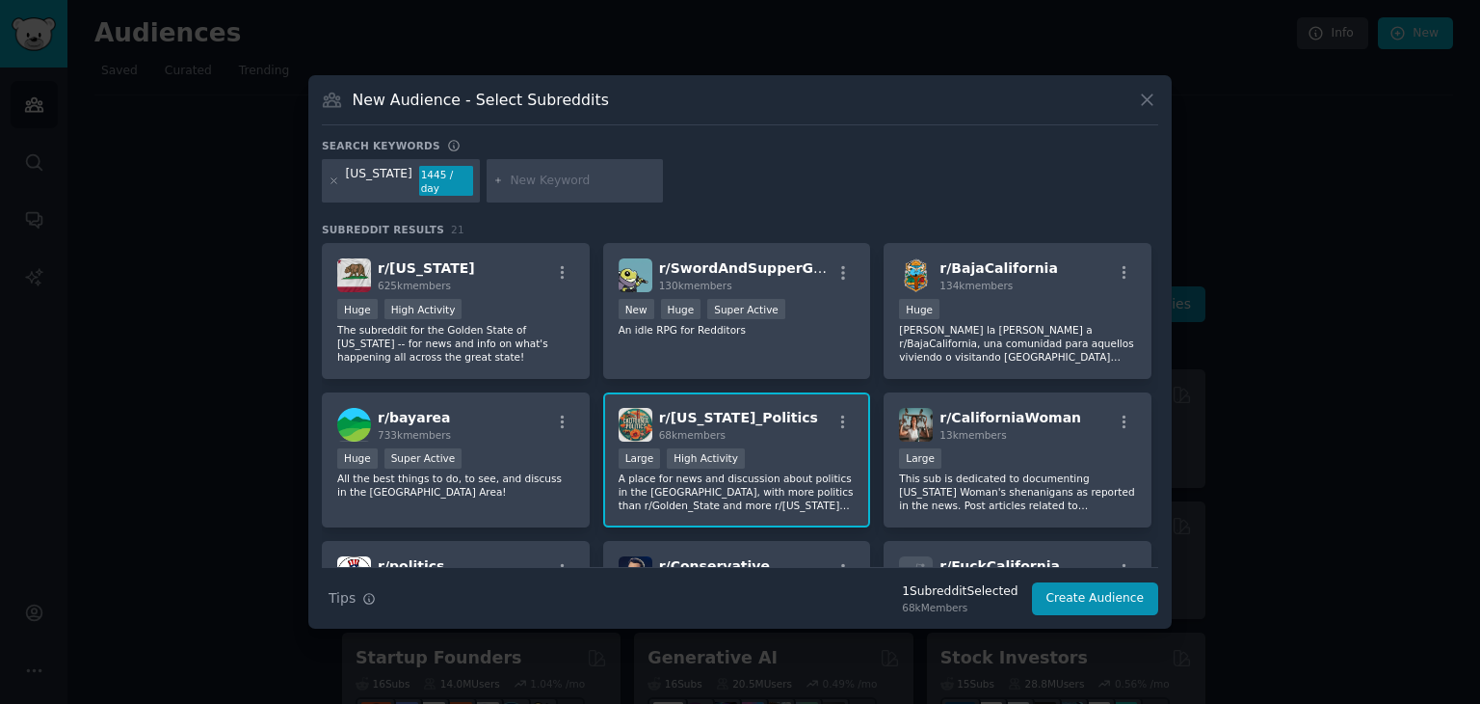
scroll to position [0, 0]
click at [1141, 110] on icon at bounding box center [1147, 100] width 20 height 20
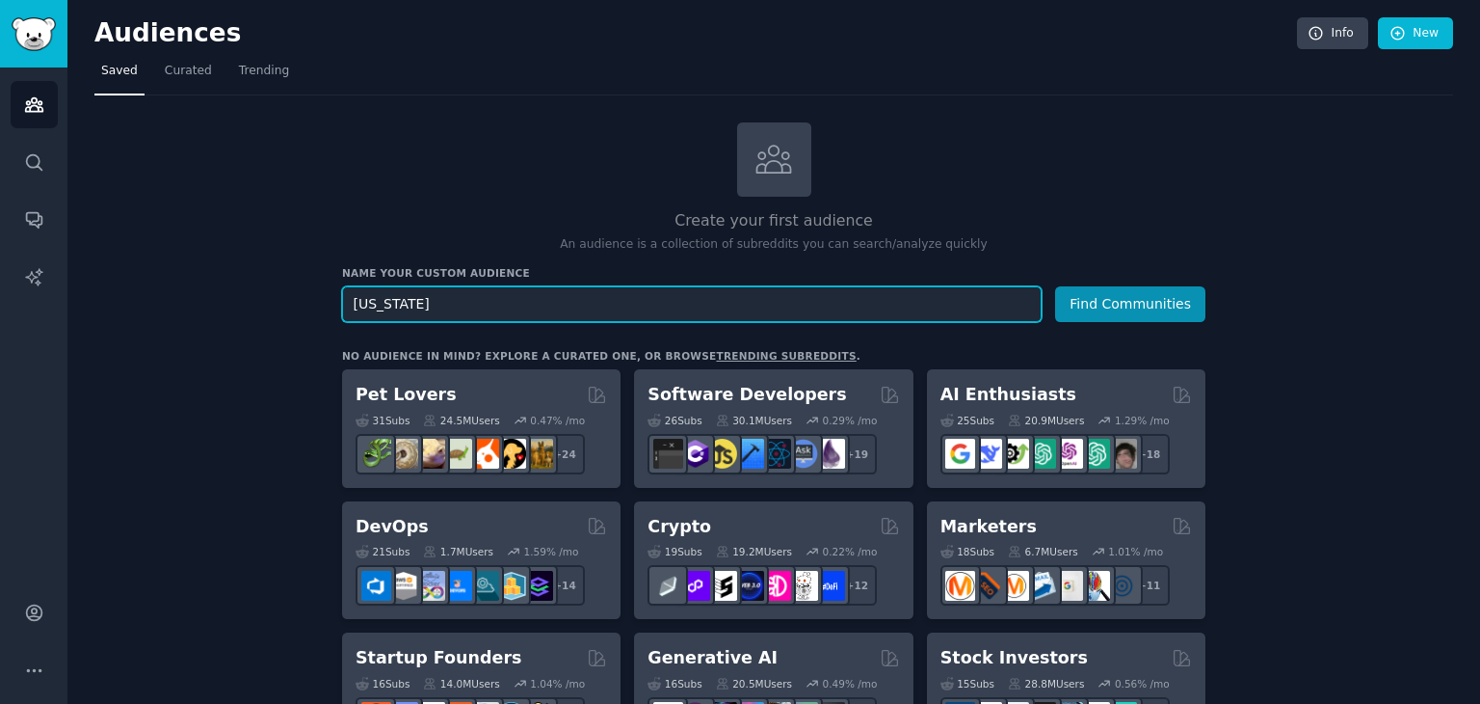
click at [470, 319] on input "[US_STATE]" at bounding box center [692, 304] width 700 height 36
type input "Amazon Seller in [GEOGRAPHIC_DATA]"
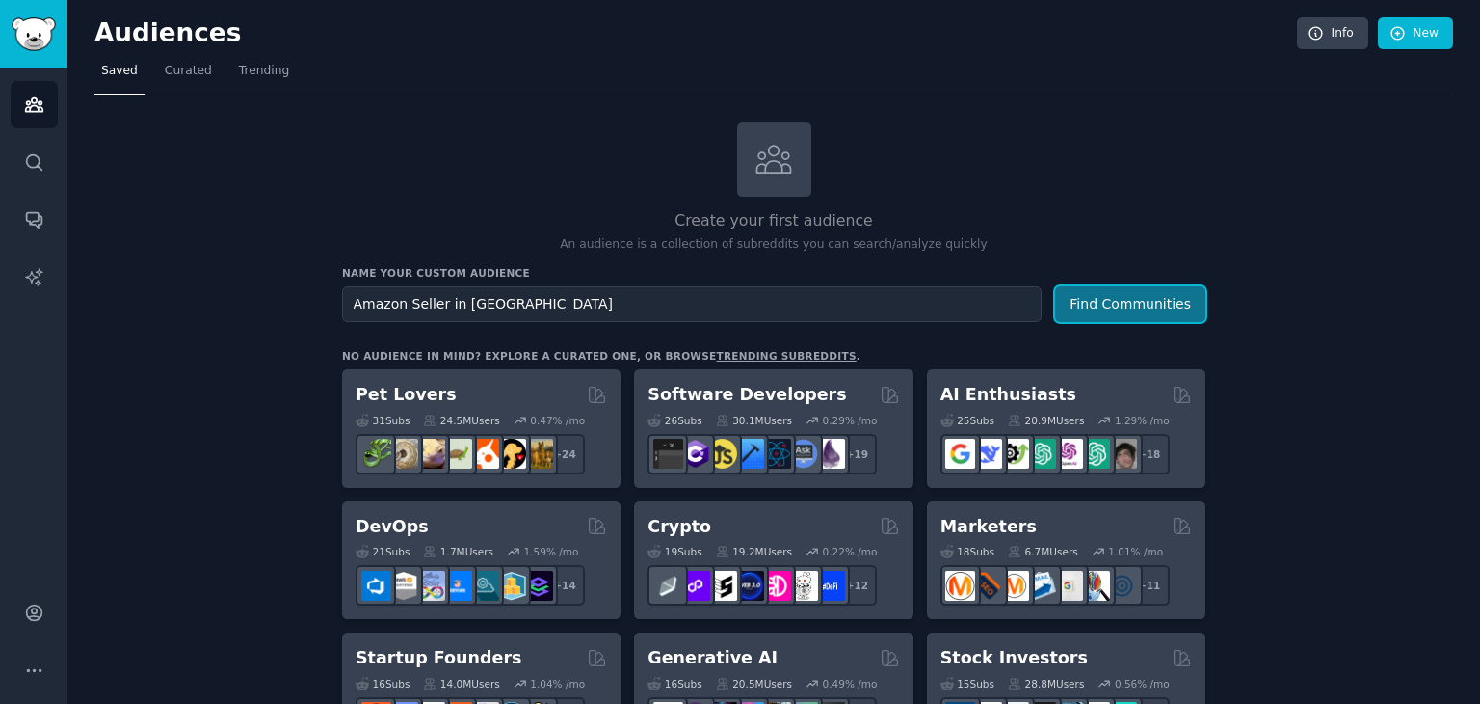
click at [1124, 305] on button "Find Communities" at bounding box center [1130, 304] width 150 height 36
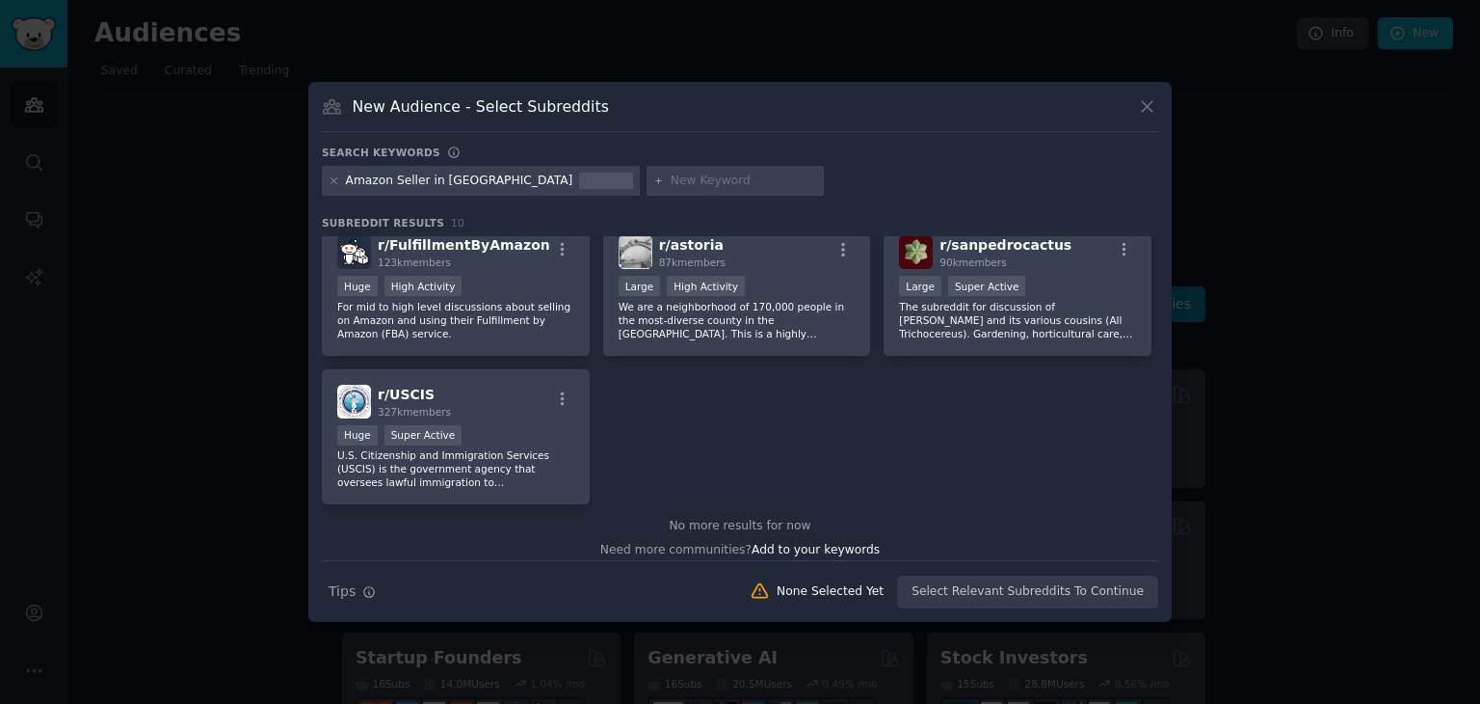
scroll to position [252, 0]
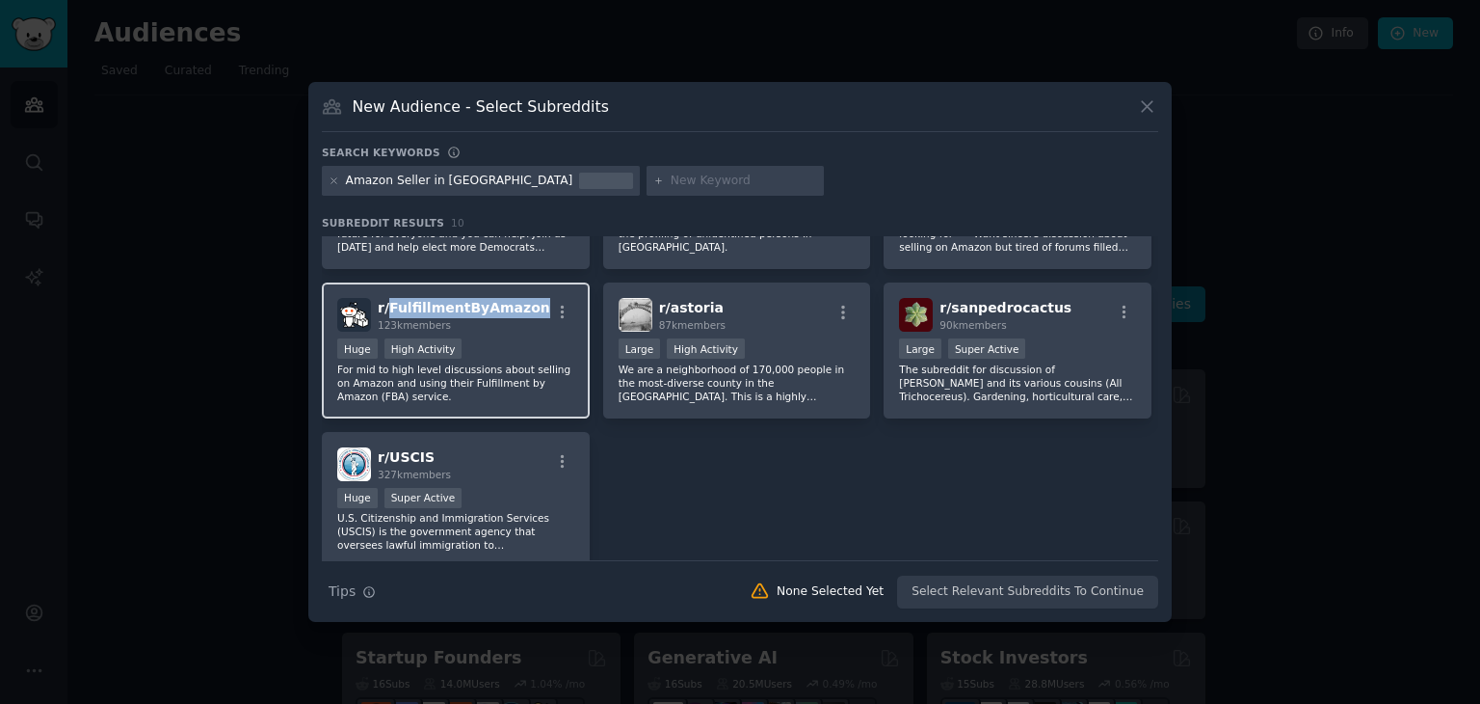
drag, startPoint x: 524, startPoint y: 306, endPoint x: 389, endPoint y: 303, distance: 135.0
click at [389, 303] on div "r/ FulfillmentByAmazon 123k members" at bounding box center [455, 315] width 237 height 34
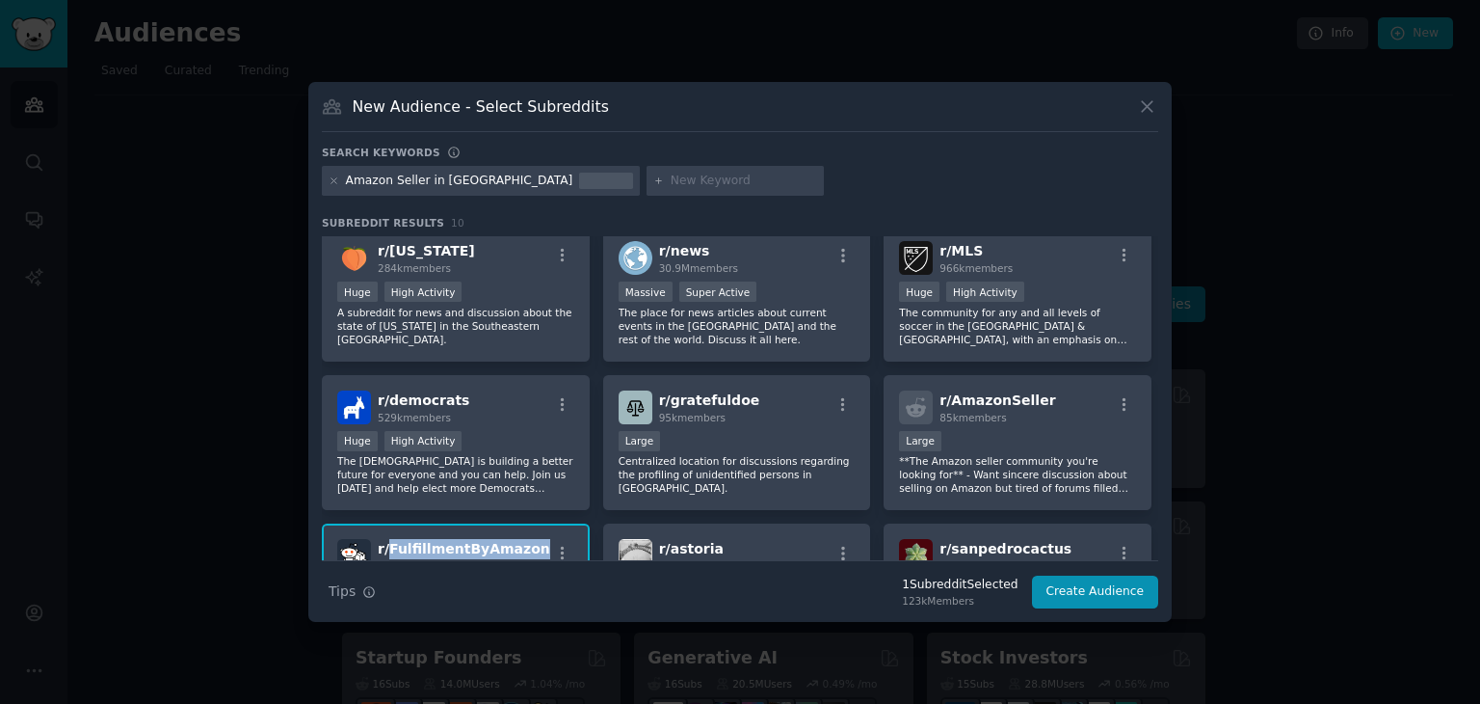
scroll to position [0, 0]
